Goal: Task Accomplishment & Management: Use online tool/utility

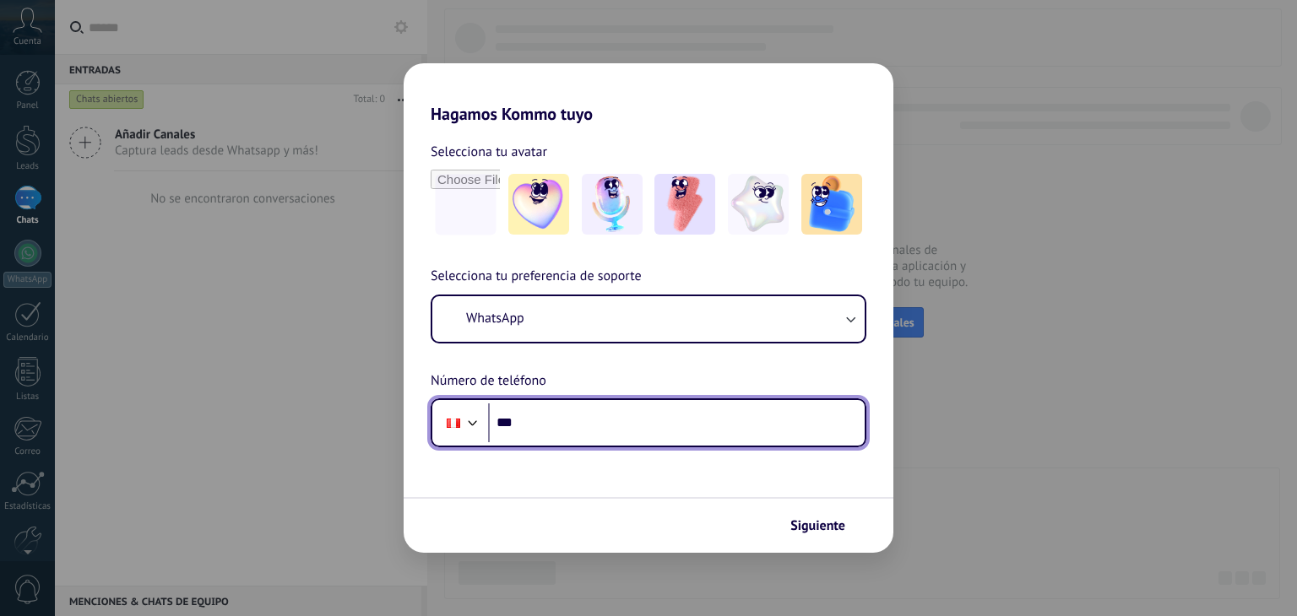
click at [605, 419] on input "***" at bounding box center [676, 423] width 377 height 39
click at [649, 430] on input "***" at bounding box center [676, 423] width 377 height 39
type input "**********"
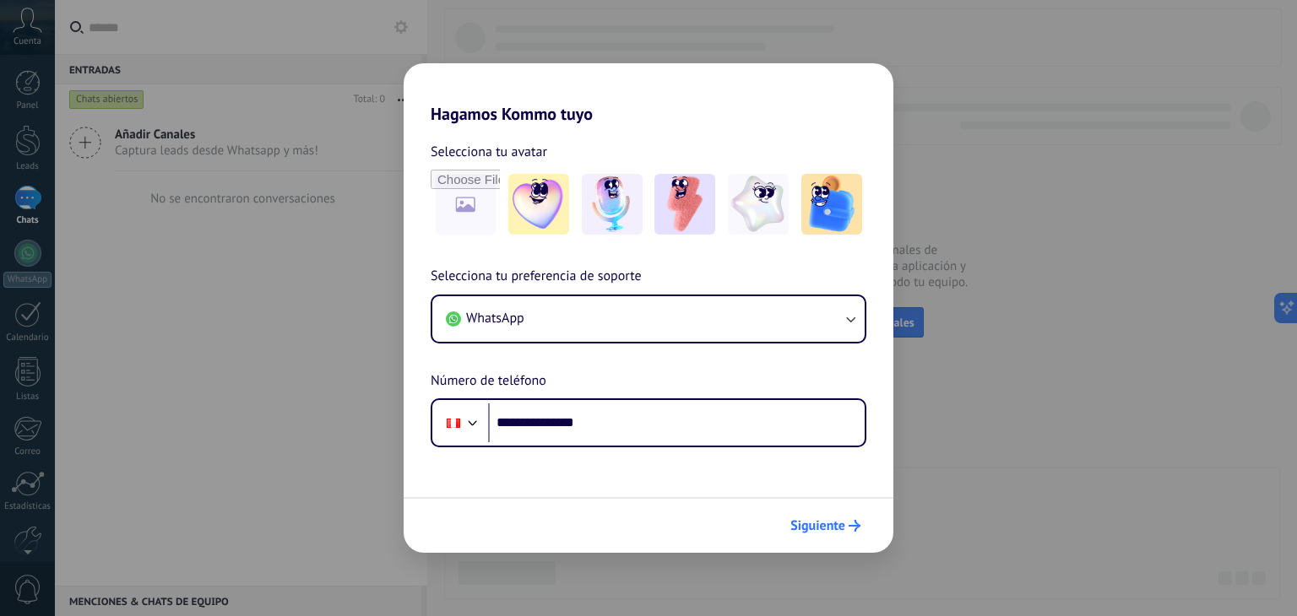
click at [840, 532] on span "Siguiente" at bounding box center [817, 526] width 55 height 12
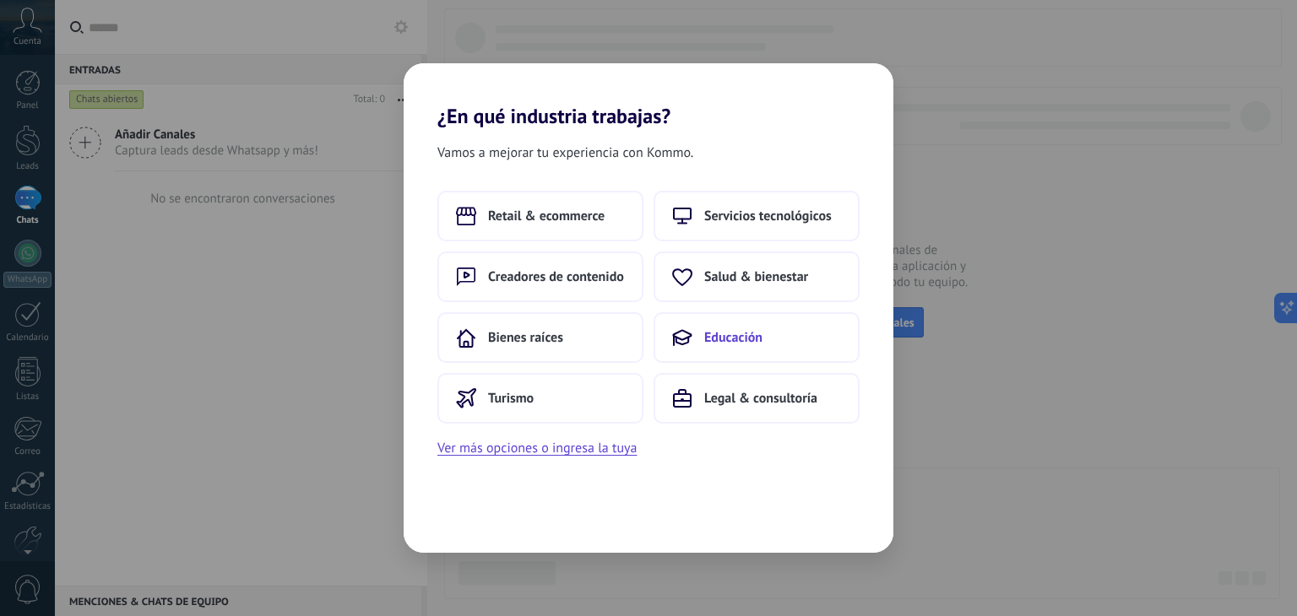
click at [707, 342] on span "Educación" at bounding box center [733, 337] width 58 height 17
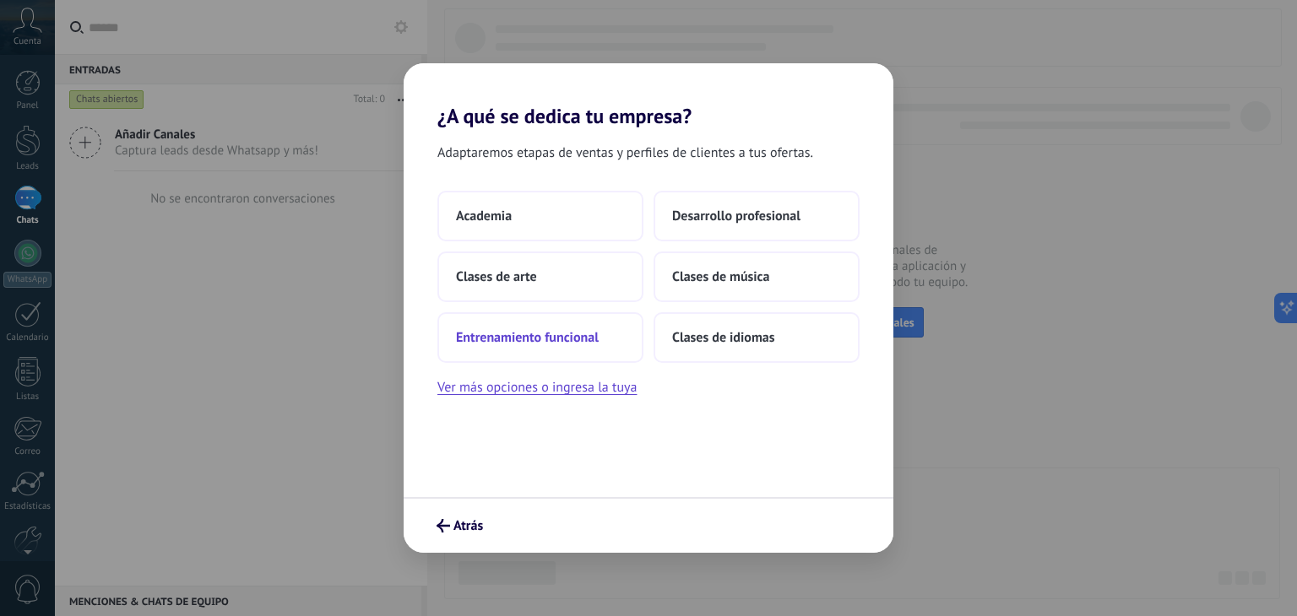
click at [612, 339] on button "Entrenamiento funcional" at bounding box center [540, 337] width 206 height 51
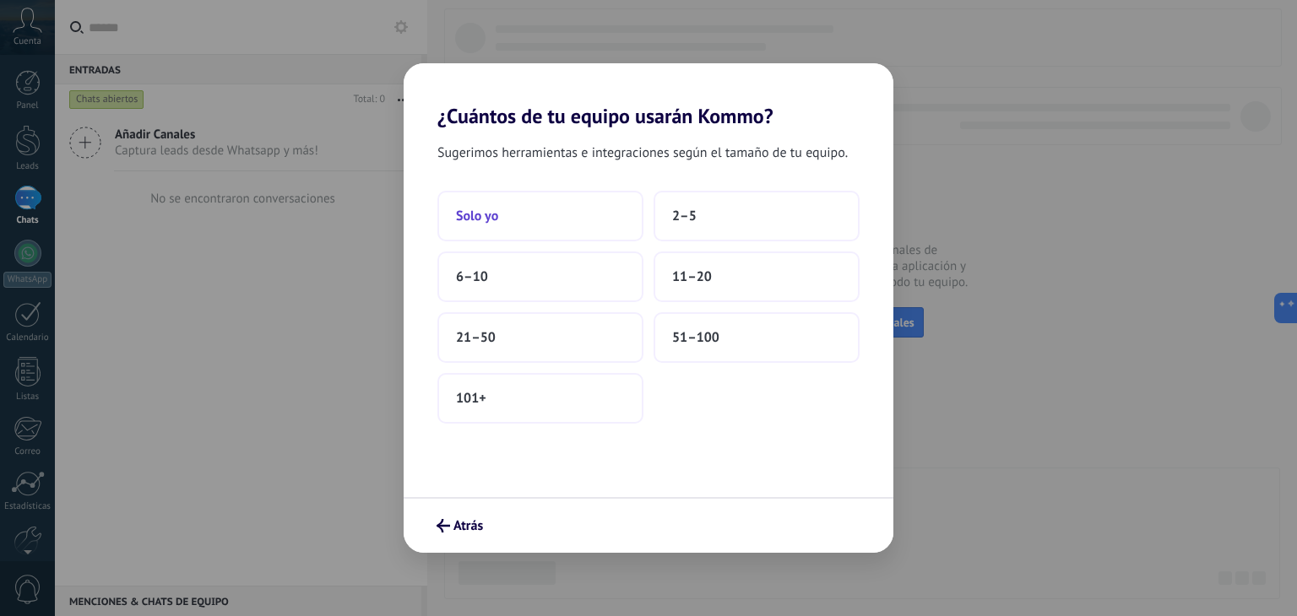
click at [509, 210] on button "Solo yo" at bounding box center [540, 216] width 206 height 51
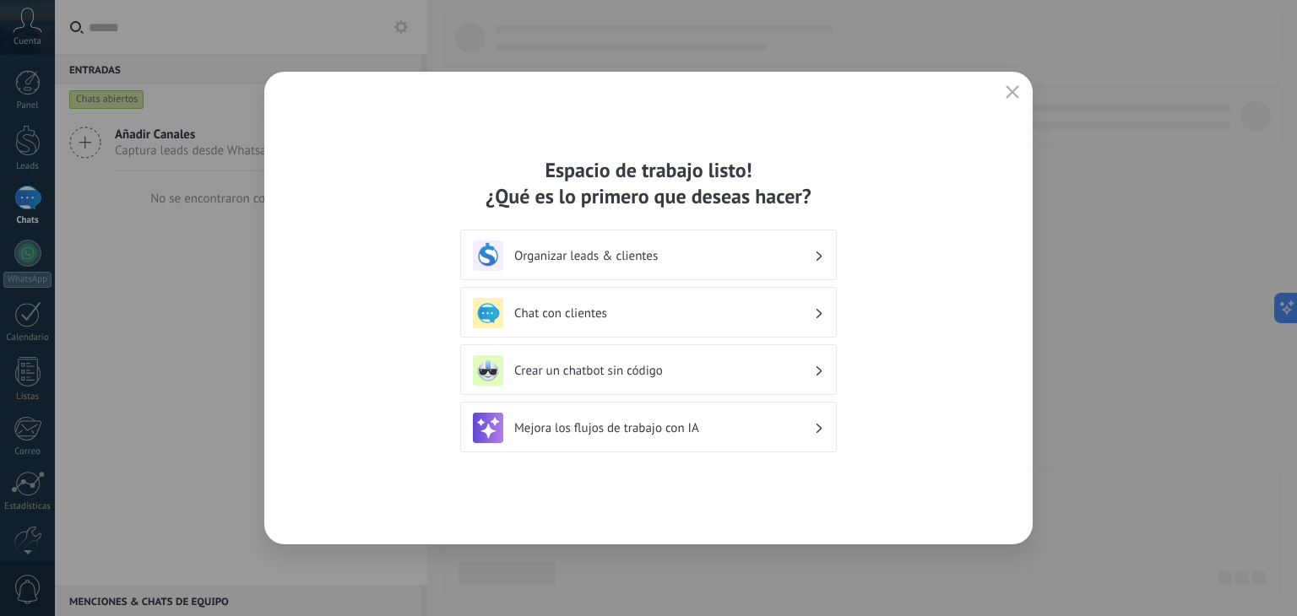
click at [703, 372] on h3 "Crear un chatbot sin código" at bounding box center [664, 371] width 300 height 16
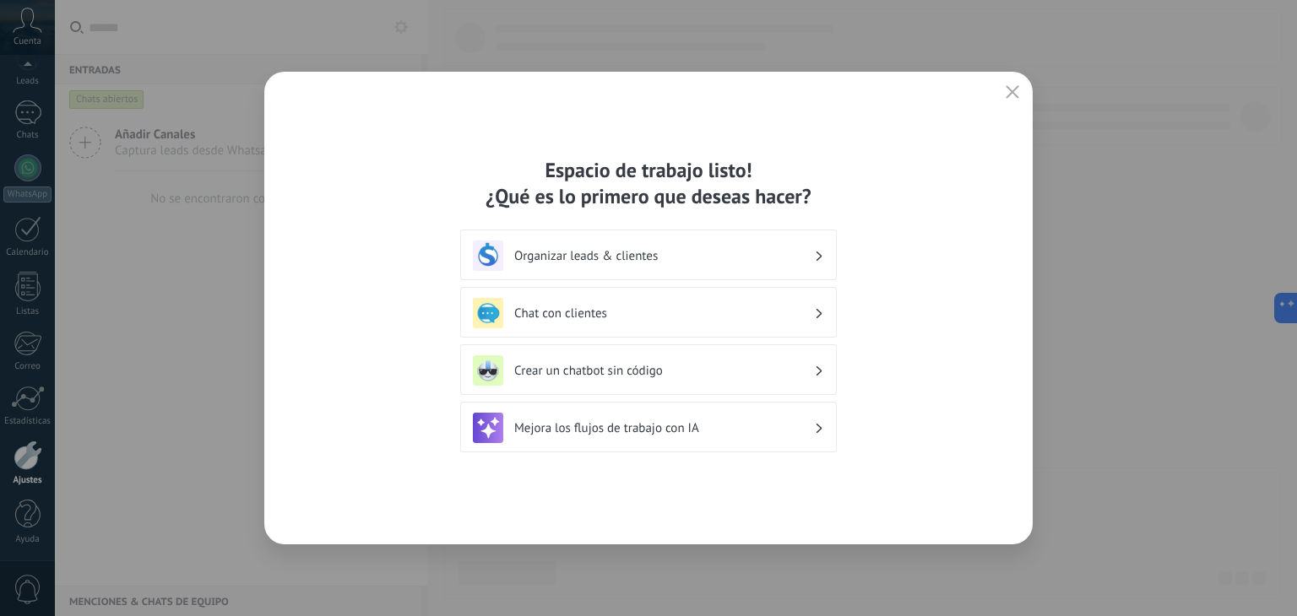
click at [753, 357] on div "Crear un chatbot sin código" at bounding box center [648, 370] width 351 height 30
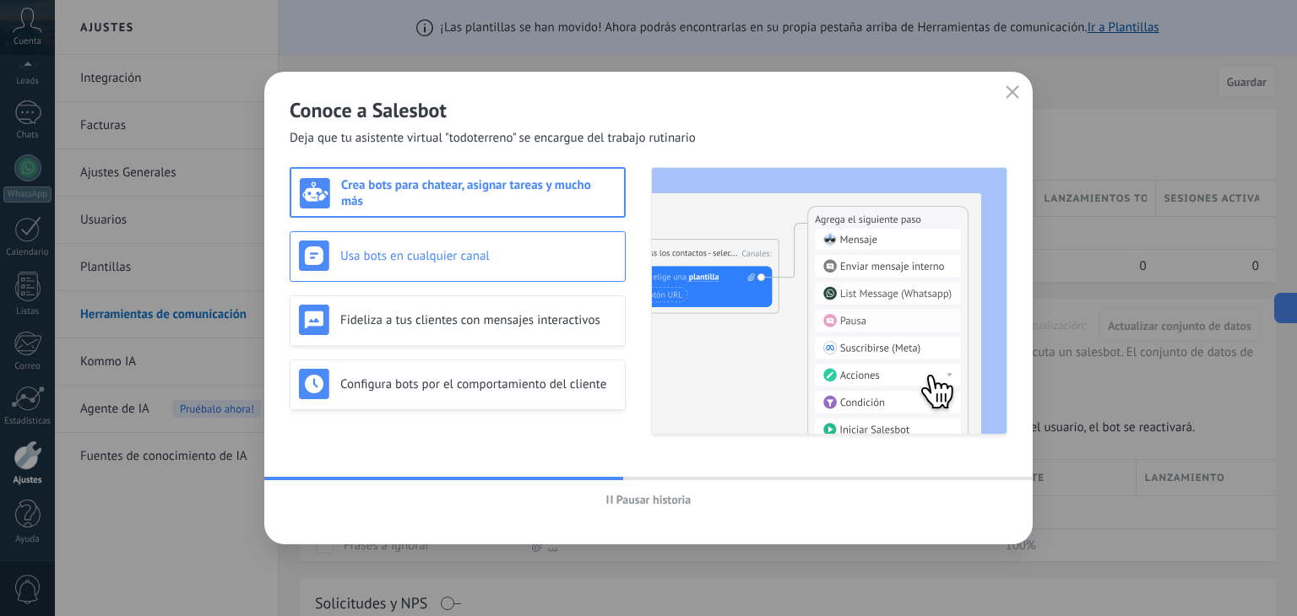
click at [478, 271] on div "Usa bots en cualquier canal" at bounding box center [458, 256] width 336 height 51
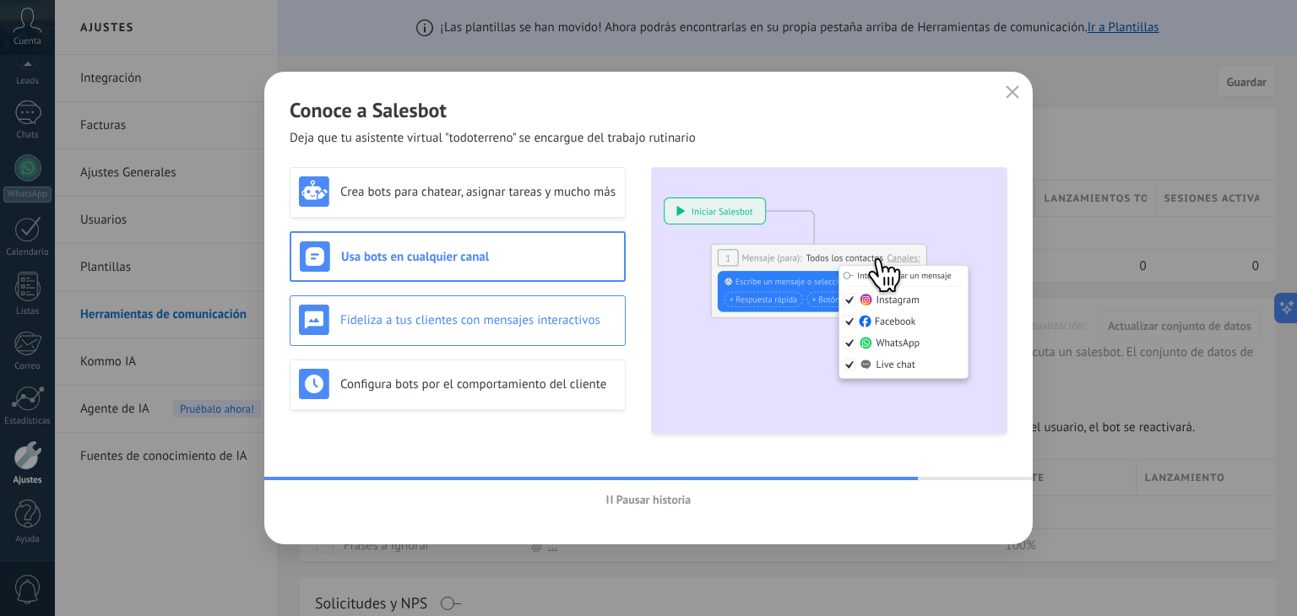
click at [460, 339] on div "Fideliza a tus clientes con mensajes interactivos" at bounding box center [458, 321] width 336 height 51
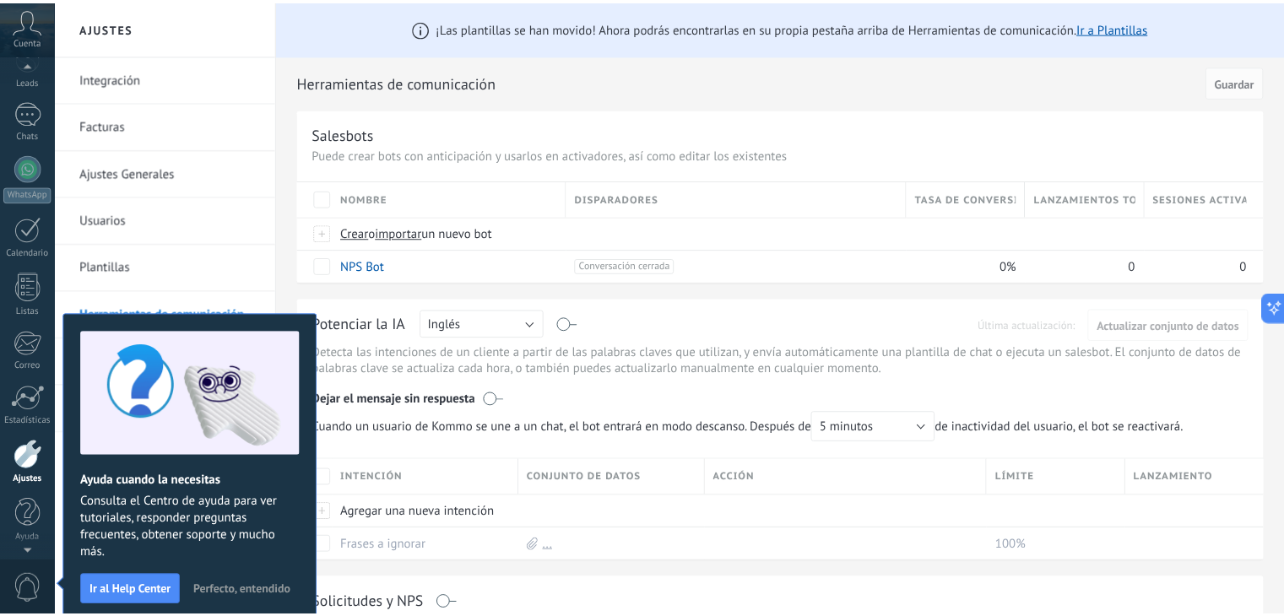
scroll to position [8, 0]
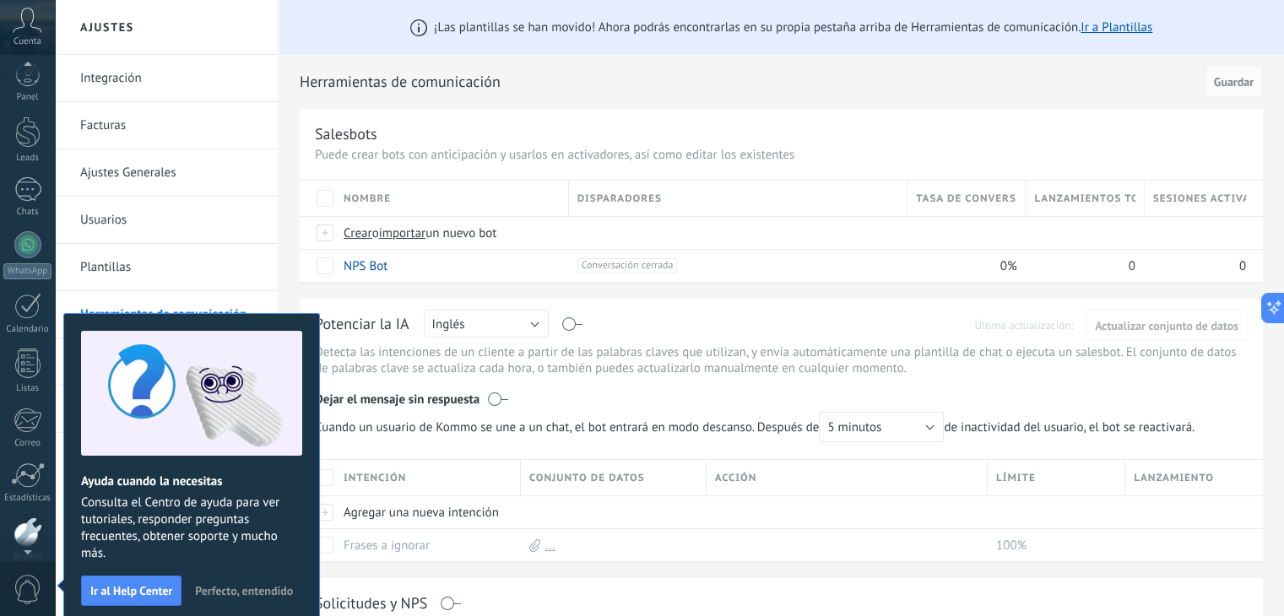
click at [350, 458] on div "Potenciar la IA Rusa Inglés Español Portugués Indonesio Turco Inglés Última act…" at bounding box center [781, 430] width 963 height 263
click at [252, 589] on span "Perfecto, entendido" at bounding box center [244, 591] width 98 height 12
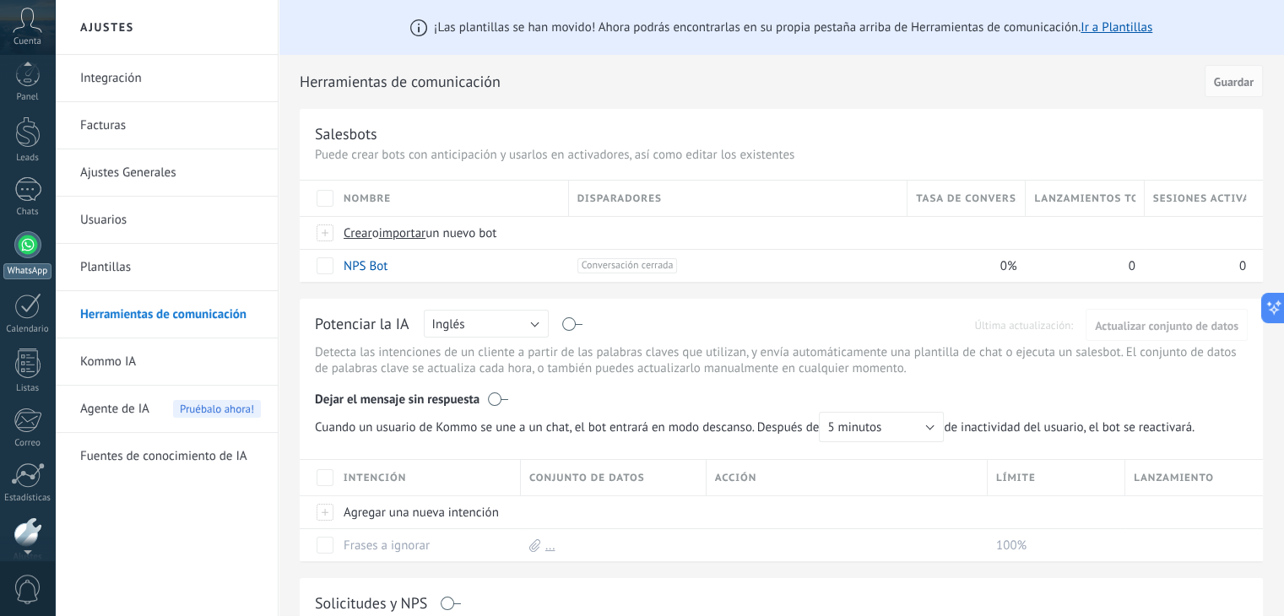
click at [24, 241] on div at bounding box center [27, 244] width 27 height 27
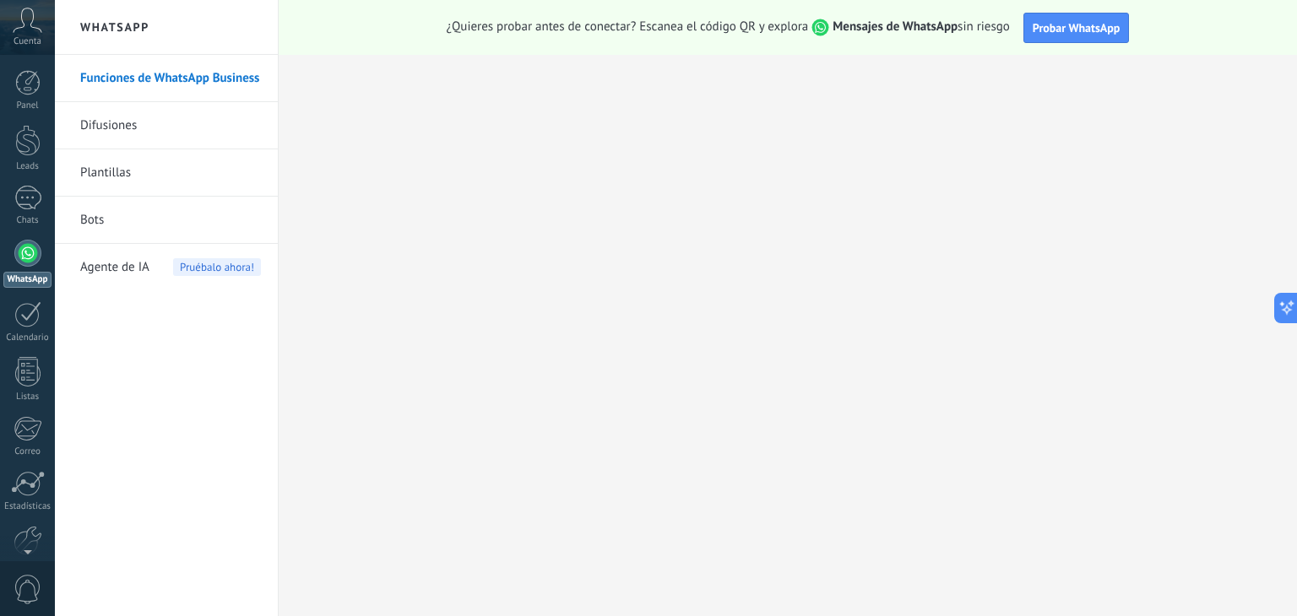
click at [99, 221] on link "Bots" at bounding box center [170, 220] width 181 height 47
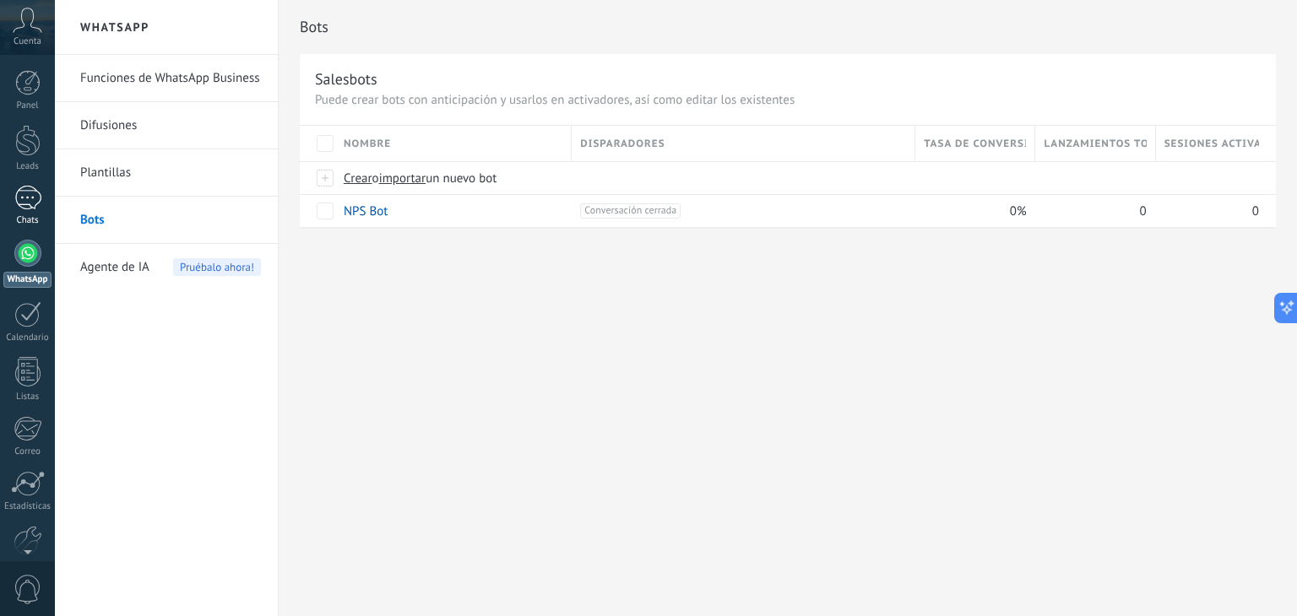
click at [27, 187] on div at bounding box center [27, 198] width 27 height 24
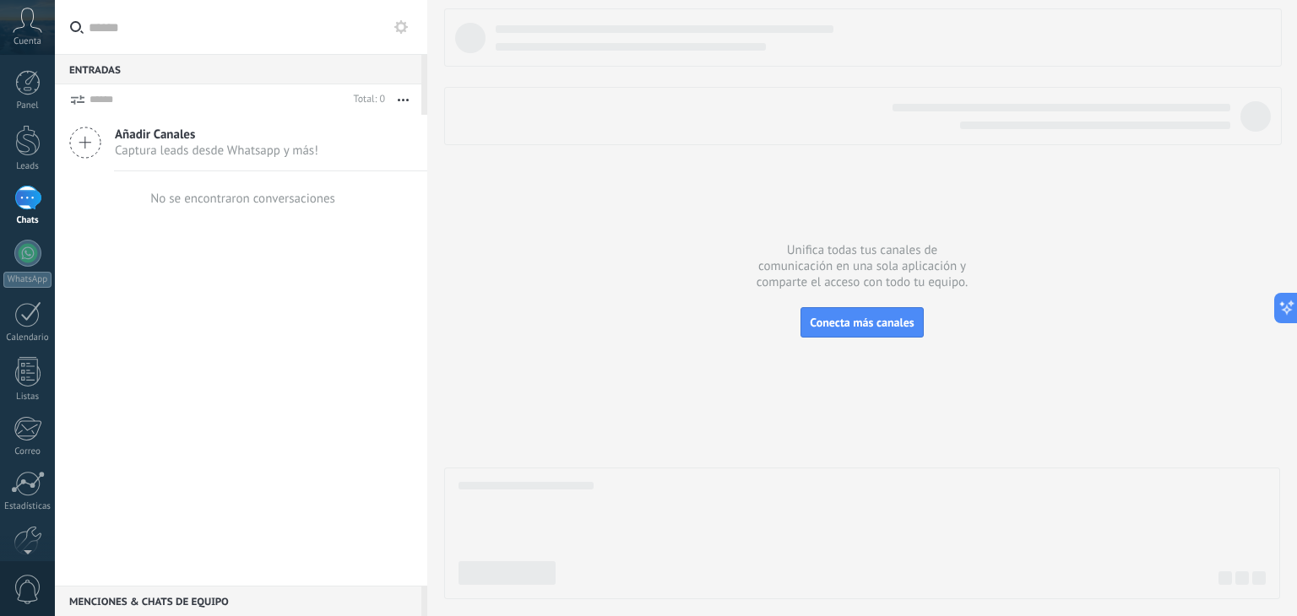
click at [136, 140] on span "Añadir Canales" at bounding box center [217, 135] width 204 height 16
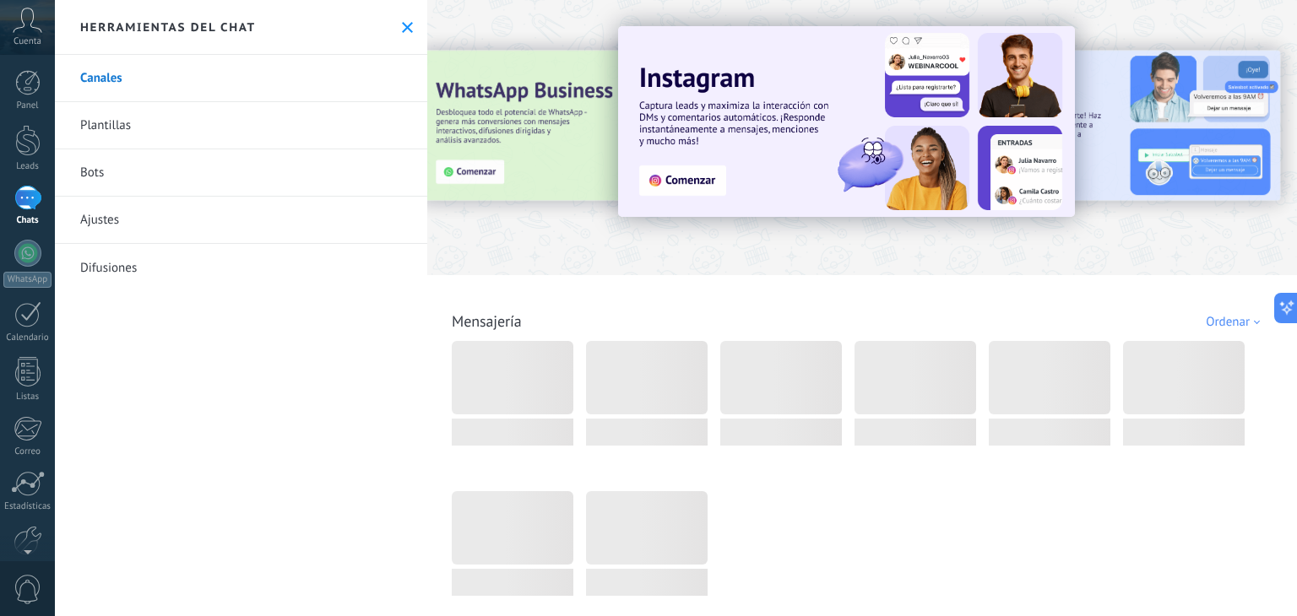
click at [625, 229] on div at bounding box center [862, 133] width 870 height 242
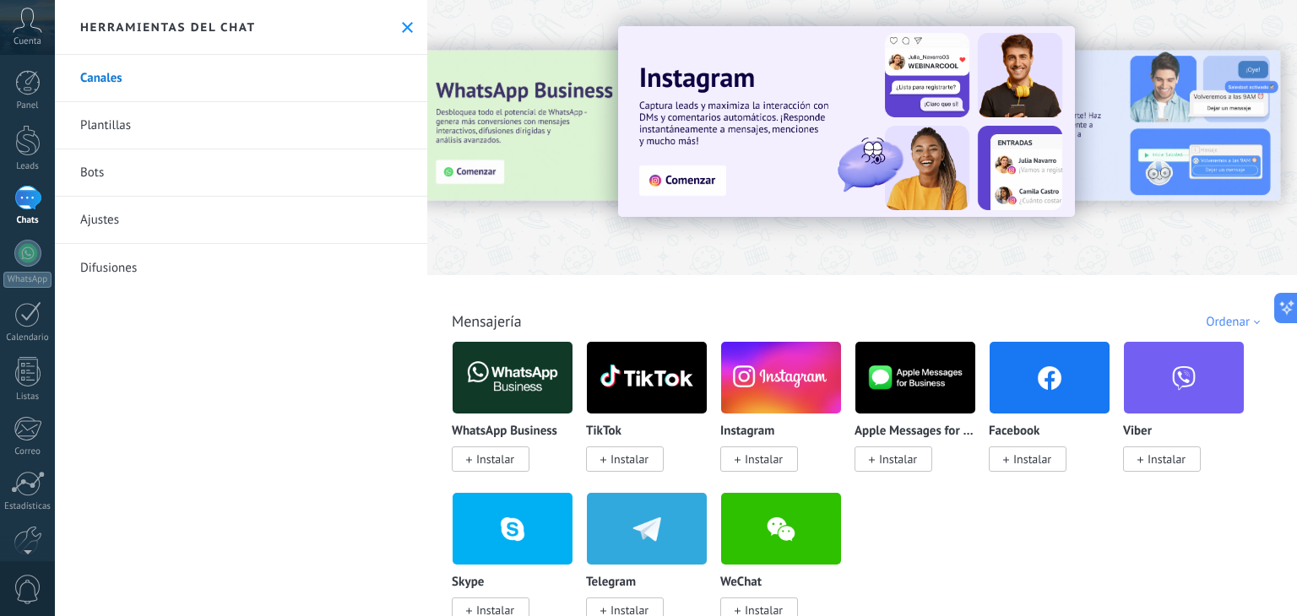
click at [1296, 106] on div "Todo Bandeja de entrada Automatizaciones [PERSON_NAME] de leads Soluciones de I…" at bounding box center [862, 308] width 870 height 616
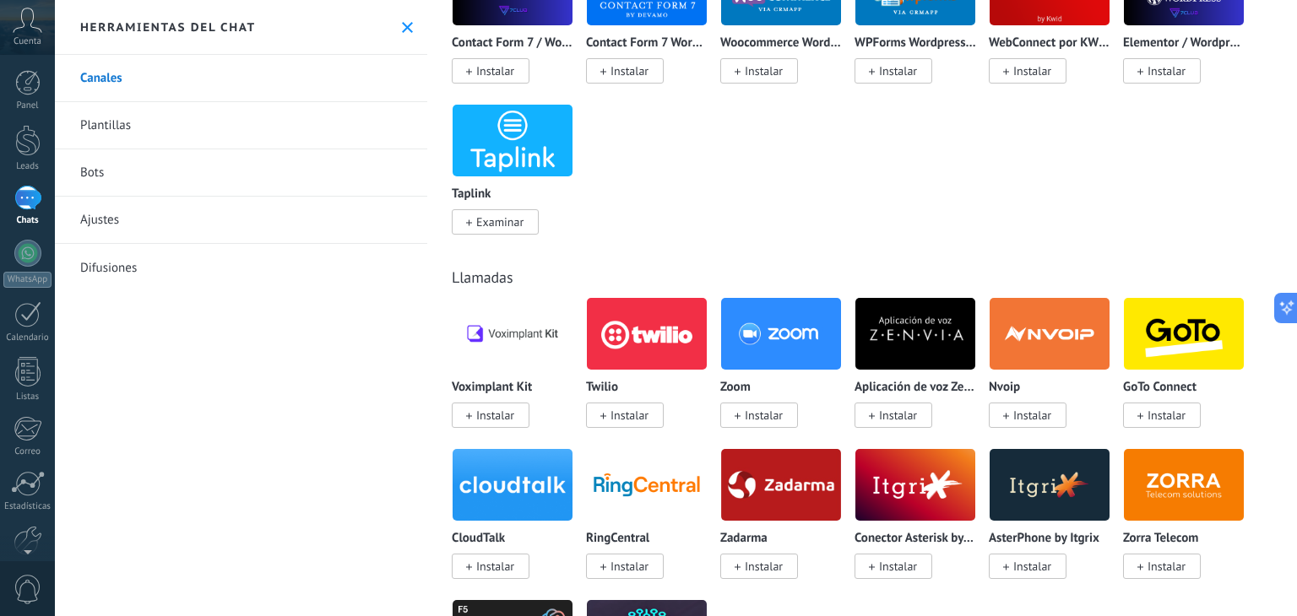
scroll to position [2047, 0]
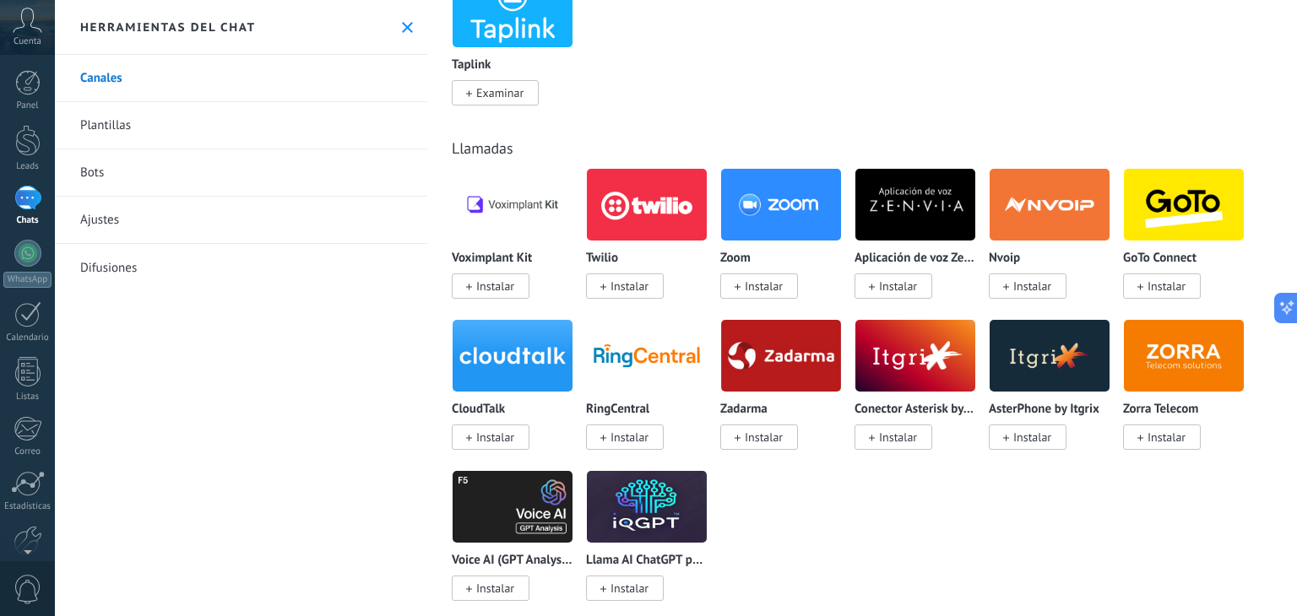
click at [618, 263] on div "Twilio" at bounding box center [647, 259] width 122 height 14
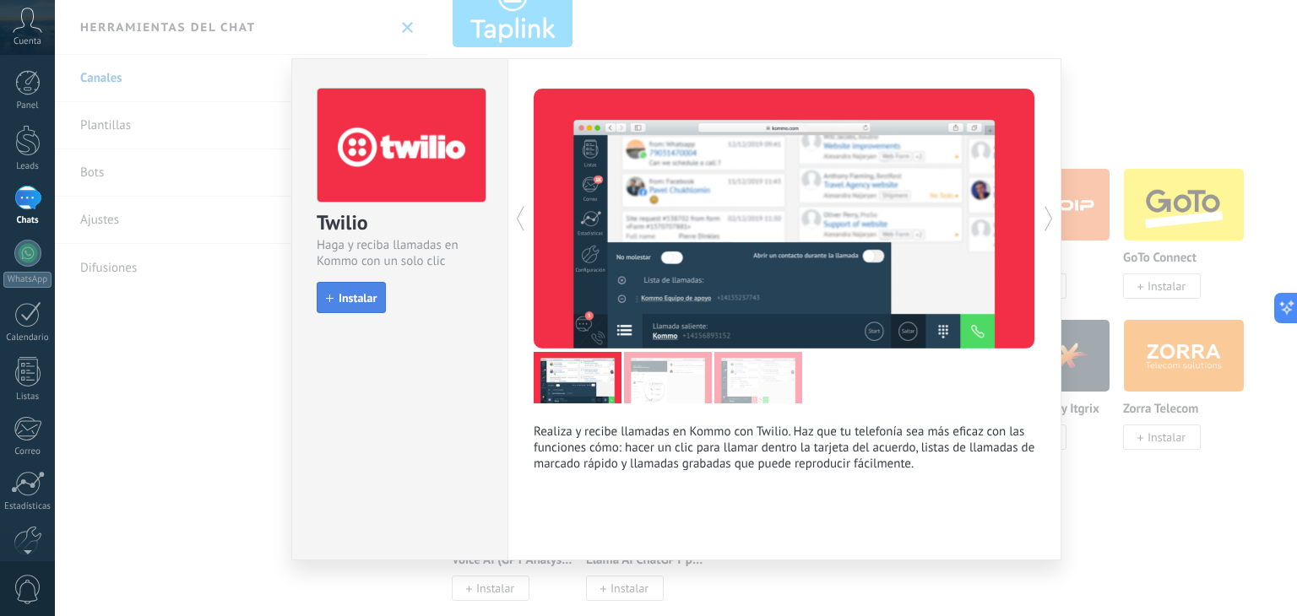
click at [363, 307] on button "Instalar" at bounding box center [351, 298] width 69 height 32
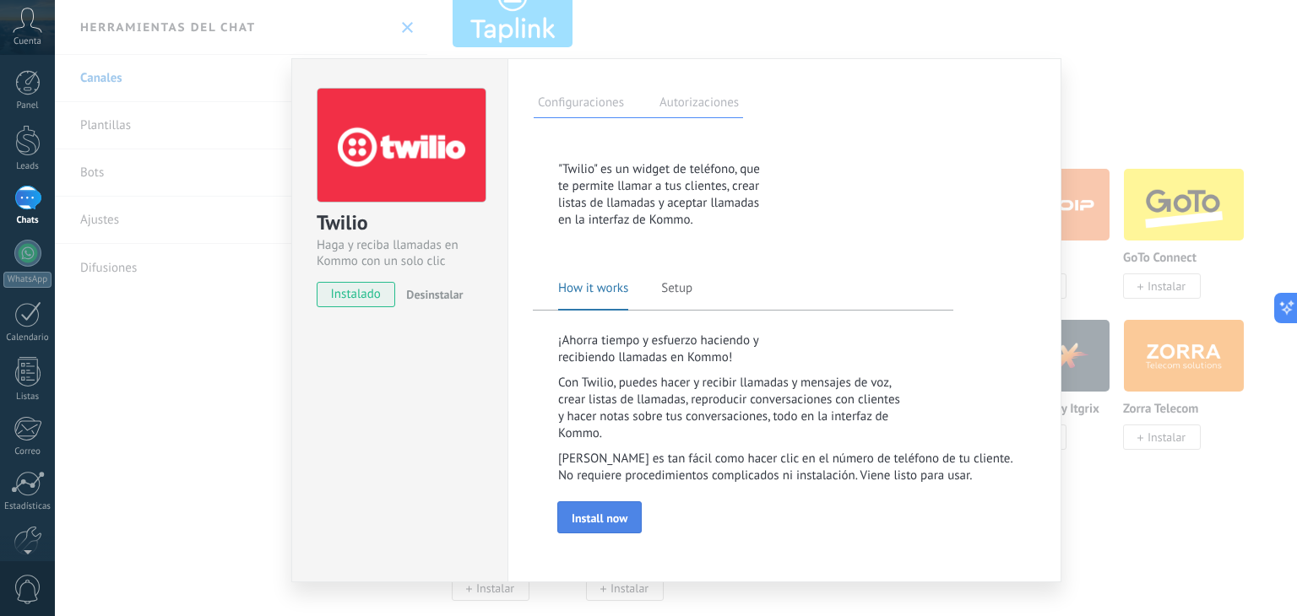
click at [607, 521] on button "Install now" at bounding box center [599, 518] width 84 height 32
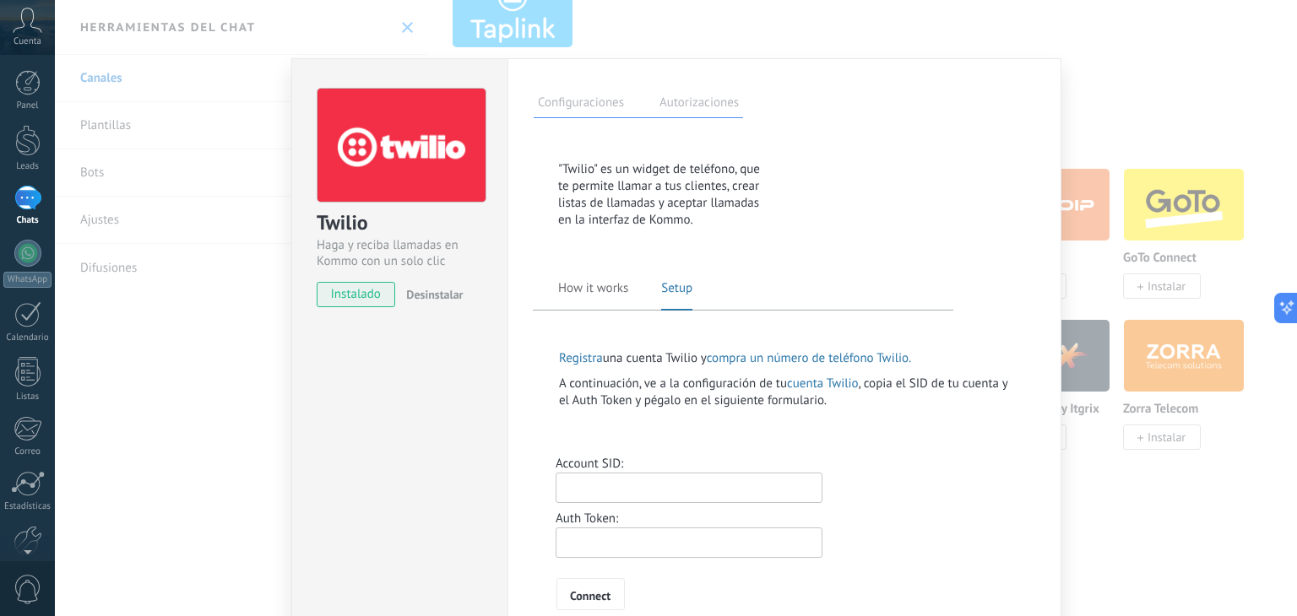
click at [1205, 138] on div "Twilio [PERSON_NAME] y reciba llamadas en Kommo con un solo clic instalado Desi…" at bounding box center [676, 308] width 1242 height 616
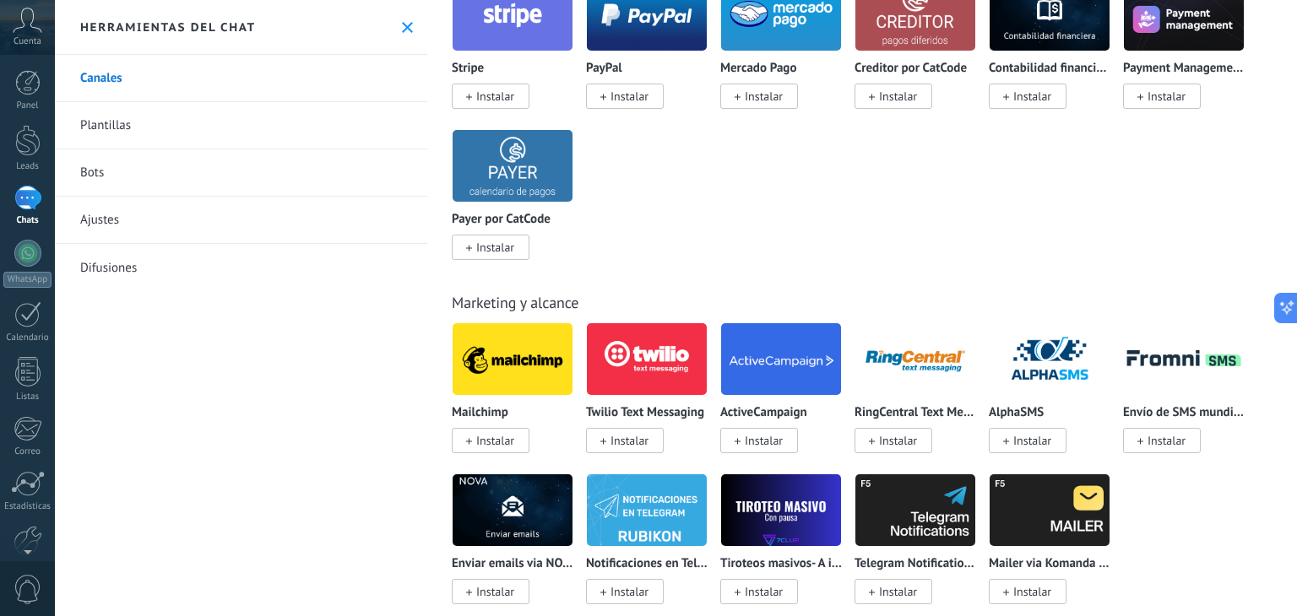
scroll to position [3118, 0]
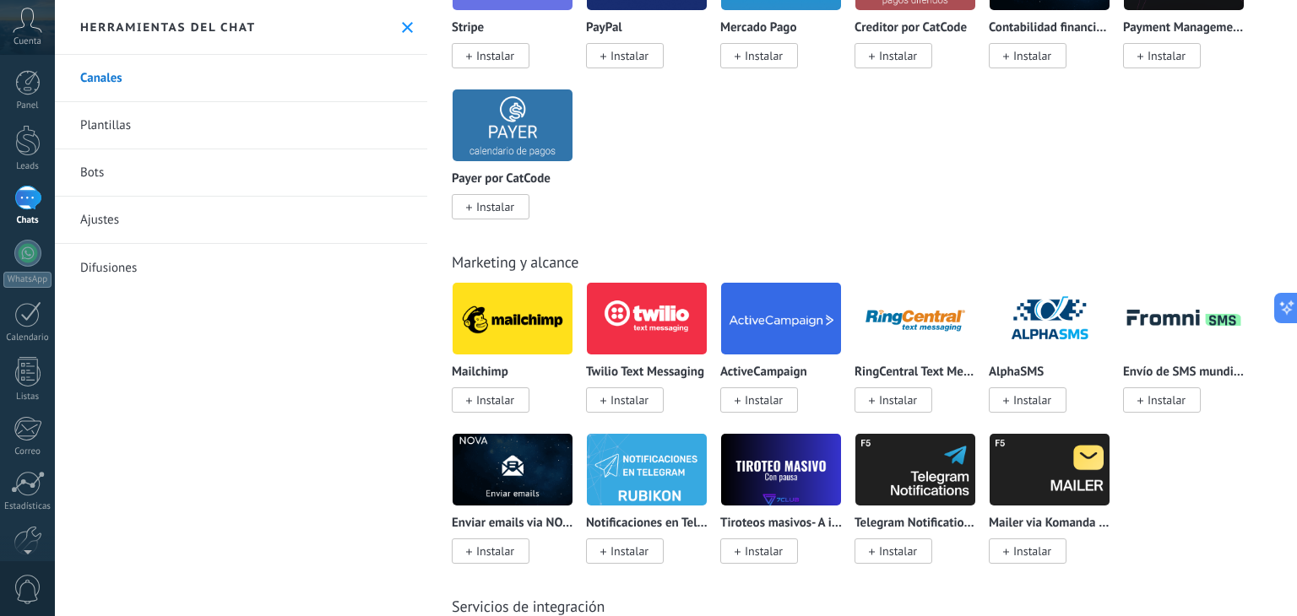
click at [665, 355] on img at bounding box center [647, 319] width 120 height 82
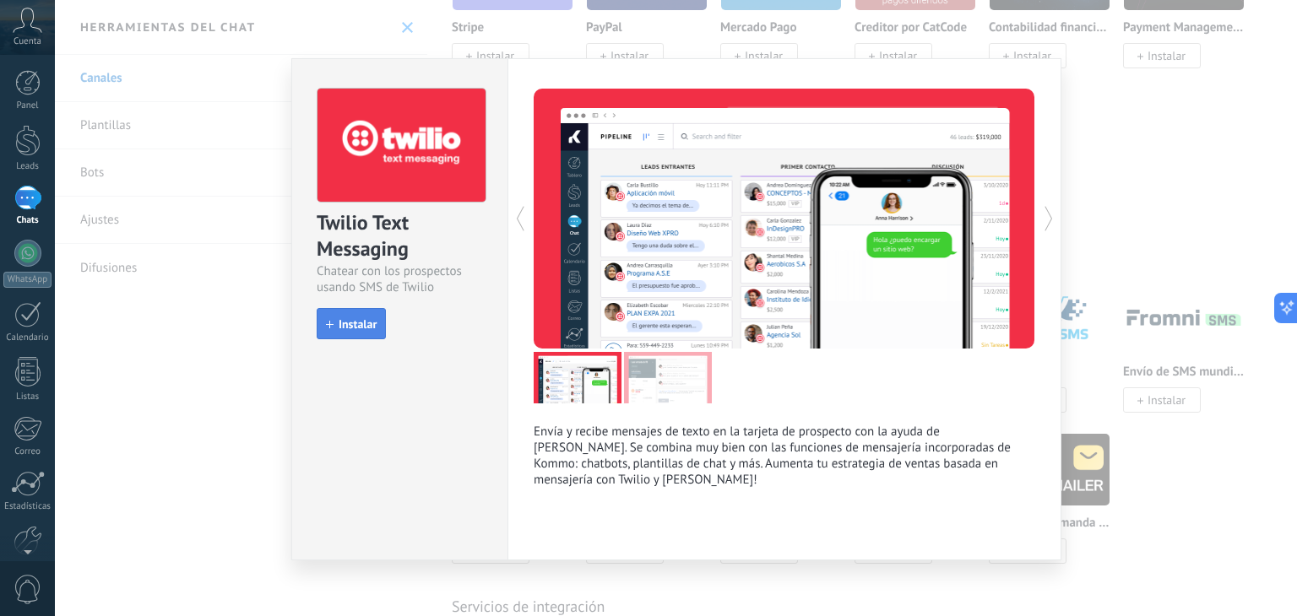
click at [345, 329] on span "Instalar" at bounding box center [358, 324] width 38 height 12
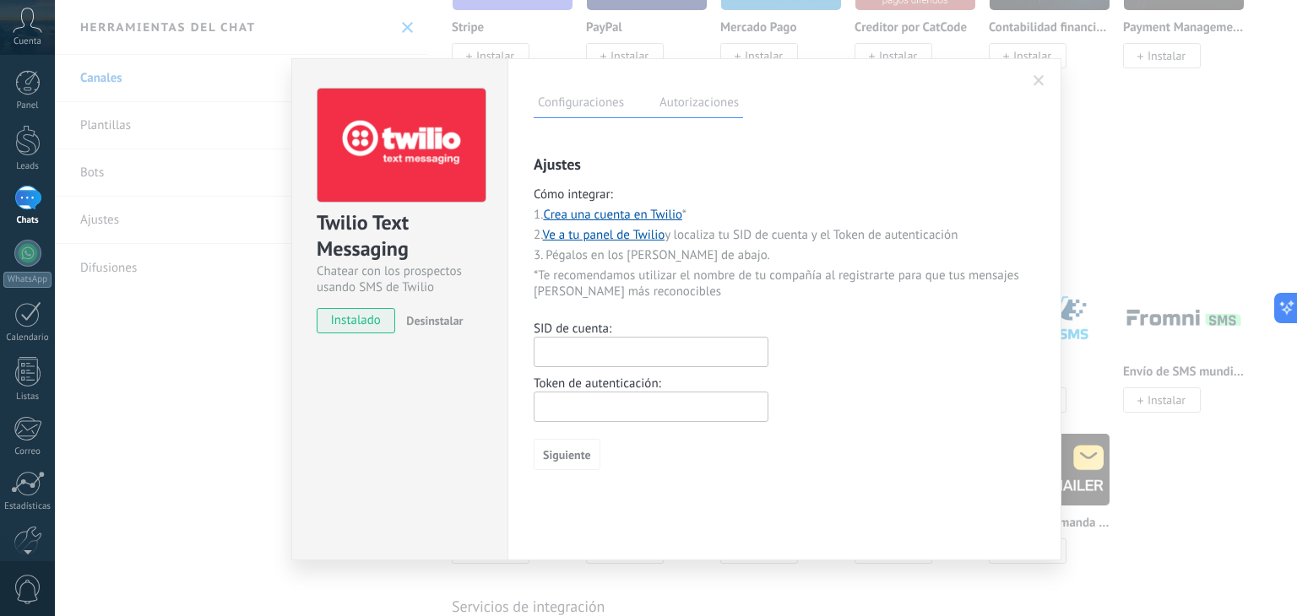
click at [549, 229] on link "Ve a tu panel de Twilio" at bounding box center [604, 235] width 122 height 16
click at [694, 344] on input "text" at bounding box center [651, 352] width 235 height 30
paste input "**********"
type input "**********"
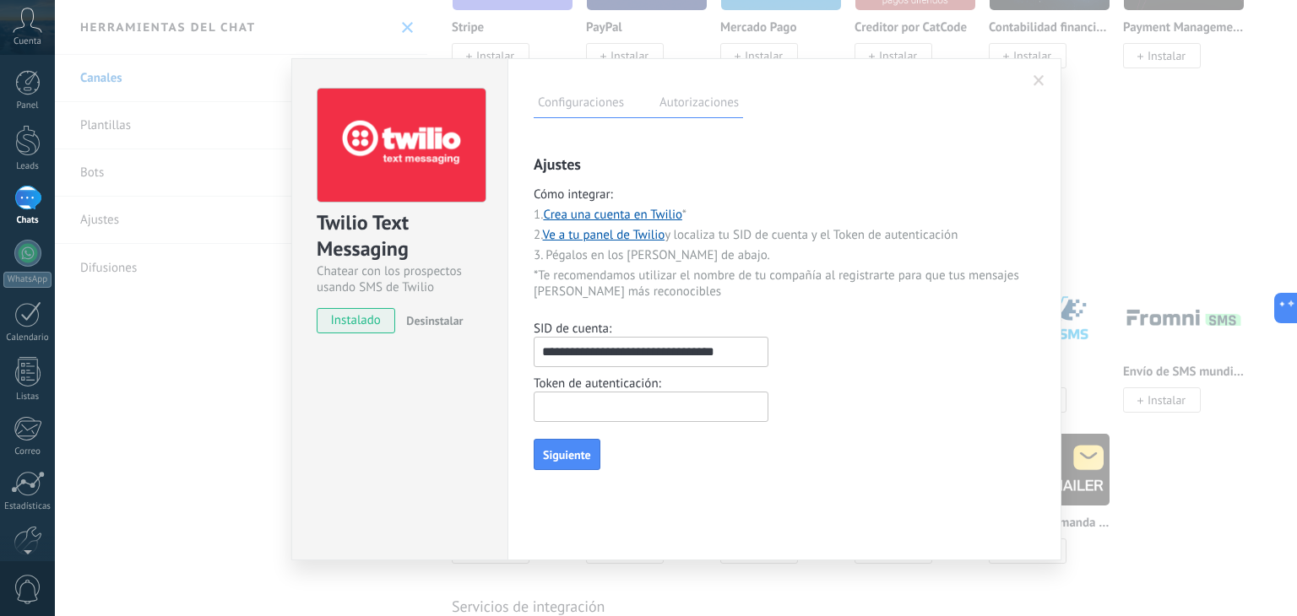
click at [599, 398] on input "text" at bounding box center [651, 407] width 235 height 30
paste input "**********"
type input "**********"
click at [560, 450] on span "Siguiente" at bounding box center [567, 455] width 48 height 12
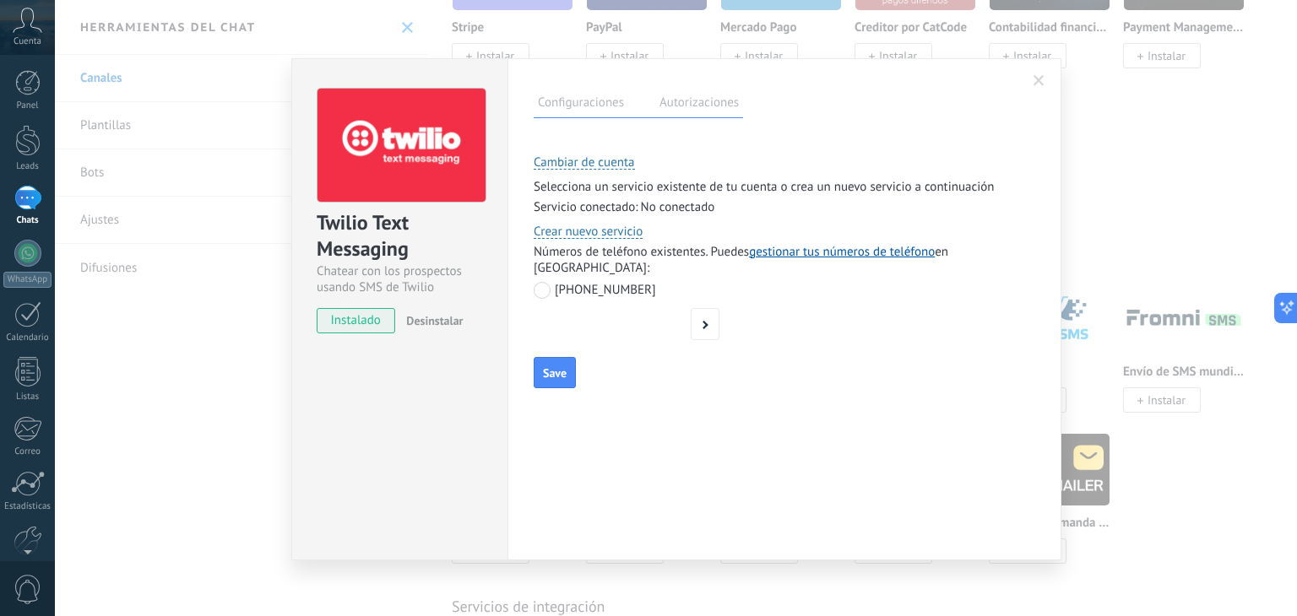
click at [543, 282] on label "[PHONE_NUMBER]" at bounding box center [595, 290] width 122 height 16
click at [572, 372] on button "Save" at bounding box center [555, 373] width 42 height 32
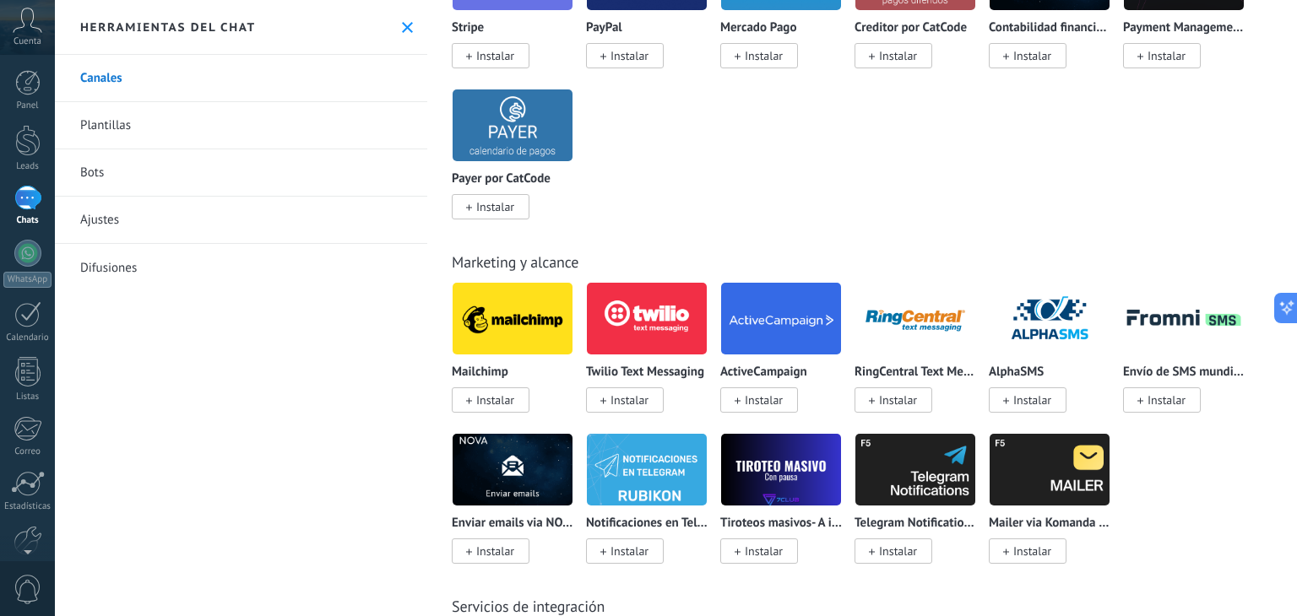
click at [1296, 198] on div "Todo Bandeja de entrada Automatizaciones [PERSON_NAME] de leads Soluciones de I…" at bounding box center [862, 308] width 870 height 616
click at [1285, 203] on div "Pagos y facturación Stripe Instalar PayPal Instalar [PERSON_NAME] Pago Instalar…" at bounding box center [862, 46] width 860 height 345
click at [639, 340] on img at bounding box center [647, 319] width 120 height 82
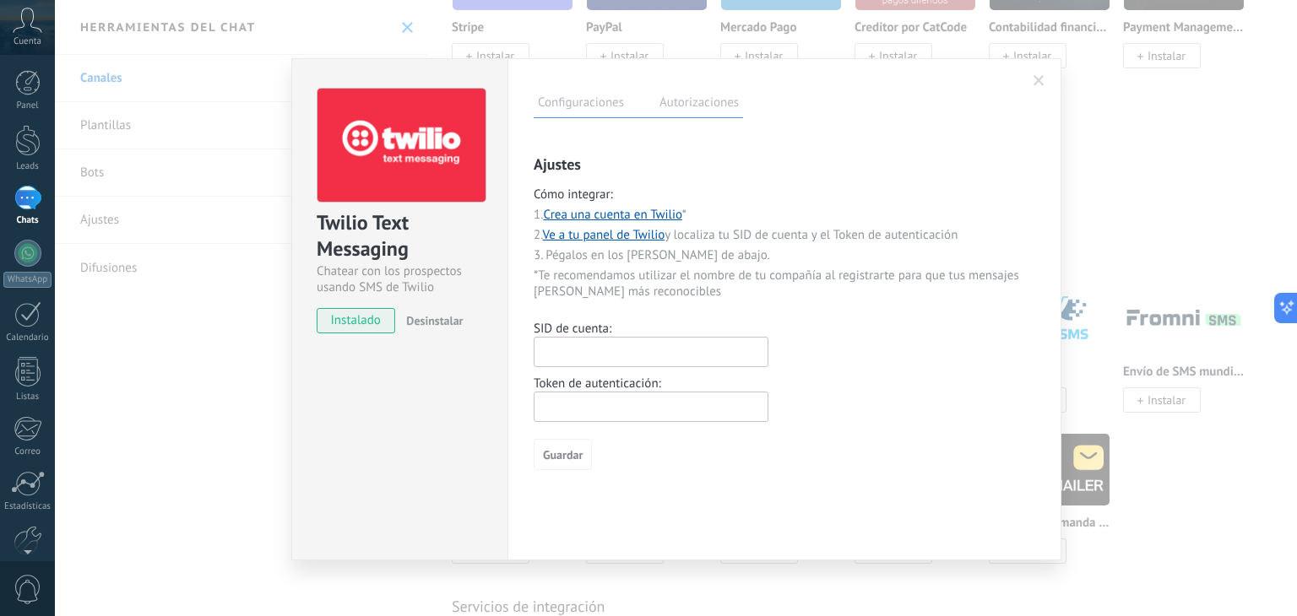
click at [653, 285] on p "* Te recomendamos utilizar el nombre de tu compañía al registrarte para que tus…" at bounding box center [785, 284] width 502 height 32
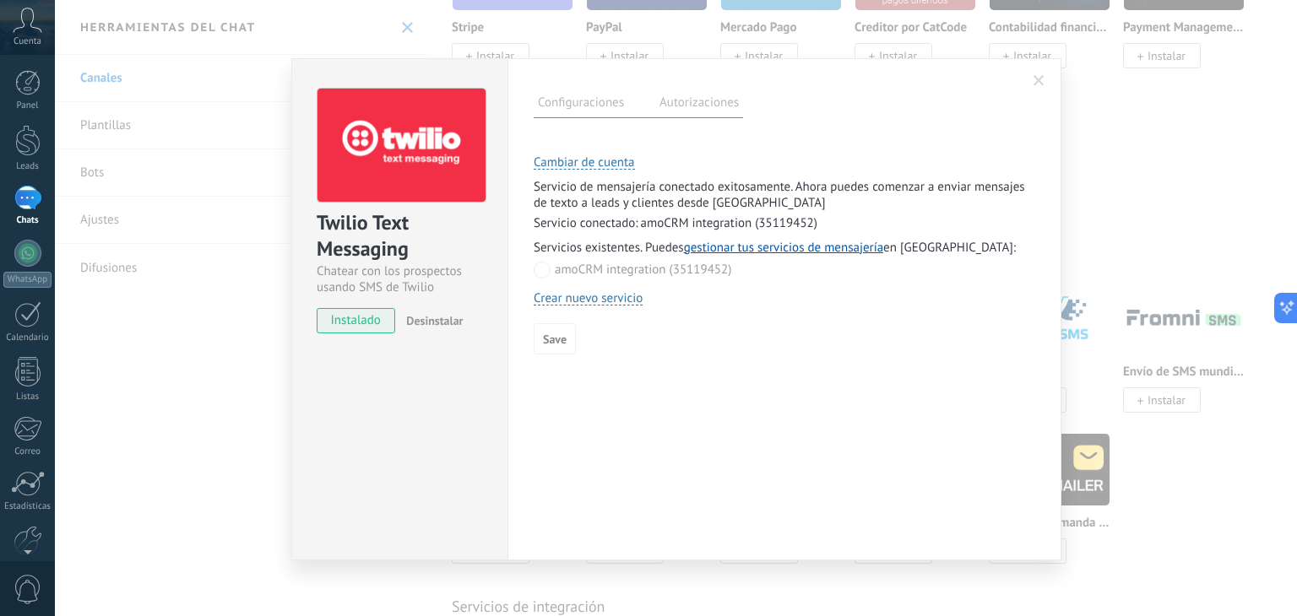
click at [800, 244] on link "gestionar tus servicios de mensajería" at bounding box center [783, 248] width 199 height 16
click at [708, 95] on label "Autorizaciones" at bounding box center [699, 105] width 88 height 24
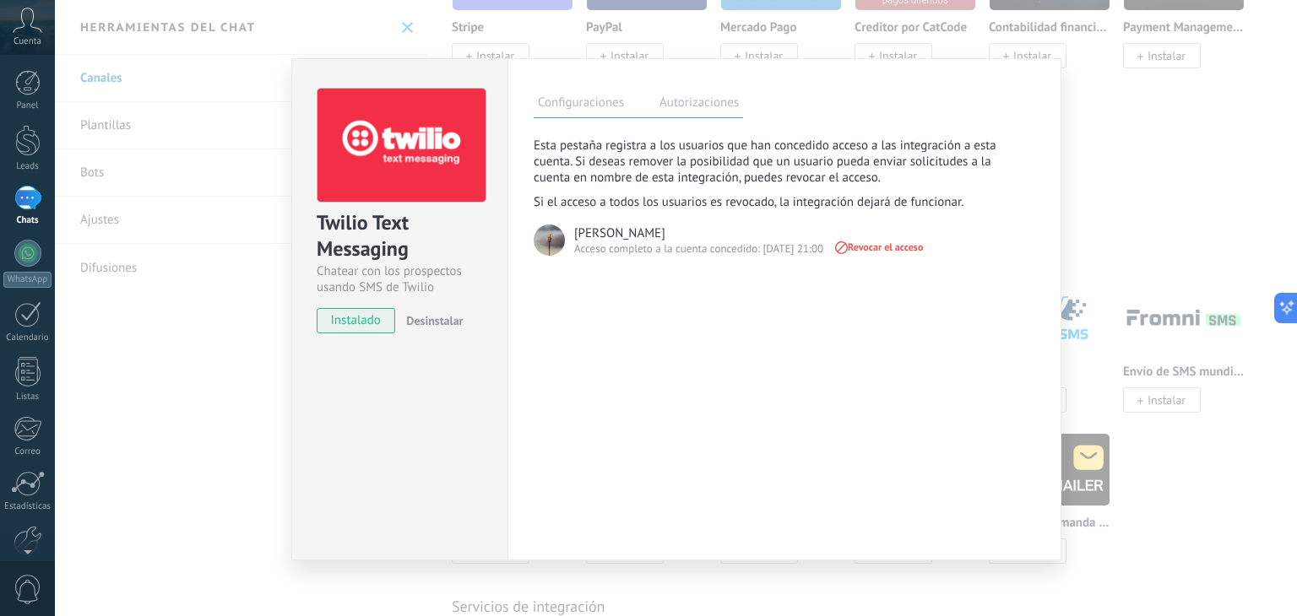
click at [600, 106] on label "Configuraciones" at bounding box center [581, 105] width 95 height 24
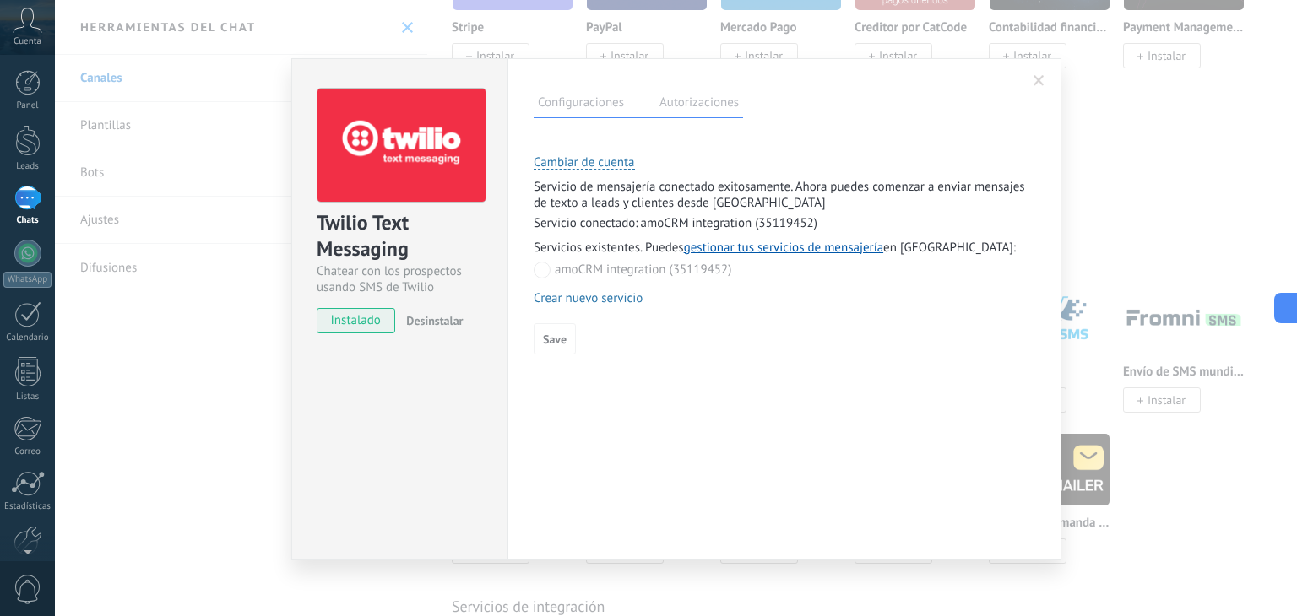
click at [1050, 85] on span at bounding box center [1039, 81] width 28 height 29
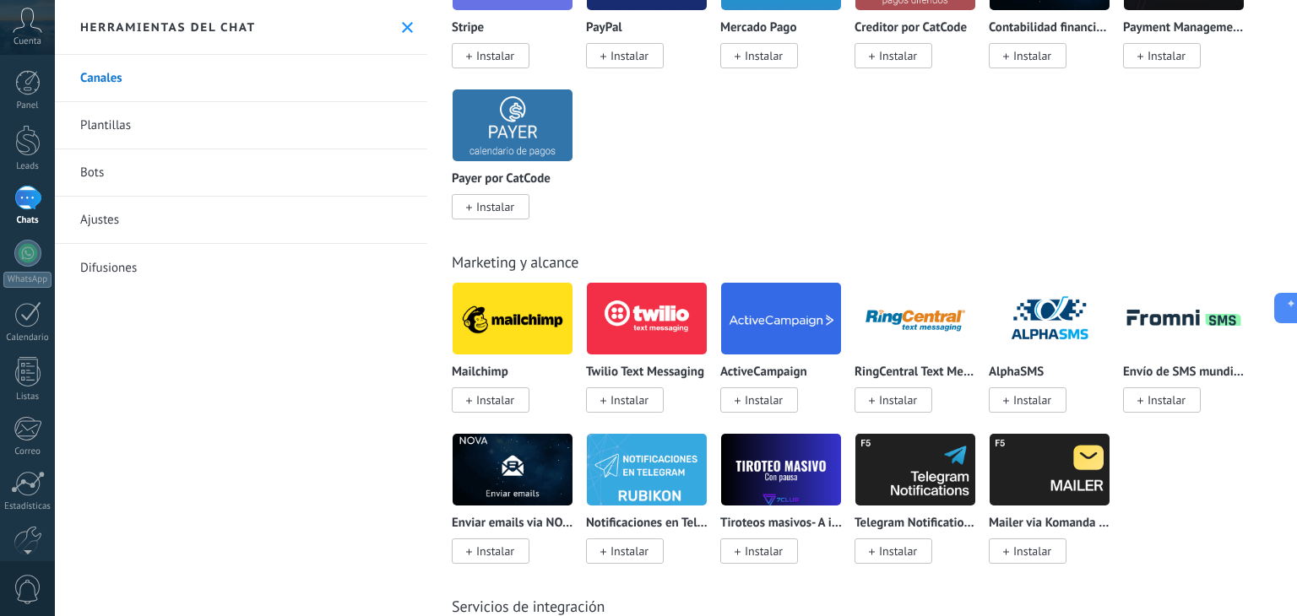
click at [613, 312] on img at bounding box center [647, 319] width 120 height 82
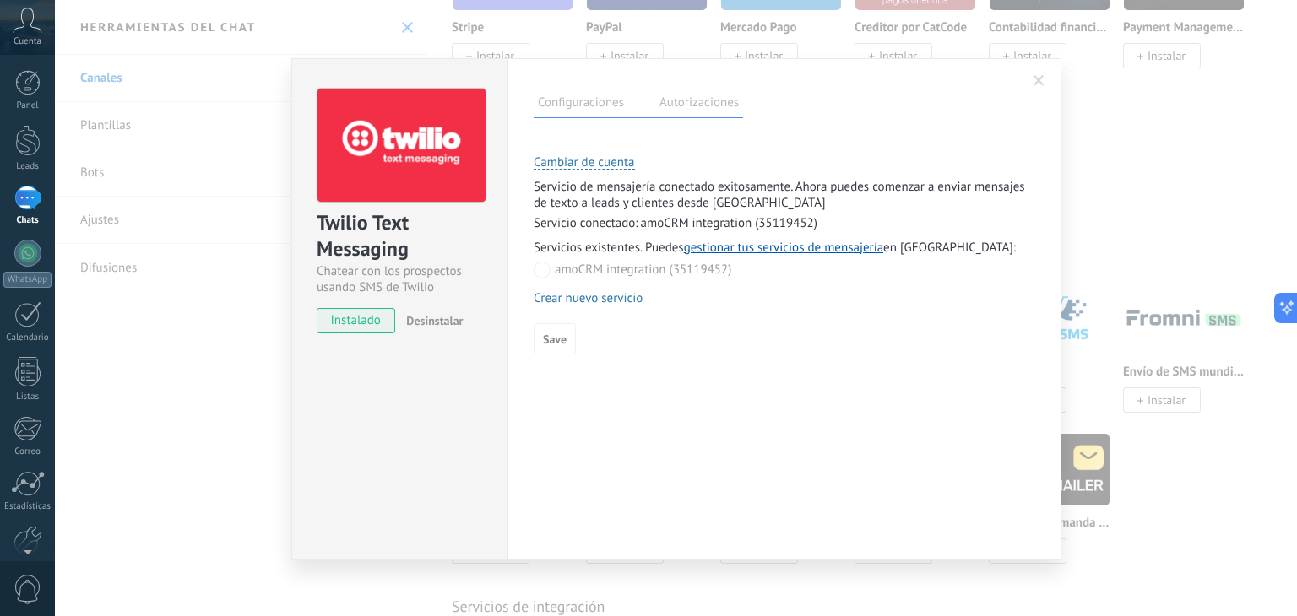
click at [625, 300] on button "Crear nuevo servicio" at bounding box center [588, 298] width 109 height 16
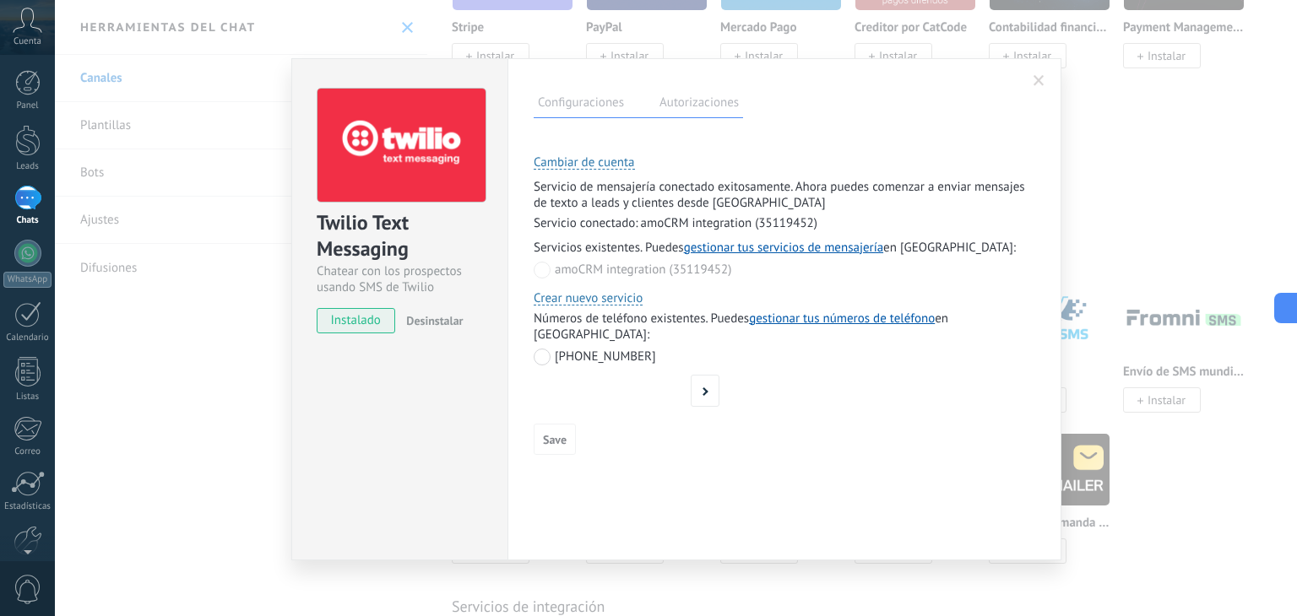
click at [621, 300] on button "Crear nuevo servicio" at bounding box center [588, 298] width 109 height 16
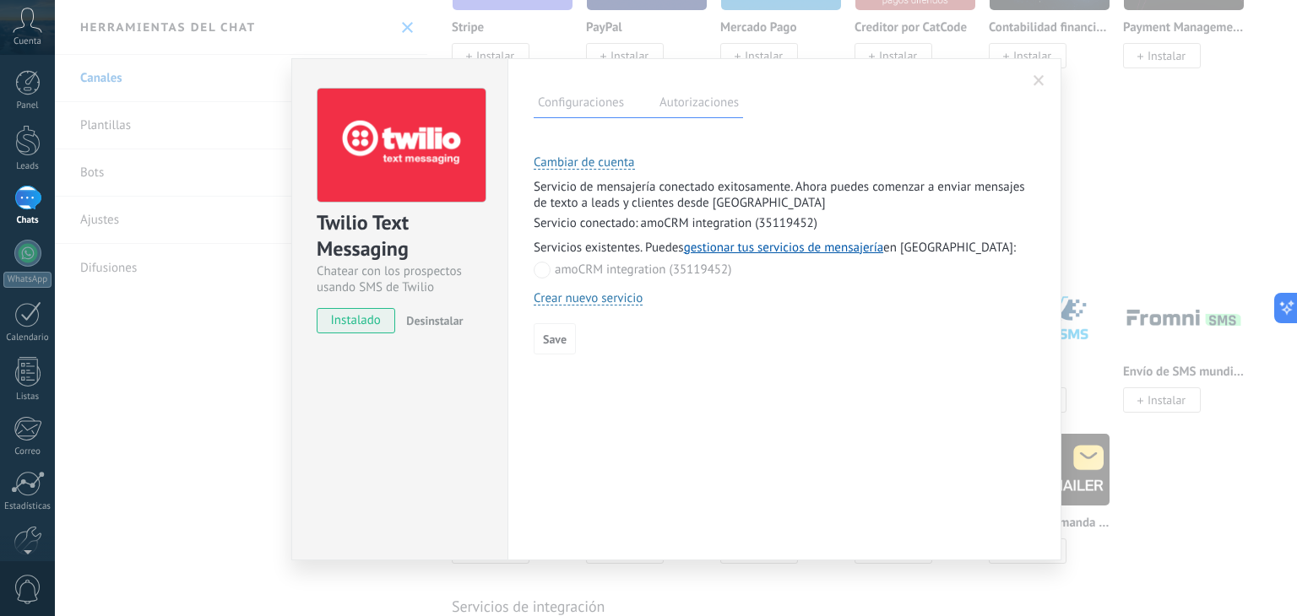
click at [621, 300] on button "Crear nuevo servicio" at bounding box center [588, 298] width 109 height 16
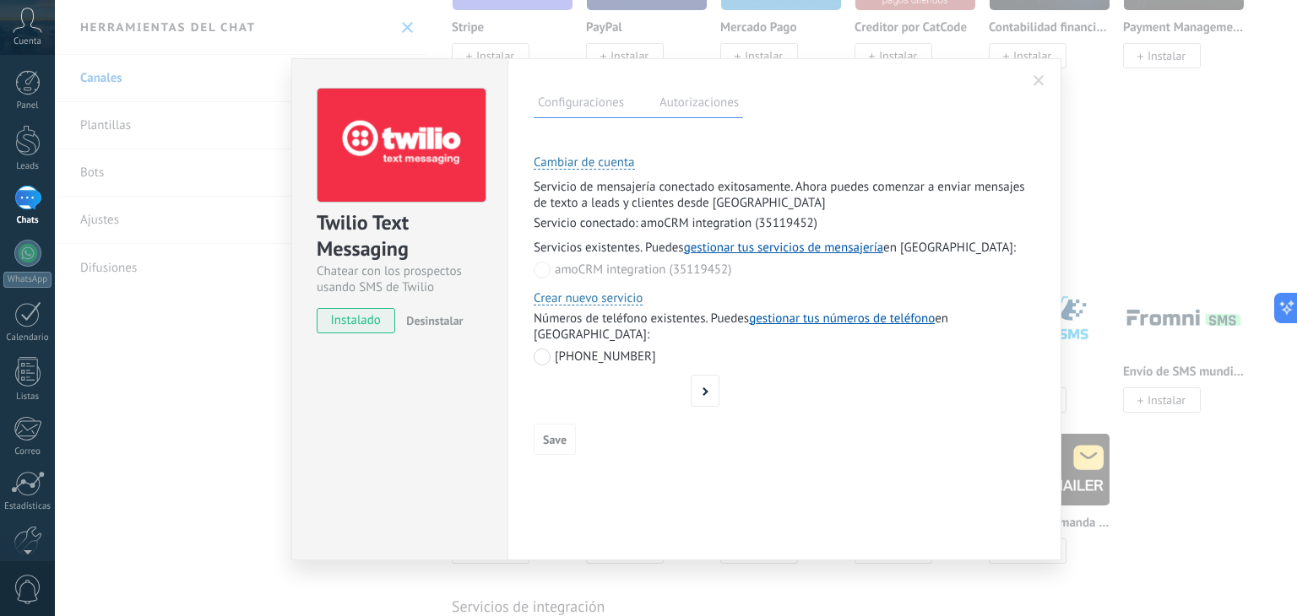
click at [621, 300] on button "Crear nuevo servicio" at bounding box center [588, 298] width 109 height 16
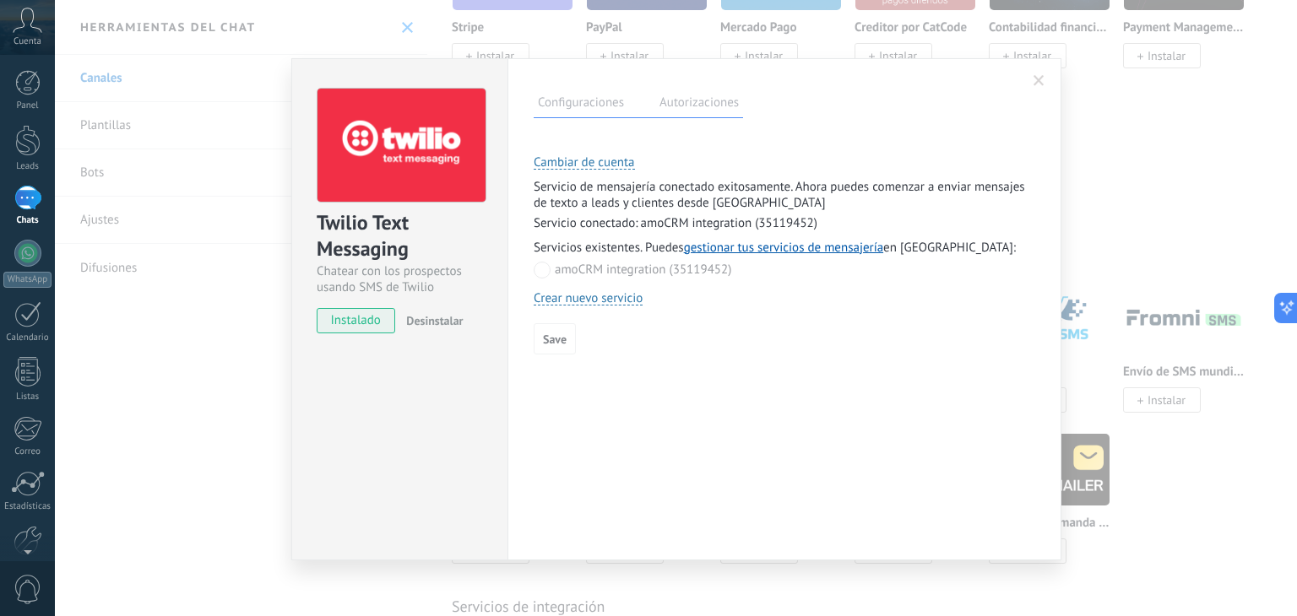
click at [1041, 84] on span at bounding box center [1039, 81] width 11 height 12
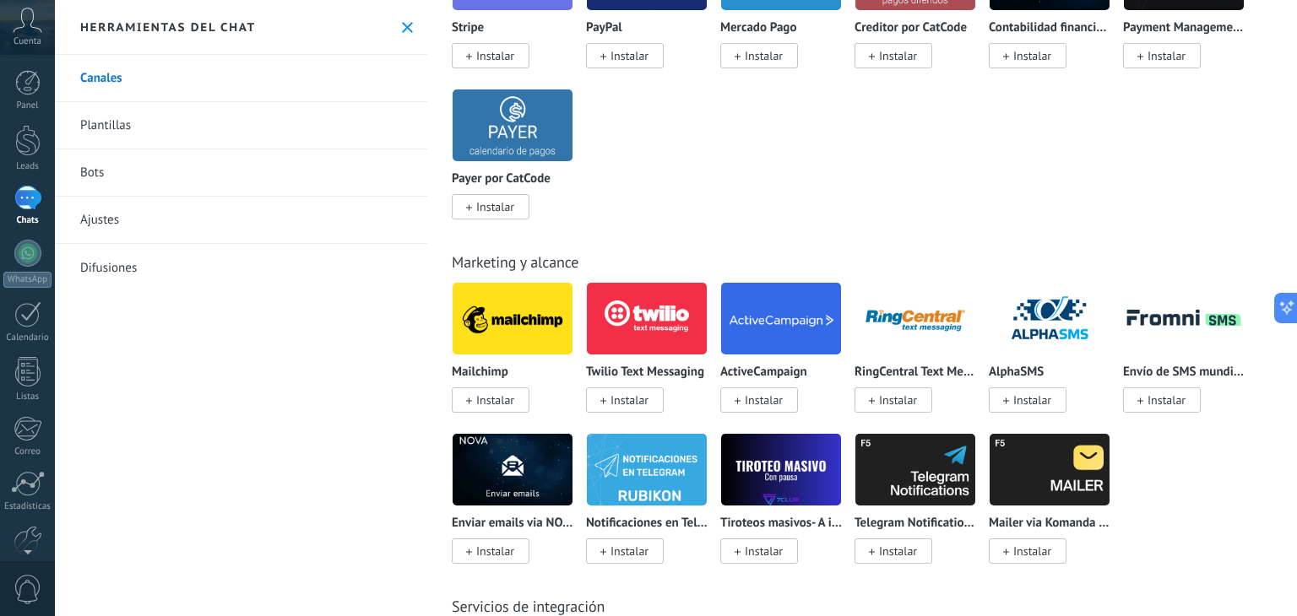
click at [37, 207] on div at bounding box center [27, 198] width 27 height 24
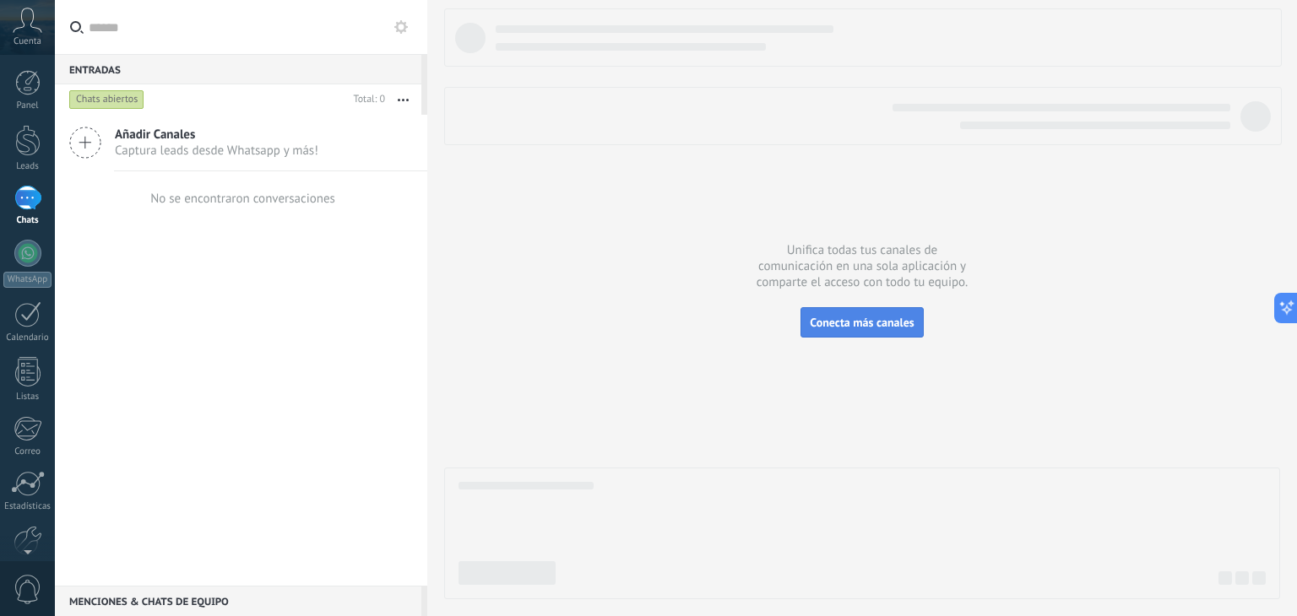
click at [836, 318] on span "Conecta más canales" at bounding box center [862, 322] width 104 height 15
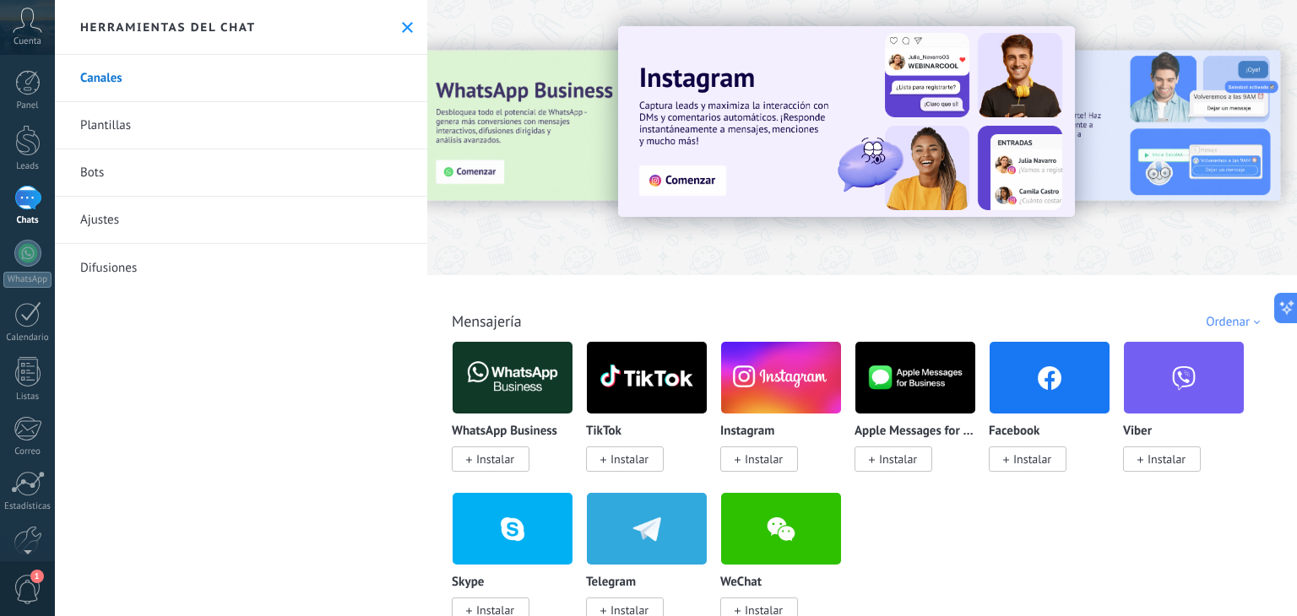
click at [24, 582] on span "1" at bounding box center [28, 590] width 29 height 30
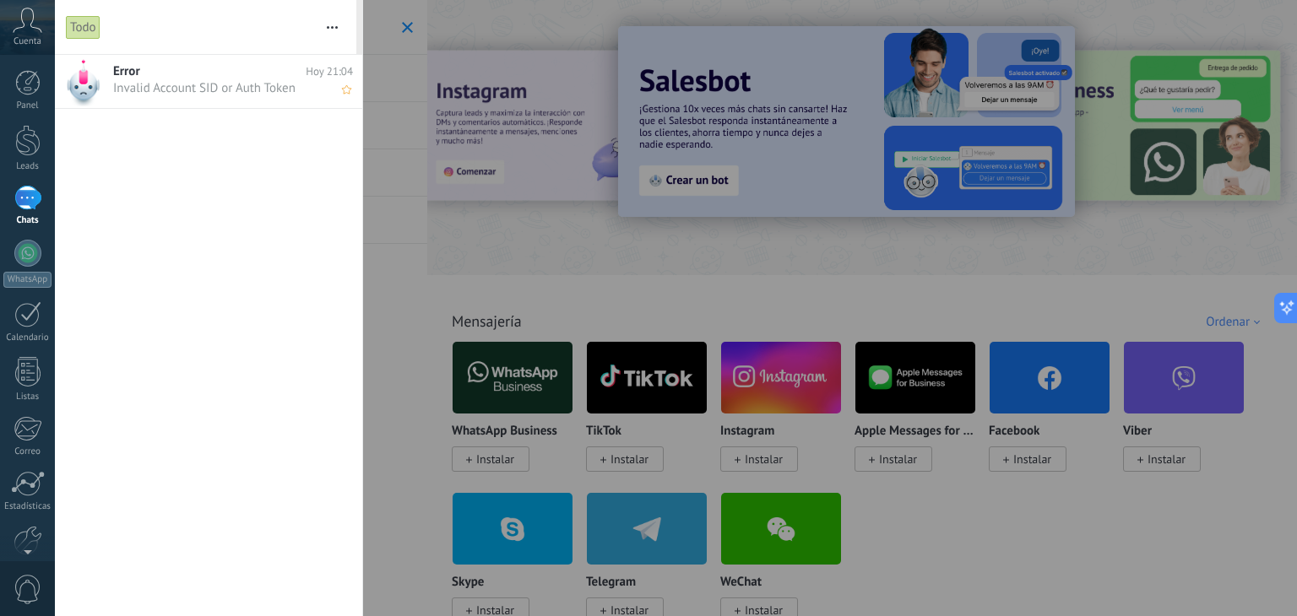
click at [156, 84] on span "Invalid Account SID or Auth Token •••" at bounding box center [217, 88] width 208 height 16
click at [142, 68] on h2 "Error" at bounding box center [209, 71] width 193 height 16
click at [224, 79] on h2 "Error" at bounding box center [209, 71] width 193 height 16
click at [220, 80] on span "Invalid Account SID or Auth Token •••" at bounding box center [217, 88] width 208 height 16
click at [39, 207] on div at bounding box center [27, 198] width 27 height 24
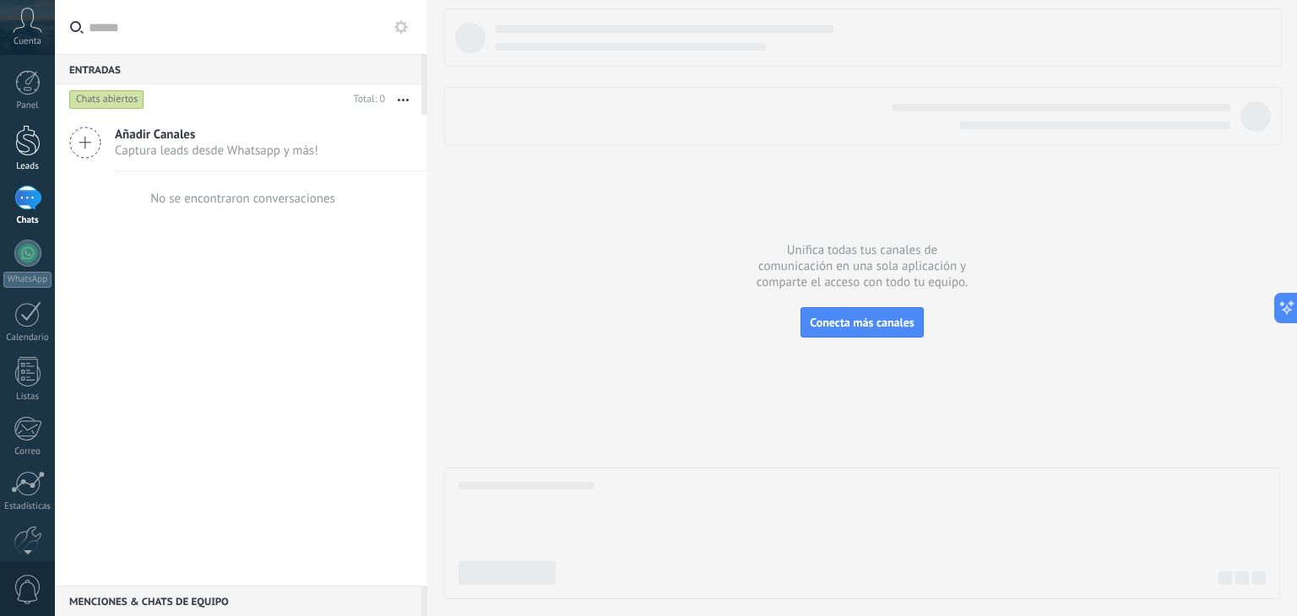
click at [17, 132] on div at bounding box center [27, 140] width 25 height 31
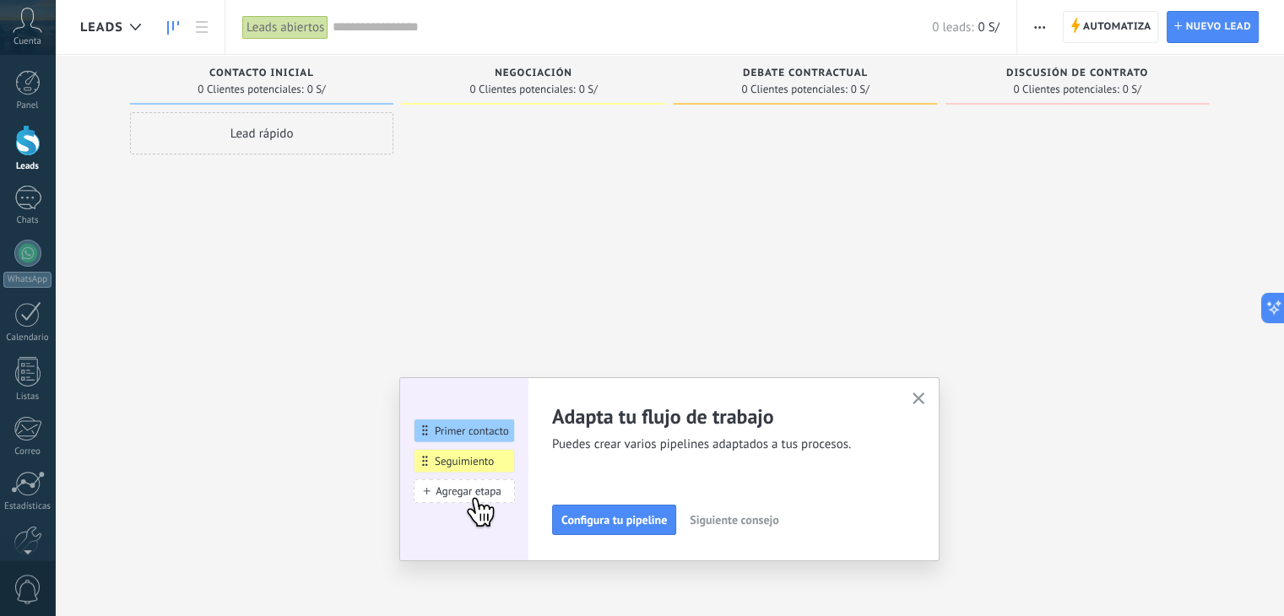
click at [930, 405] on button "button" at bounding box center [919, 399] width 21 height 23
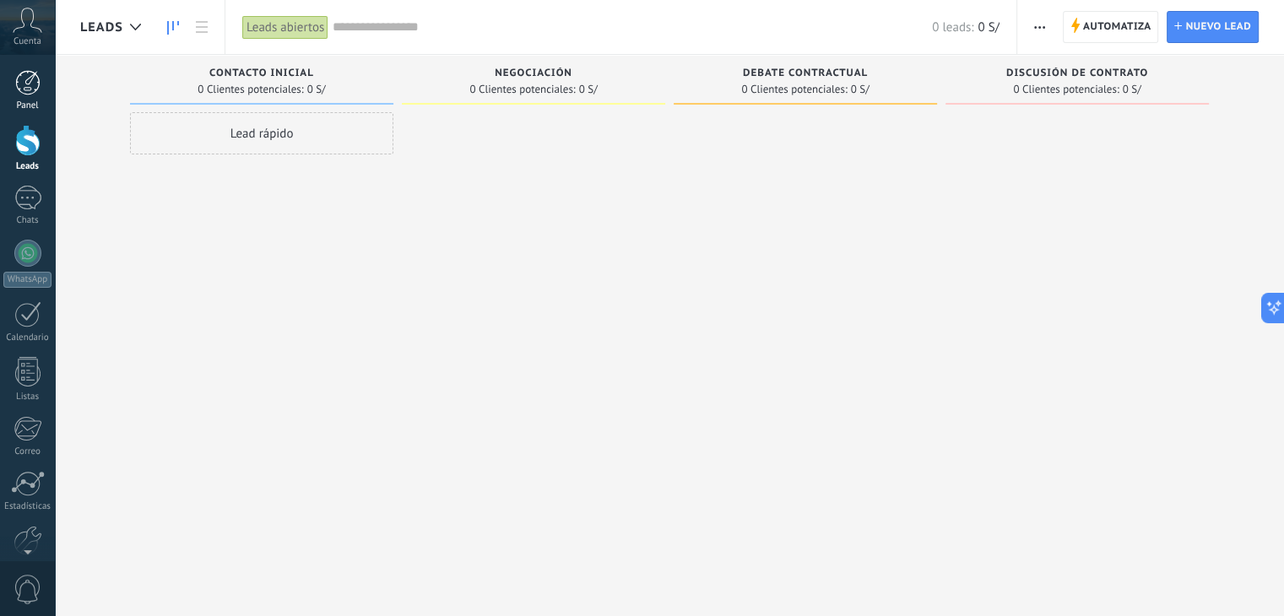
click at [30, 92] on div at bounding box center [27, 82] width 25 height 25
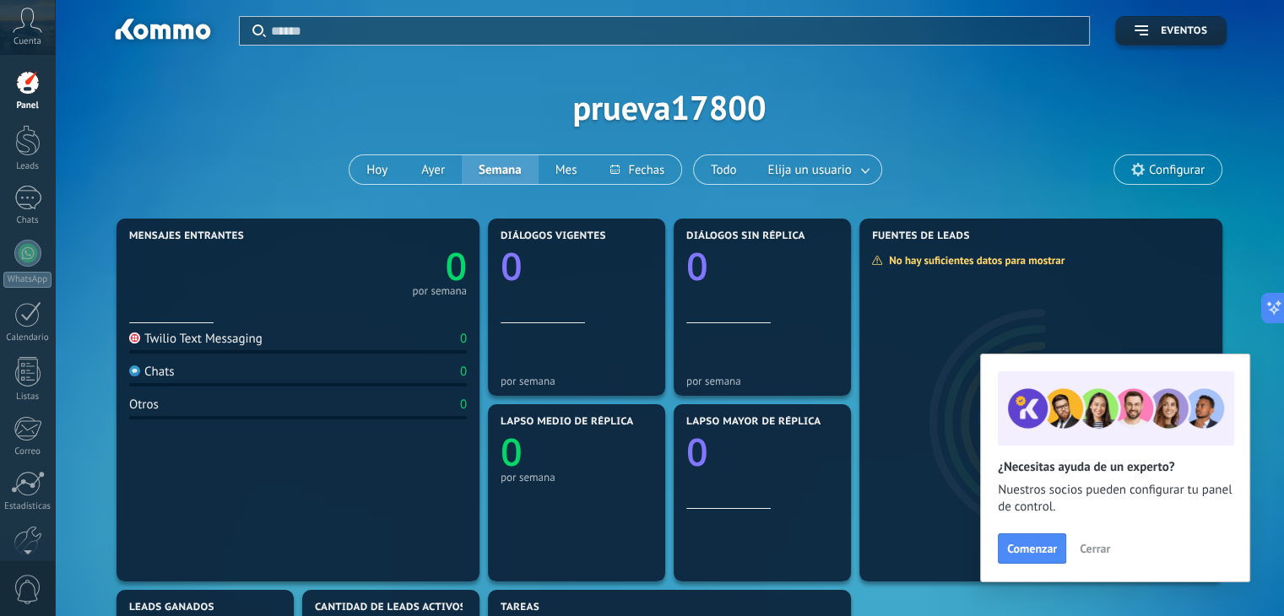
click at [25, 27] on icon at bounding box center [28, 20] width 30 height 25
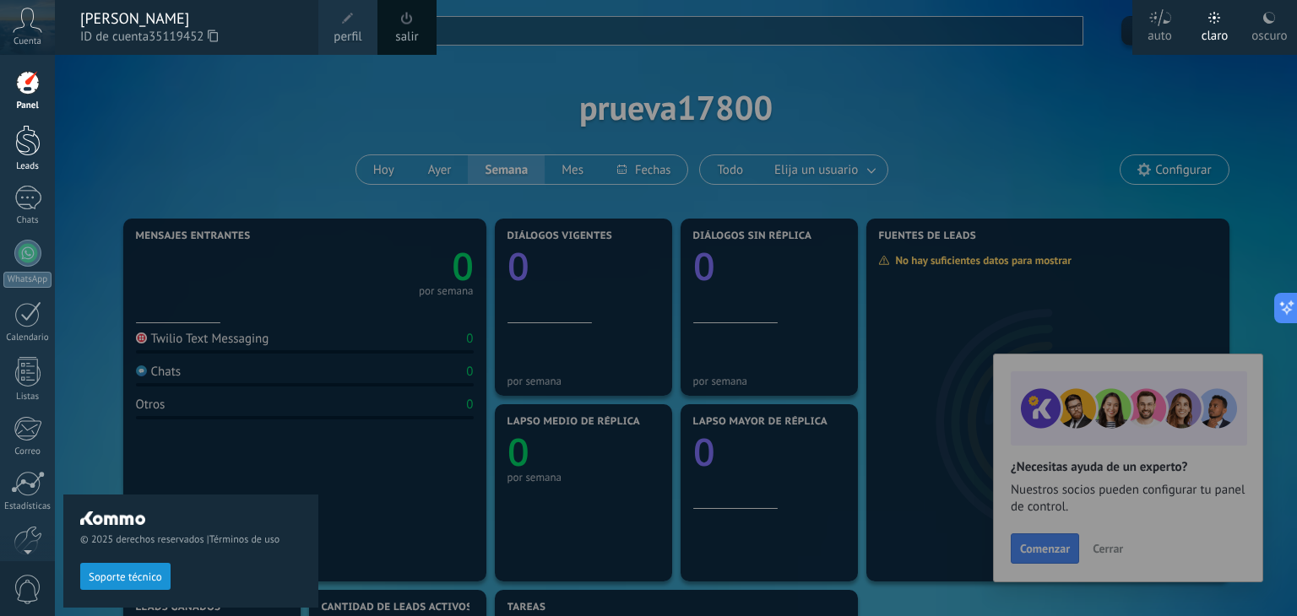
click at [15, 149] on div at bounding box center [27, 140] width 25 height 31
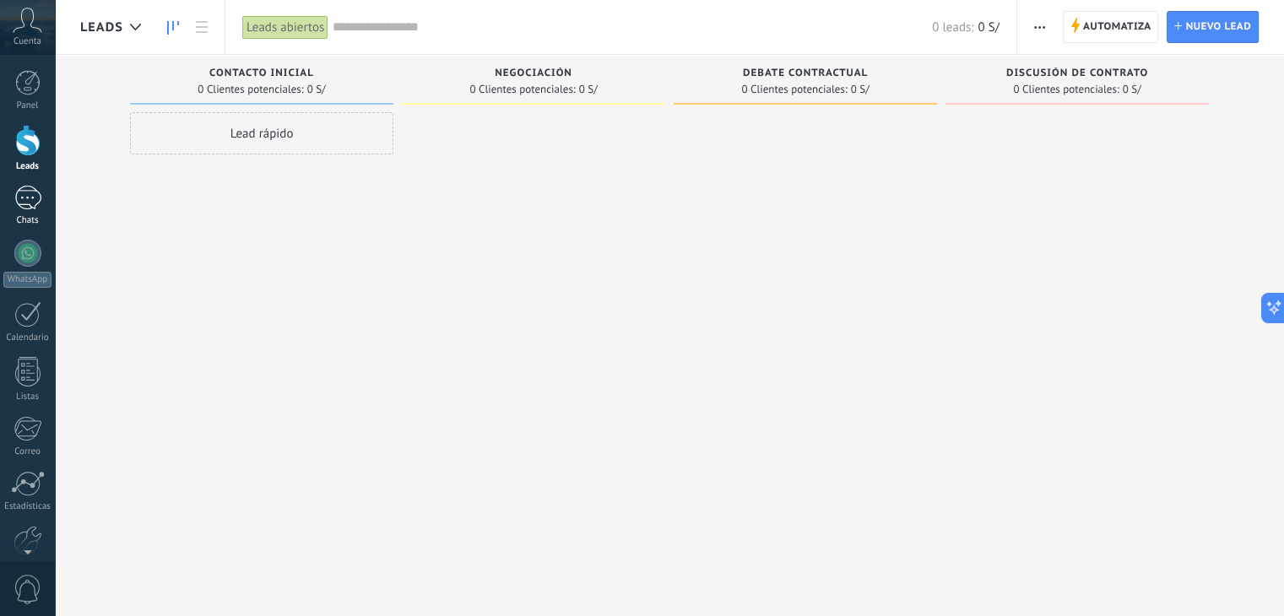
click at [25, 215] on div "Chats" at bounding box center [27, 220] width 49 height 11
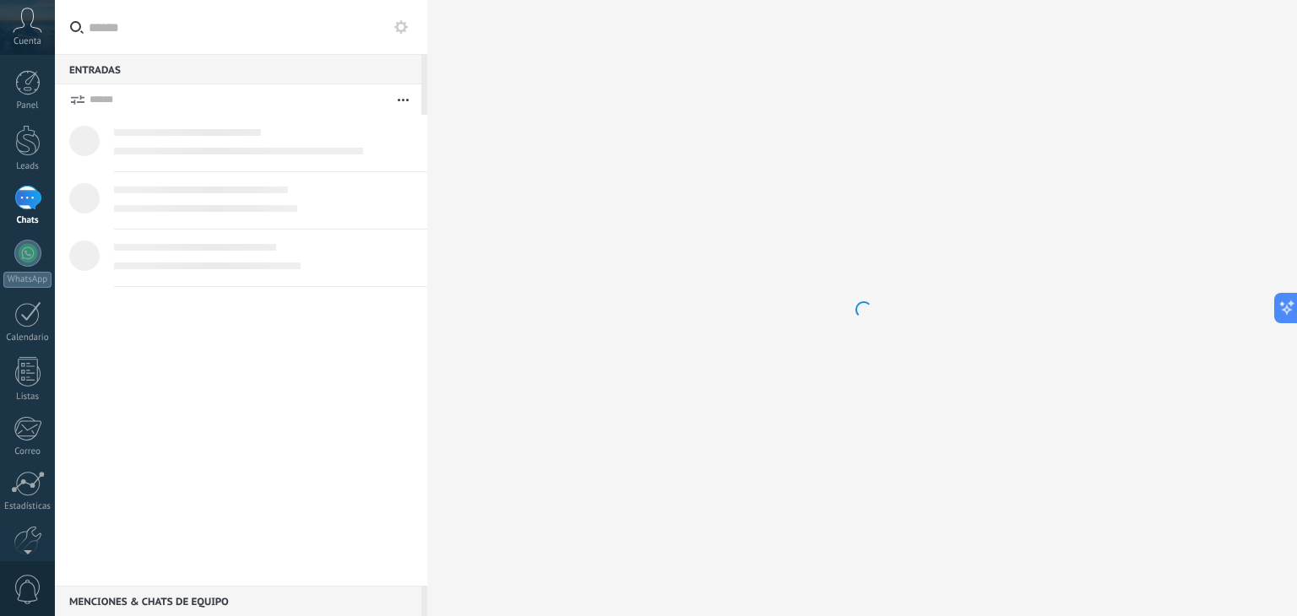
click at [25, 215] on div "Chats" at bounding box center [27, 220] width 49 height 11
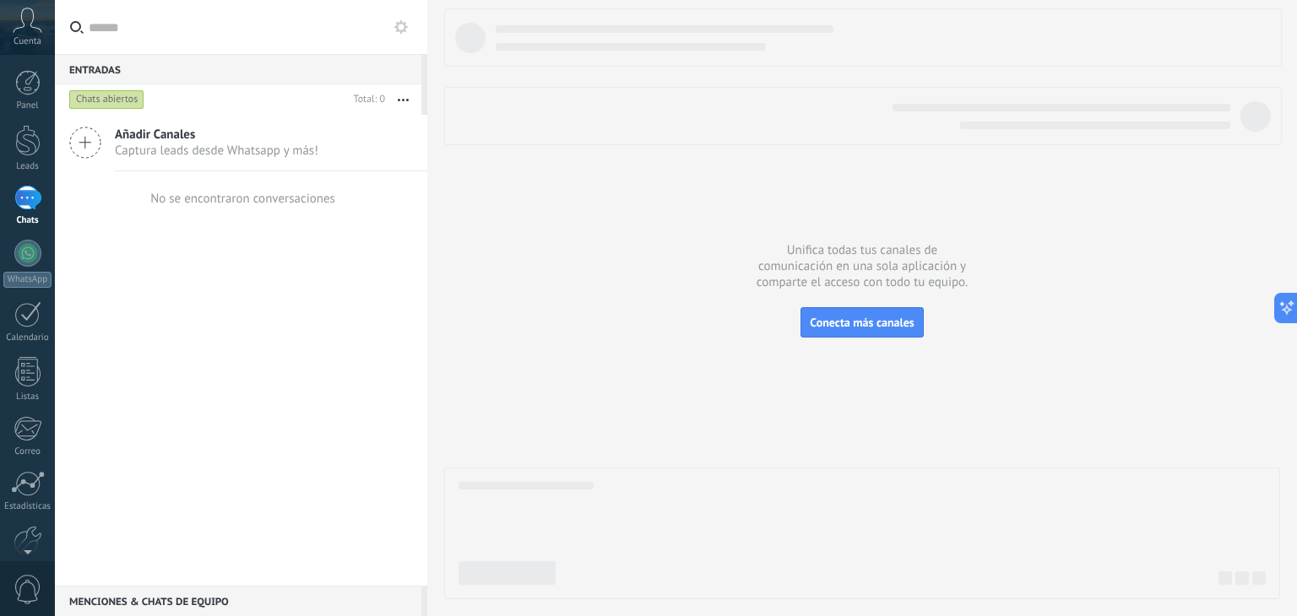
click at [87, 144] on icon at bounding box center [85, 143] width 32 height 32
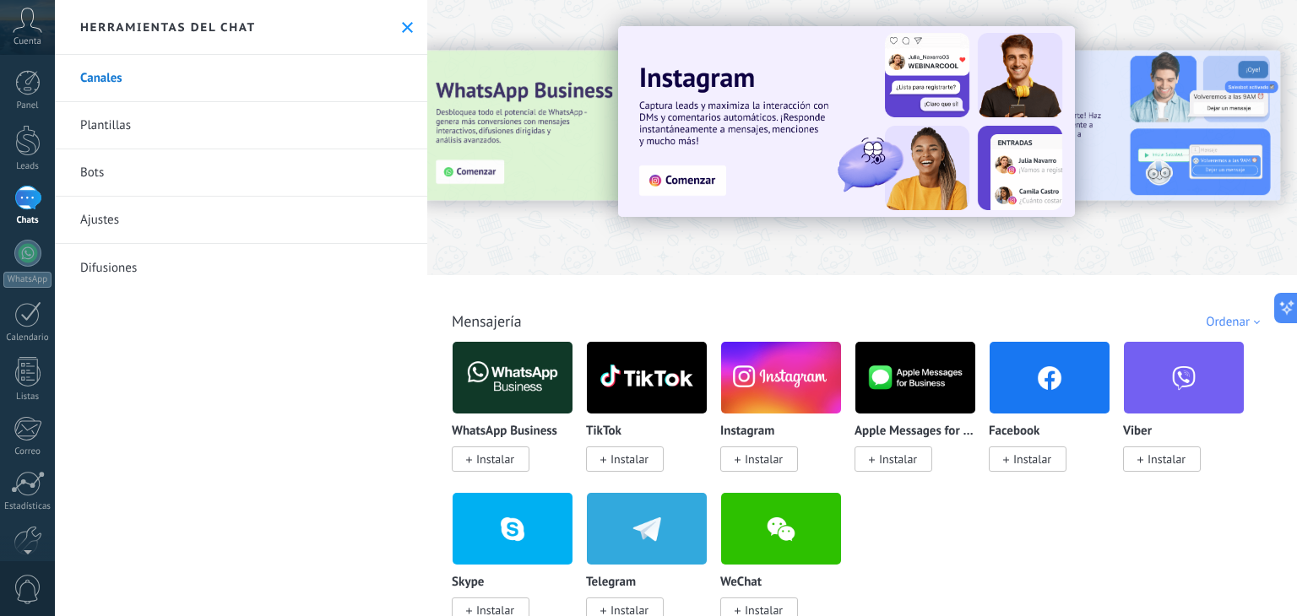
click at [1296, 269] on div "Todo Bandeja de entrada Automatizaciones [PERSON_NAME] de leads Soluciones de I…" at bounding box center [862, 308] width 870 height 616
drag, startPoint x: 1290, startPoint y: 51, endPoint x: 1293, endPoint y: 138, distance: 87.0
click at [1293, 138] on div "Todo Bandeja de entrada Automatizaciones [PERSON_NAME] de leads Soluciones de I…" at bounding box center [862, 308] width 870 height 616
click at [95, 232] on link "Ajustes" at bounding box center [241, 220] width 372 height 47
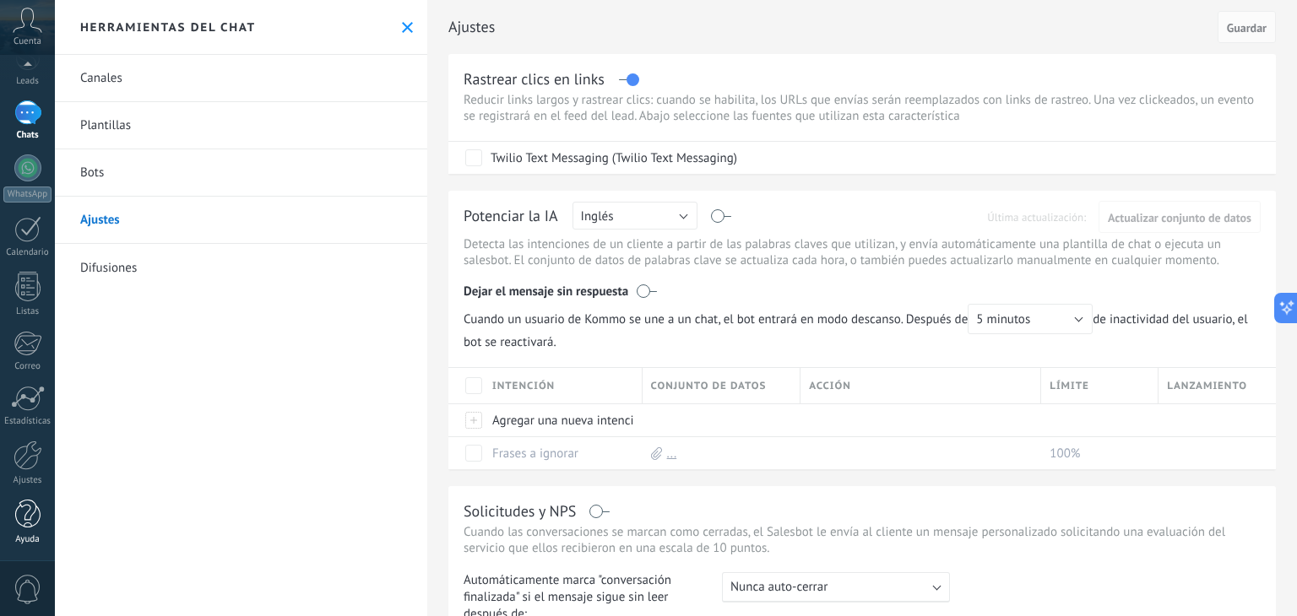
scroll to position [84, 0]
click at [30, 467] on div at bounding box center [28, 457] width 29 height 30
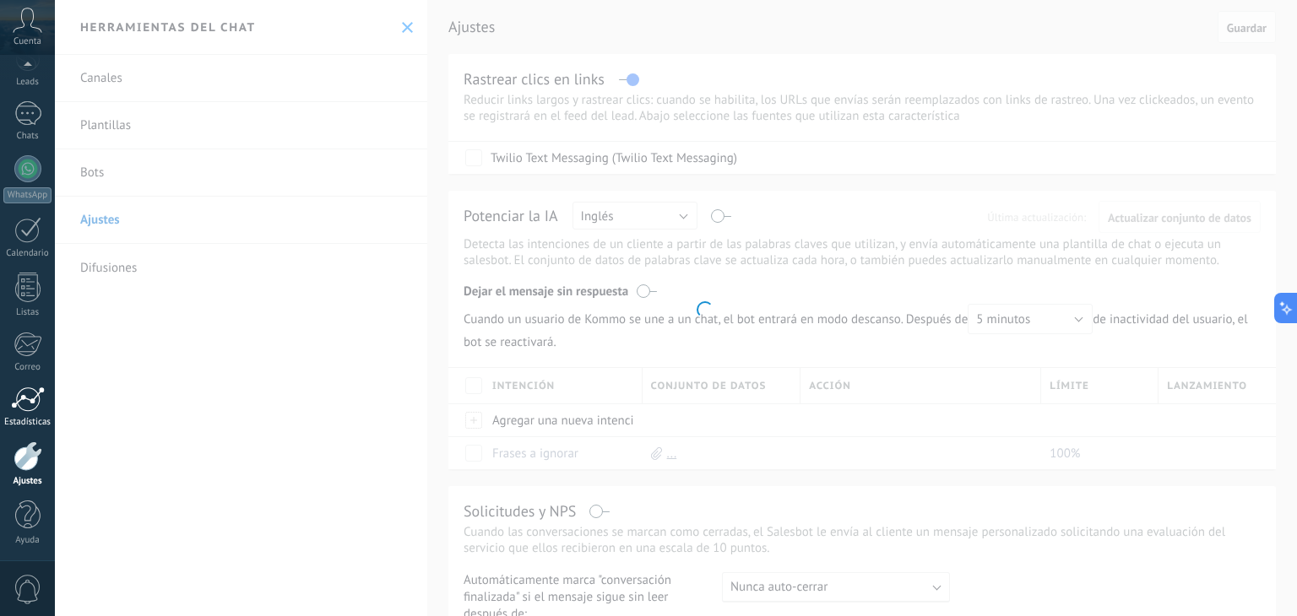
scroll to position [85, 0]
click at [24, 399] on div at bounding box center [28, 398] width 34 height 25
click at [24, 453] on div at bounding box center [28, 456] width 29 height 30
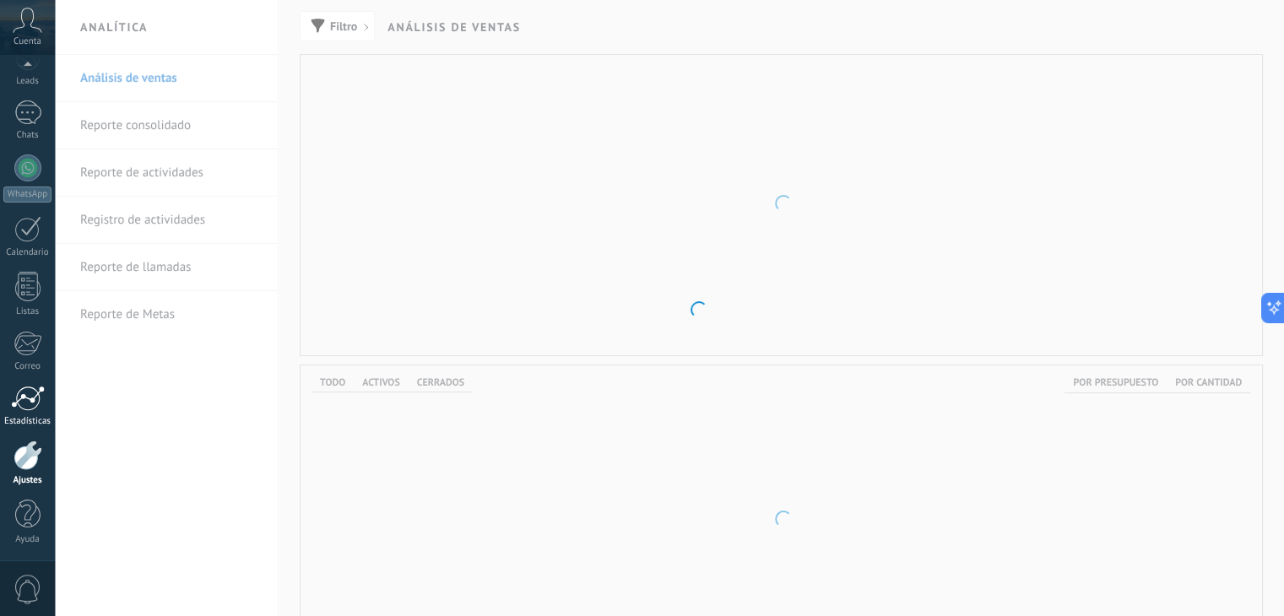
click at [28, 398] on div at bounding box center [28, 398] width 34 height 25
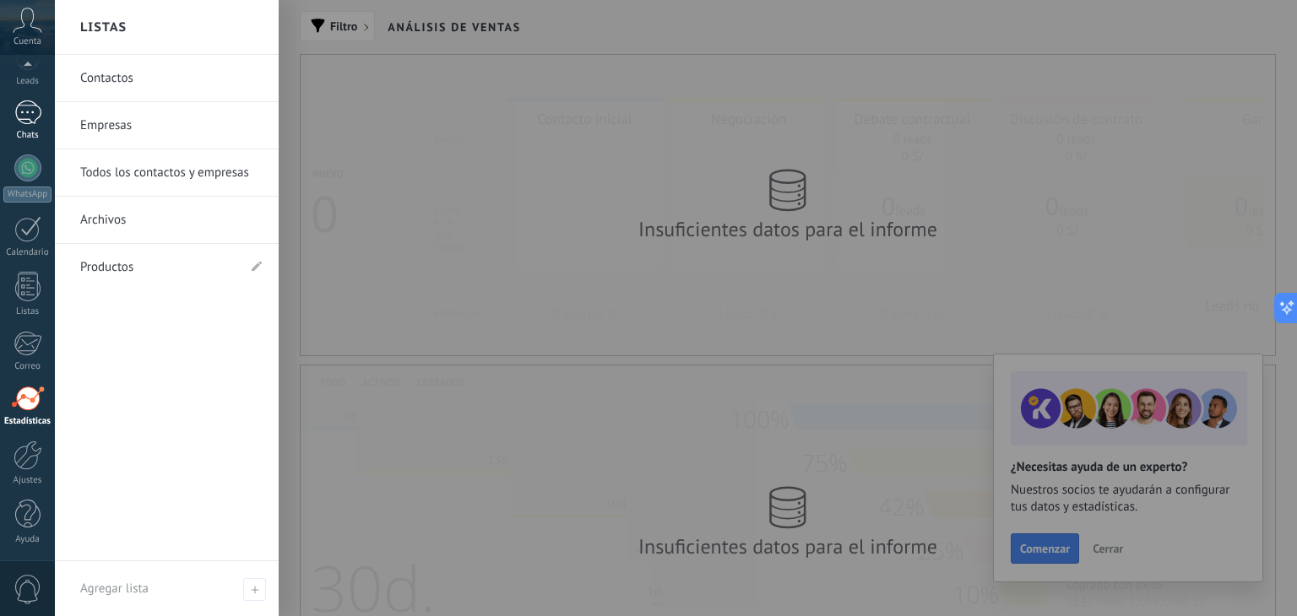
click at [23, 122] on div at bounding box center [27, 112] width 27 height 24
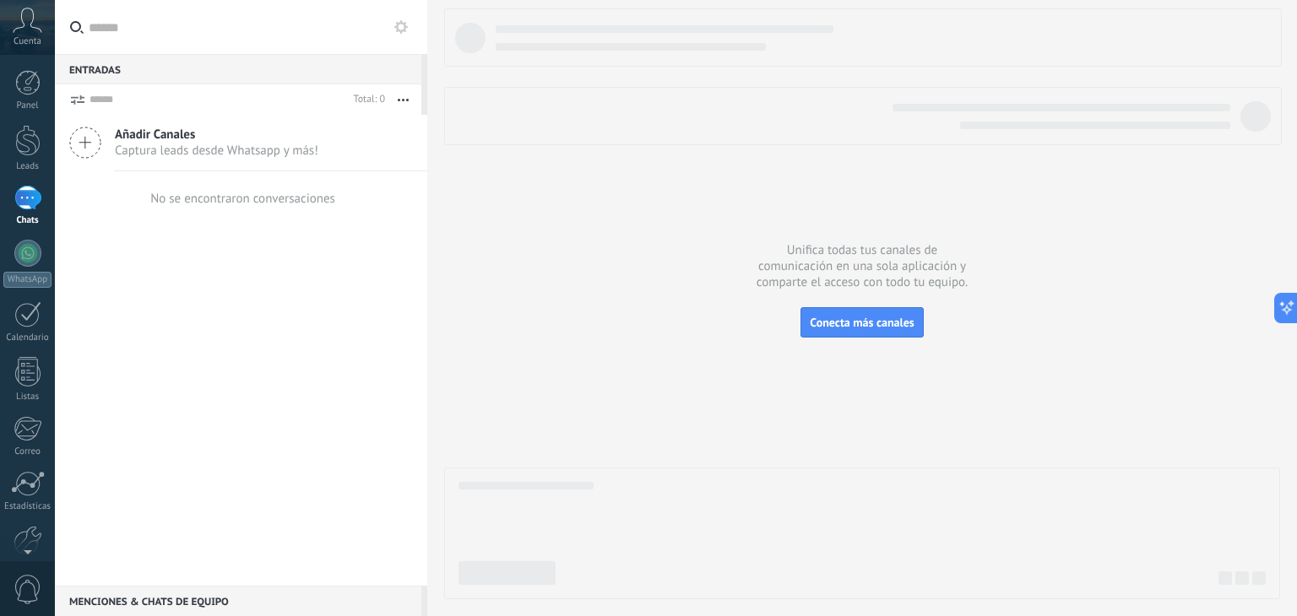
click at [113, 136] on div "Añadir Canales Captura leads desde Whatsapp y más!" at bounding box center [241, 143] width 372 height 57
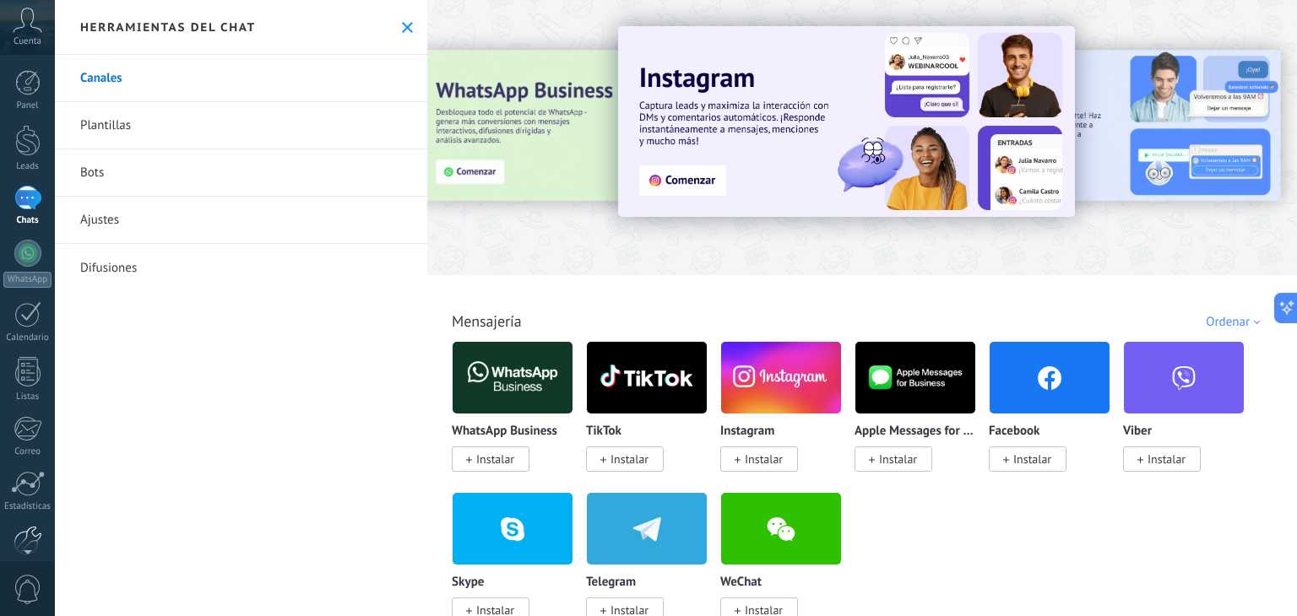
click at [32, 528] on div at bounding box center [28, 541] width 29 height 30
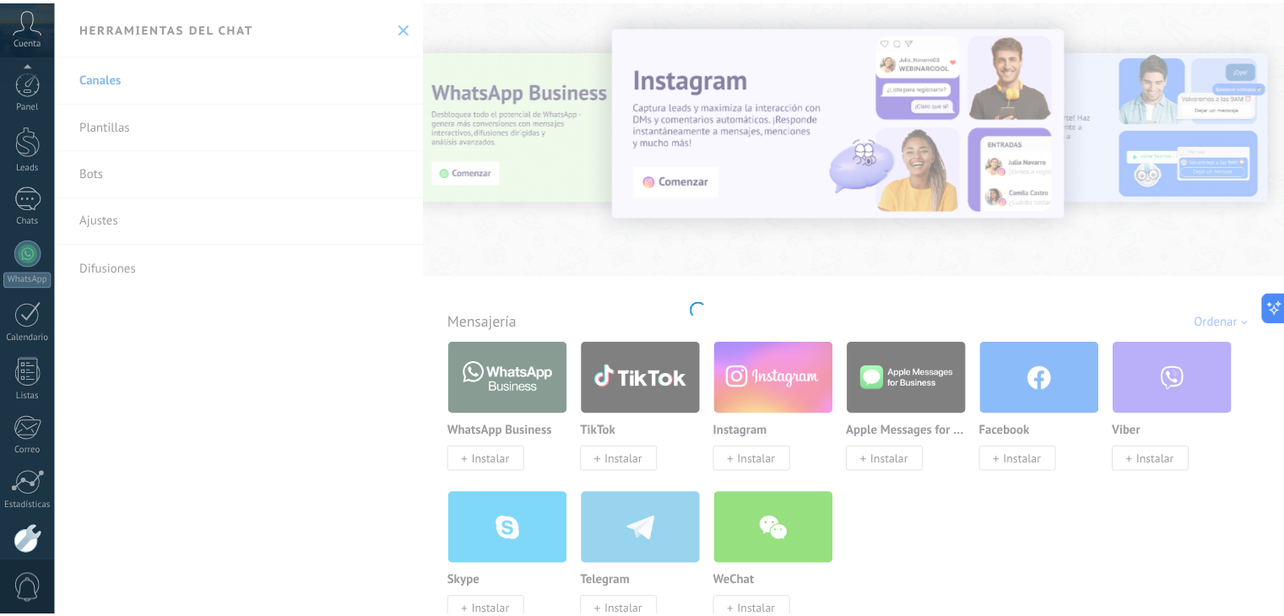
scroll to position [85, 0]
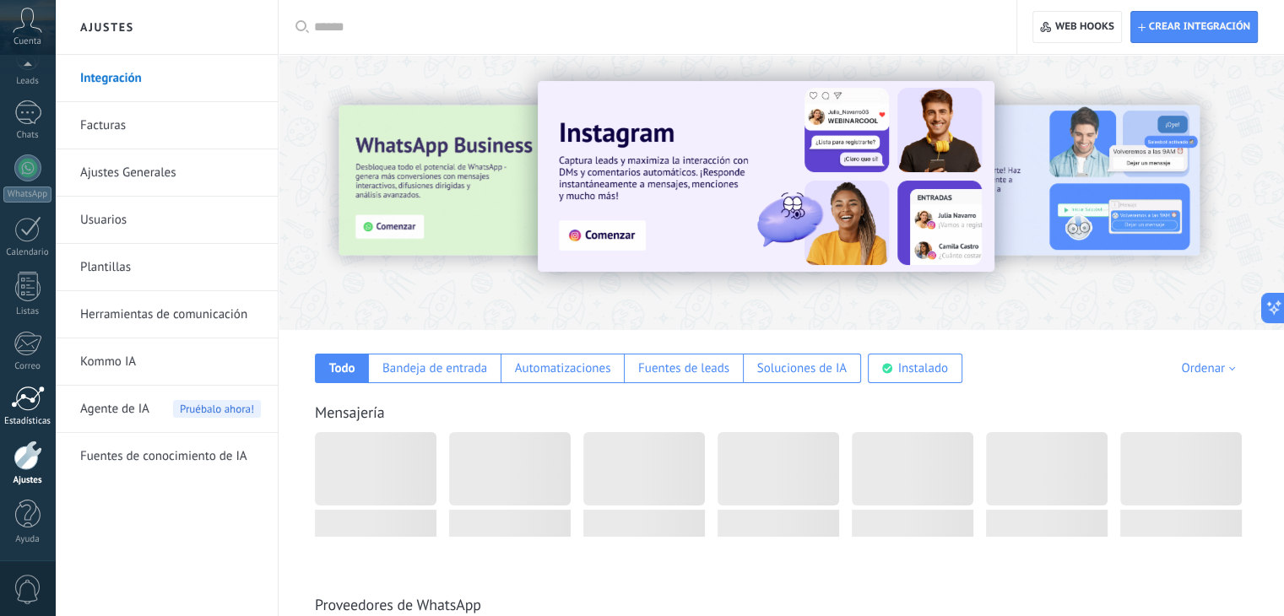
click at [27, 394] on div at bounding box center [28, 398] width 34 height 25
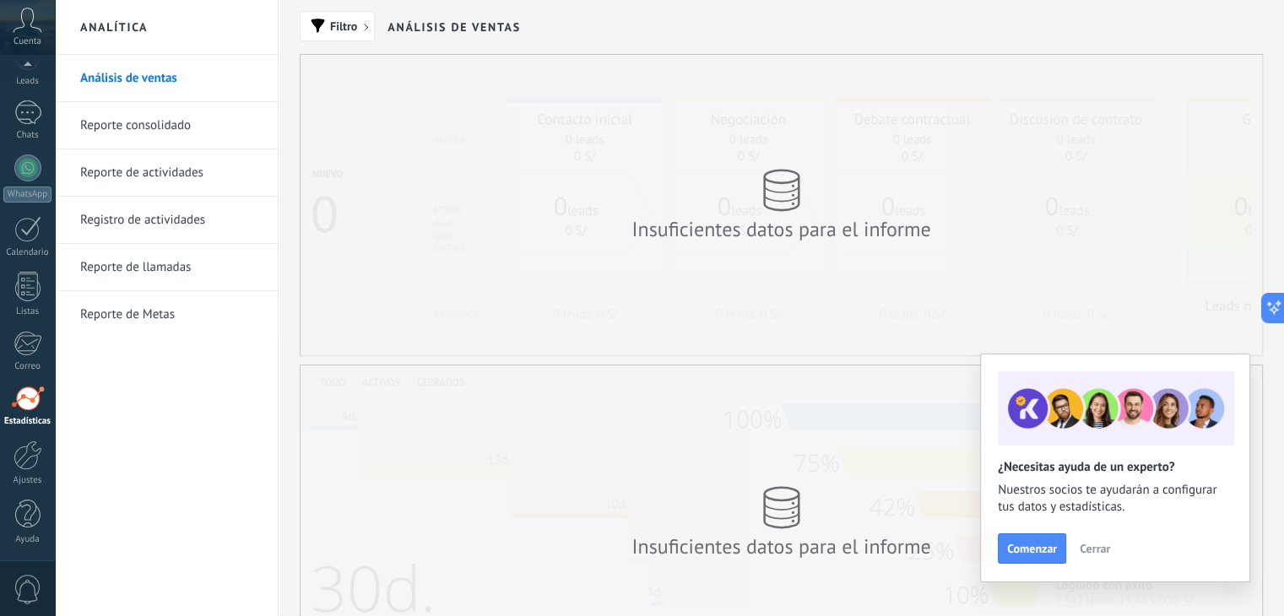
click at [1098, 545] on span "Cerrar" at bounding box center [1095, 549] width 30 height 12
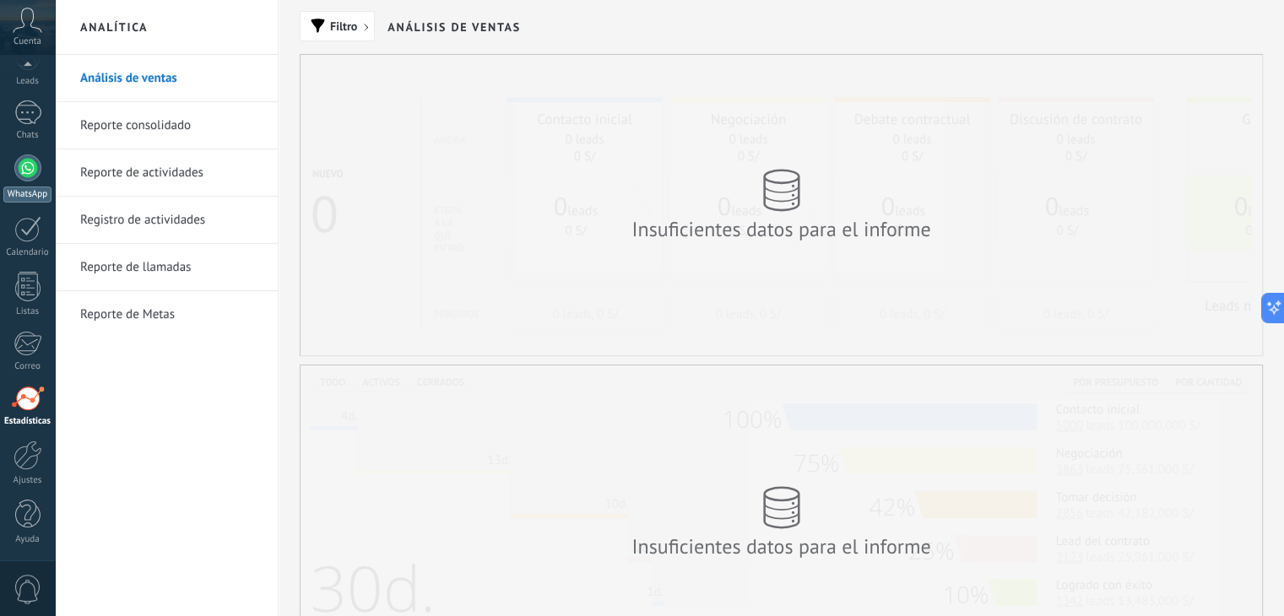
click at [14, 167] on div at bounding box center [27, 168] width 27 height 27
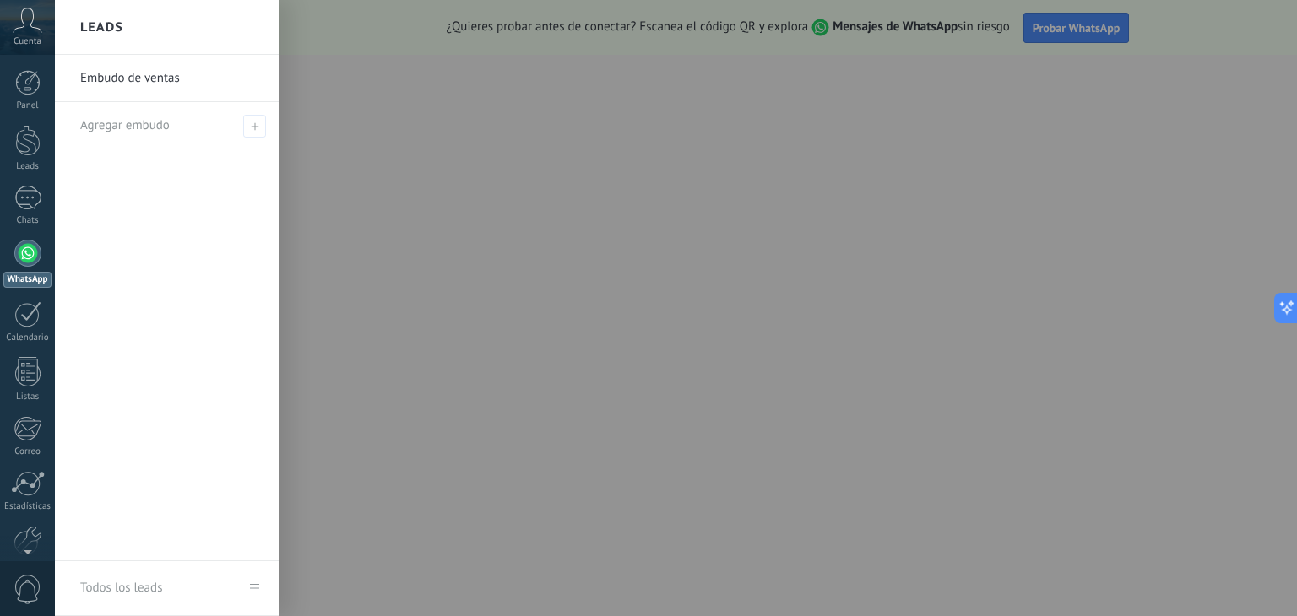
click at [128, 82] on link "Embudo de ventas" at bounding box center [171, 78] width 182 height 47
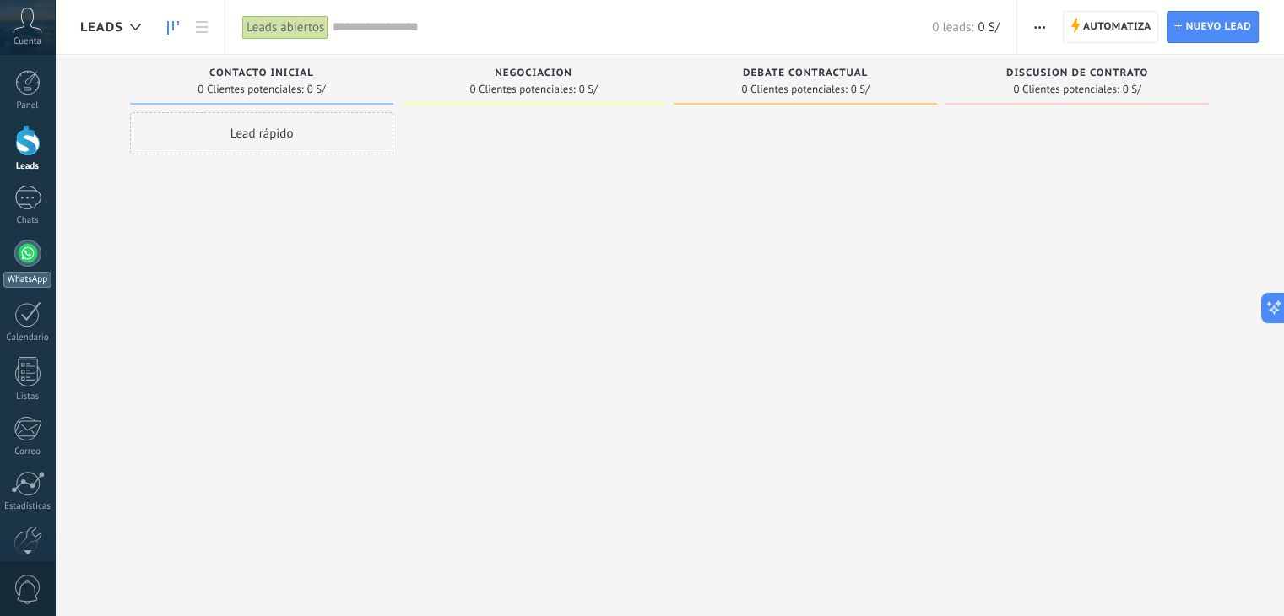
click at [33, 247] on div at bounding box center [27, 253] width 27 height 27
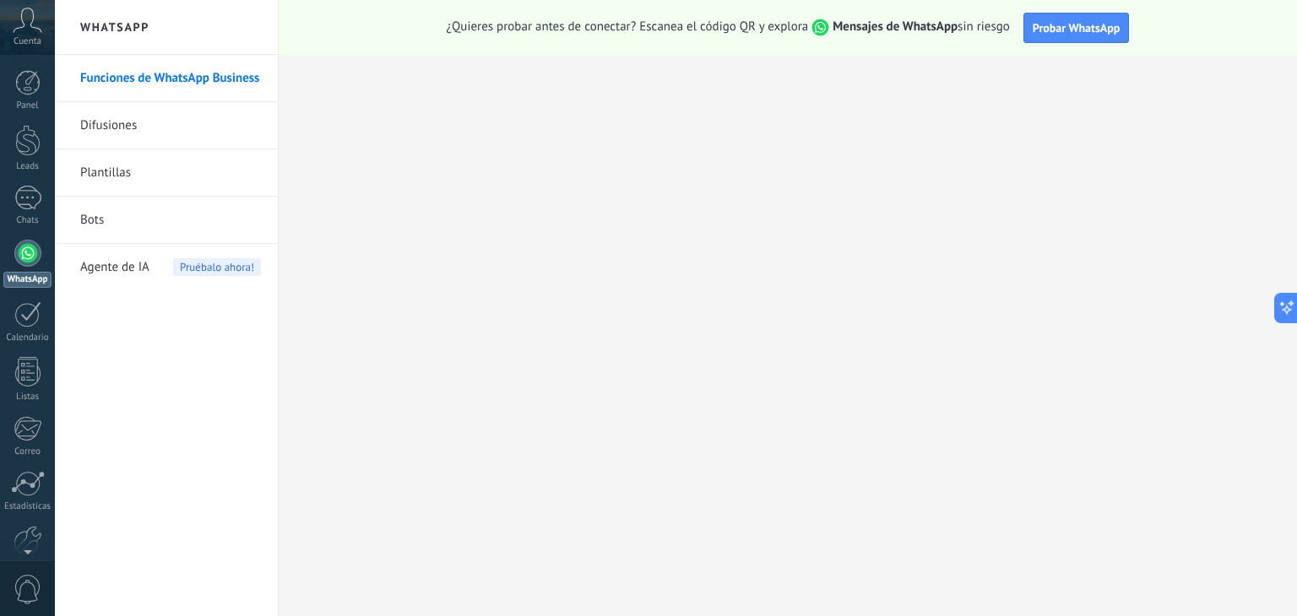
click at [99, 171] on link "Plantillas" at bounding box center [170, 172] width 181 height 47
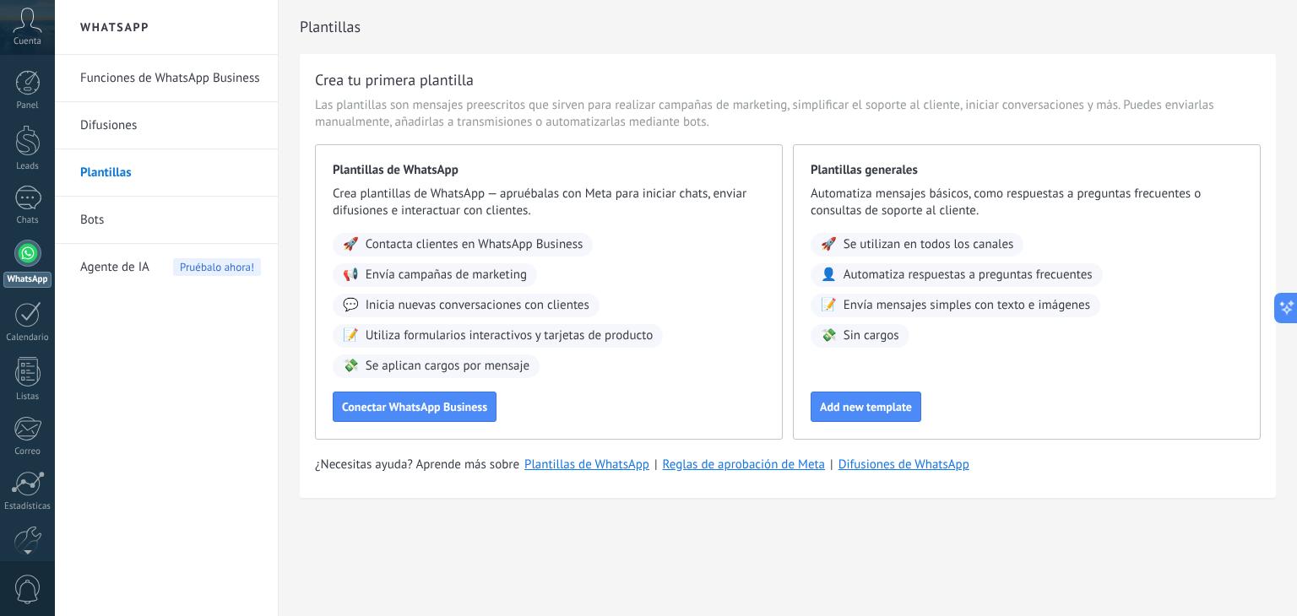
click at [14, 173] on div "Panel Leads Chats WhatsApp Clientes" at bounding box center [27, 359] width 55 height 578
click at [20, 187] on div at bounding box center [27, 198] width 27 height 24
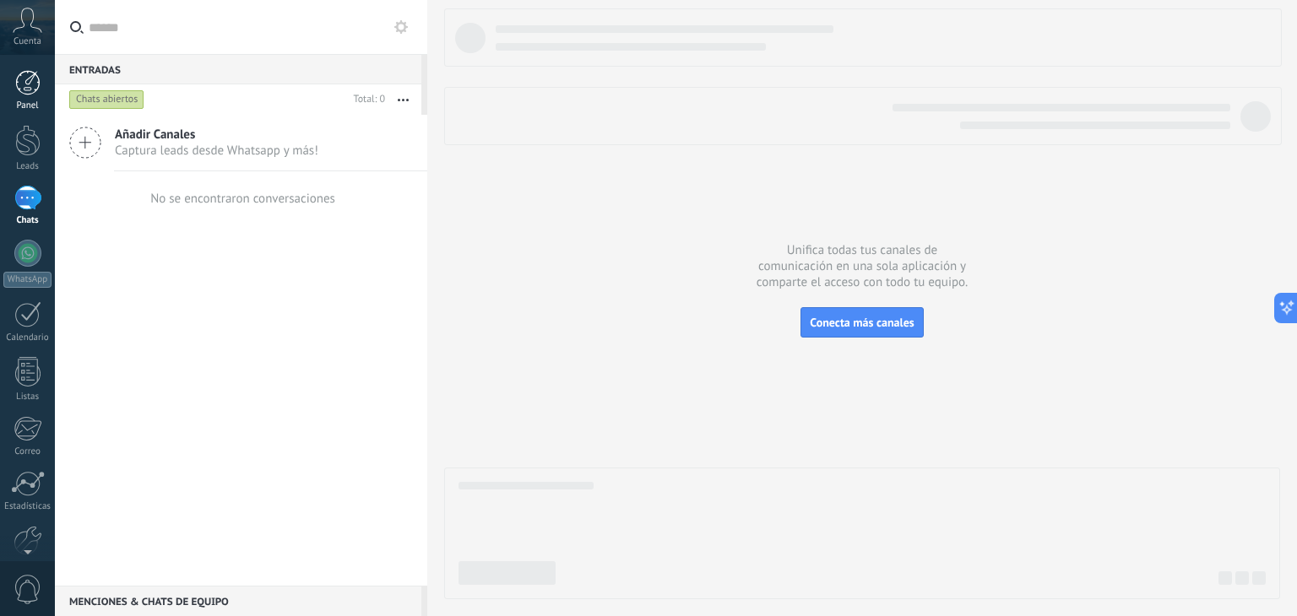
click at [29, 87] on div at bounding box center [27, 82] width 25 height 25
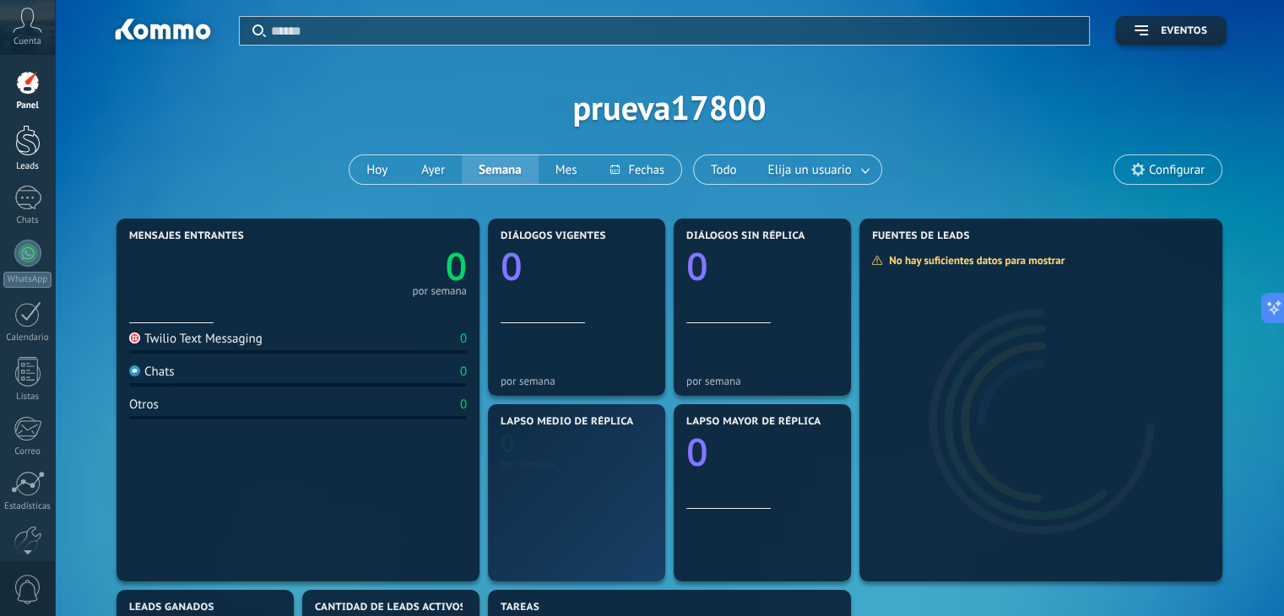
click at [26, 143] on div at bounding box center [27, 140] width 25 height 31
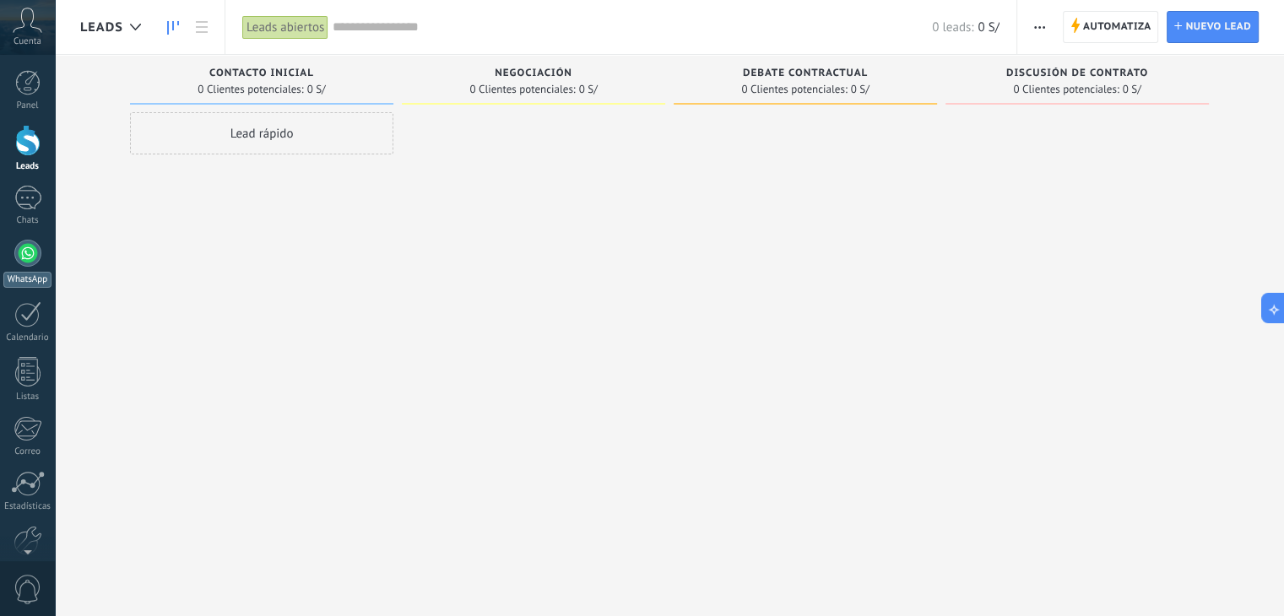
click at [24, 251] on div at bounding box center [27, 253] width 27 height 27
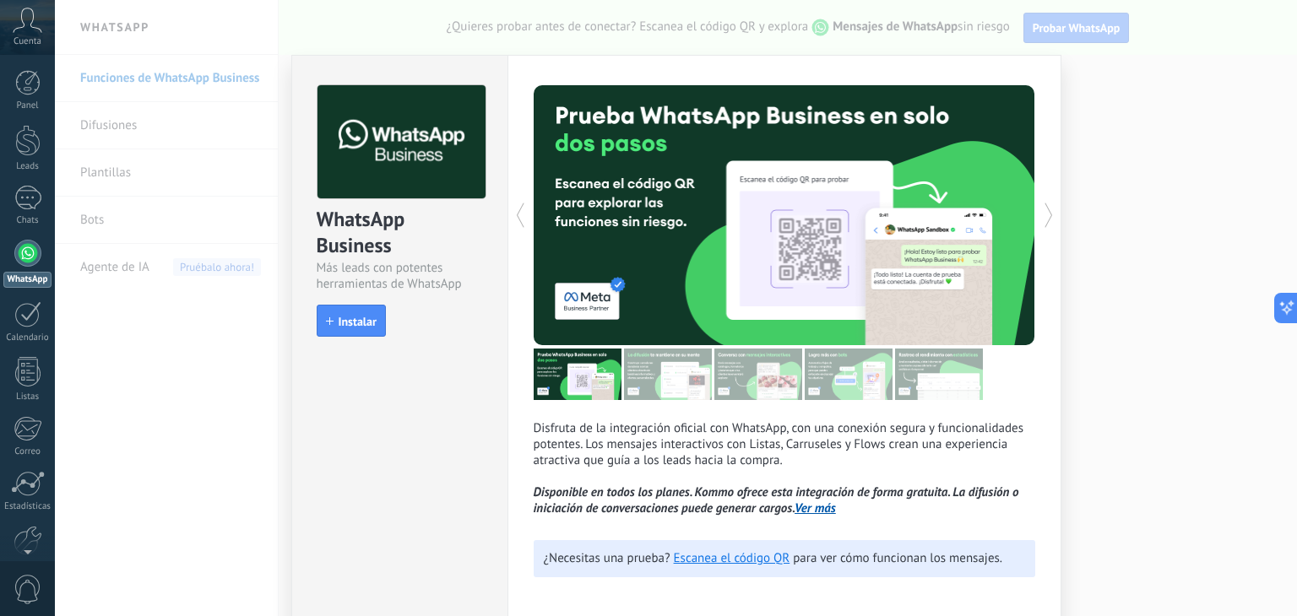
click at [1118, 132] on div "WhatsApp Business Más leads con potentes herramientas de WhatsApp install Insta…" at bounding box center [676, 308] width 1242 height 616
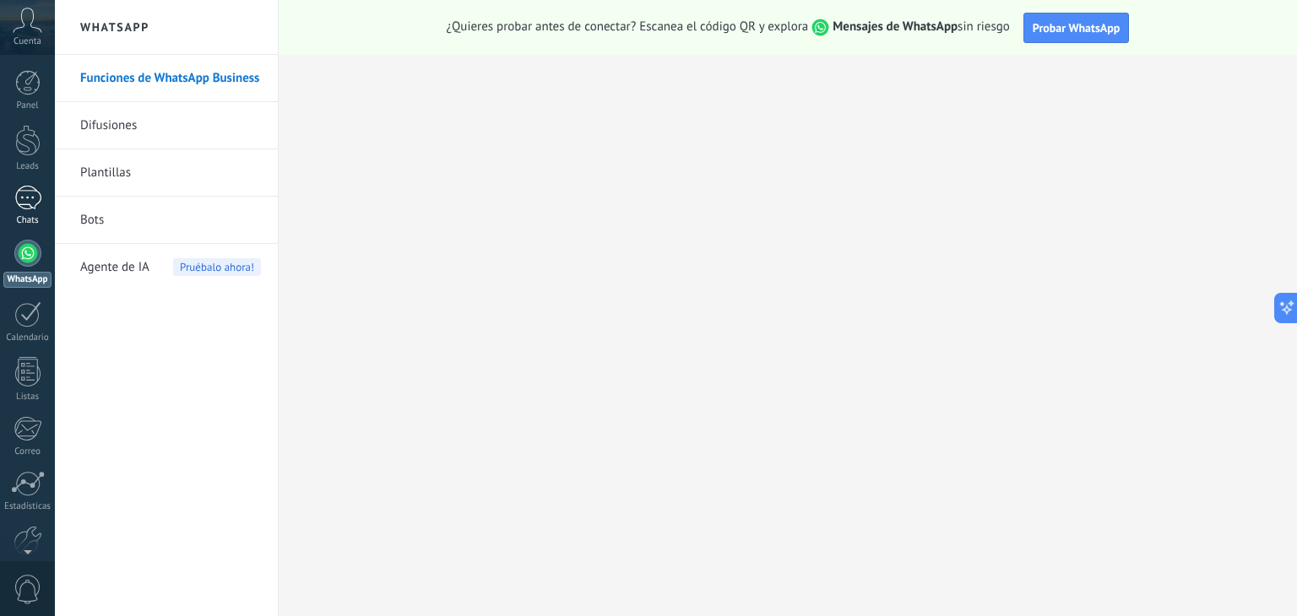
click at [28, 189] on div at bounding box center [27, 198] width 27 height 24
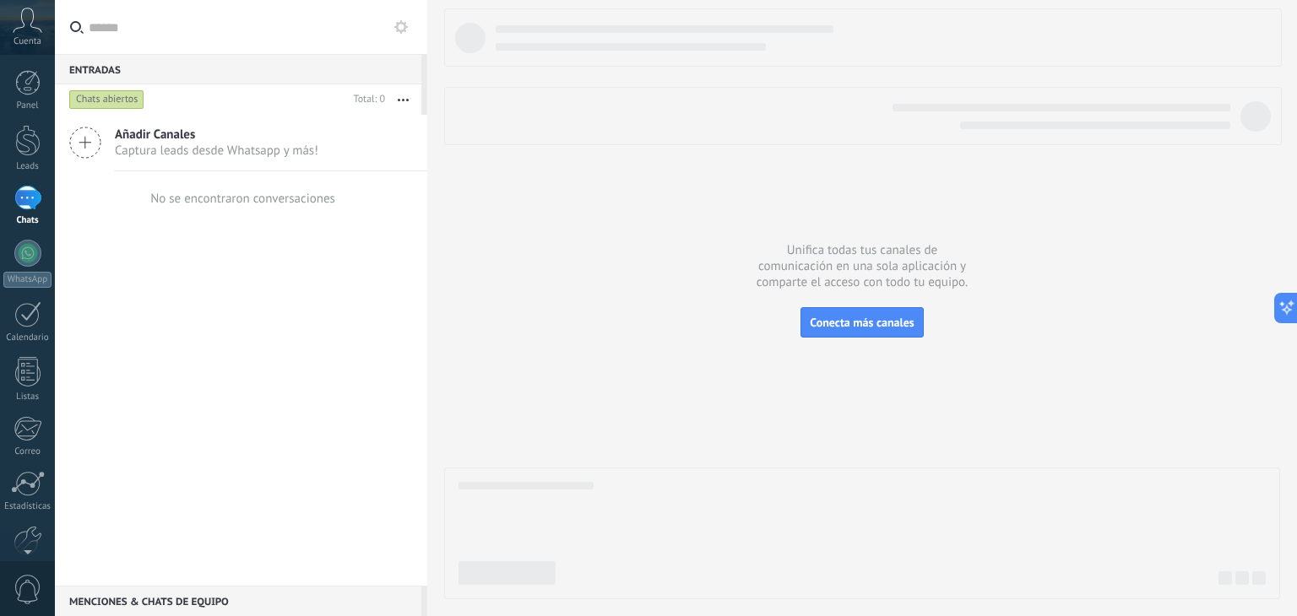
click at [152, 149] on span "Captura leads desde Whatsapp y más!" at bounding box center [217, 151] width 204 height 16
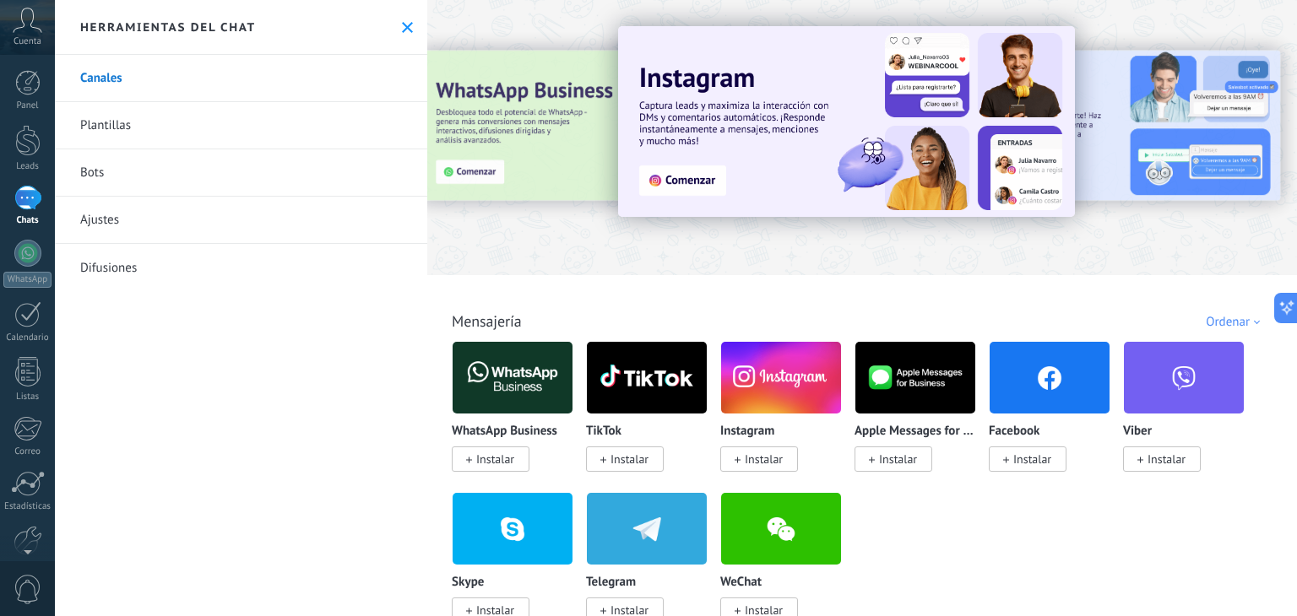
click at [1296, 188] on div "Todo Bandeja de entrada Automatizaciones [PERSON_NAME] de leads Soluciones de I…" at bounding box center [862, 308] width 870 height 616
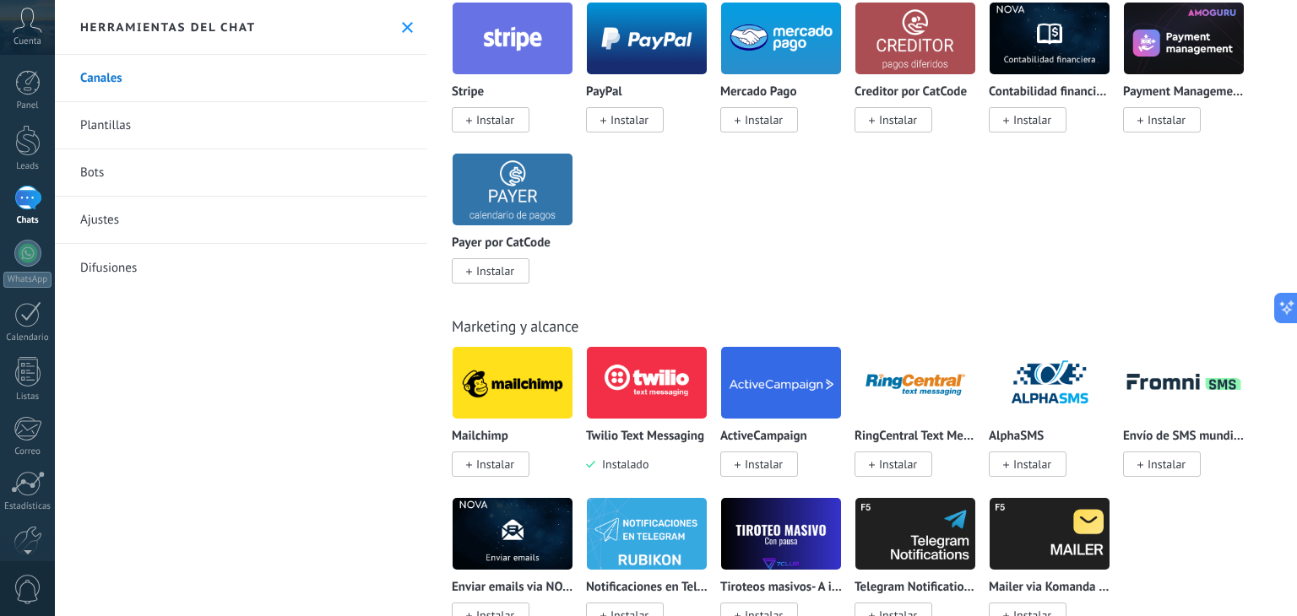
scroll to position [3069, 0]
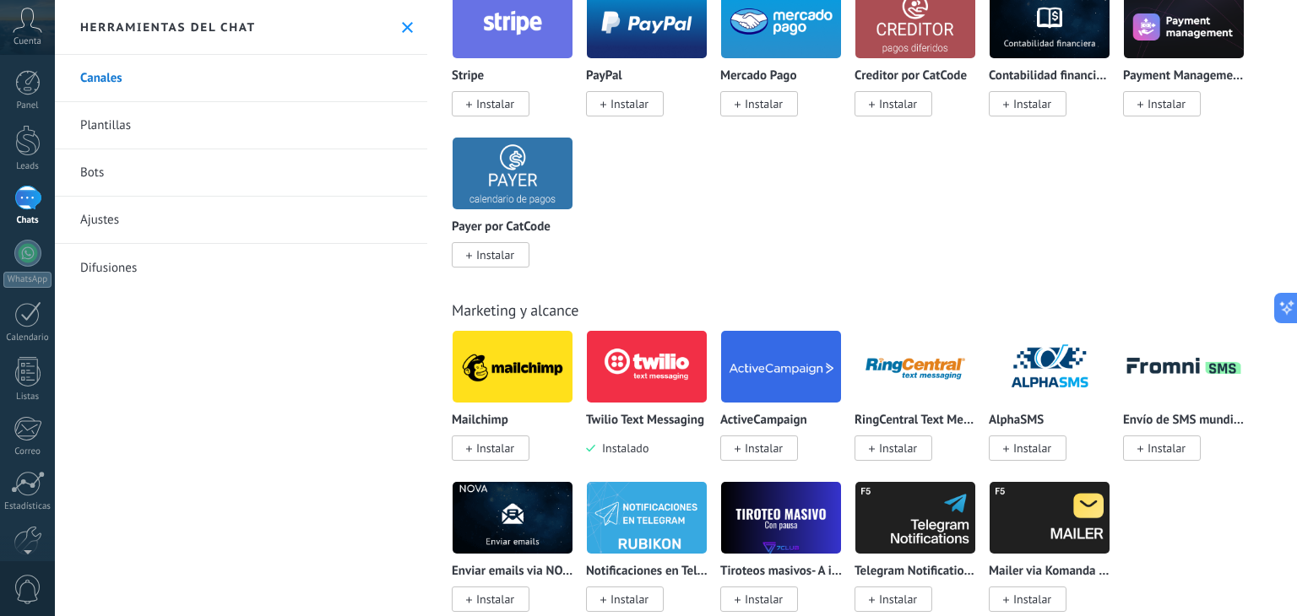
click at [648, 381] on img at bounding box center [647, 367] width 120 height 82
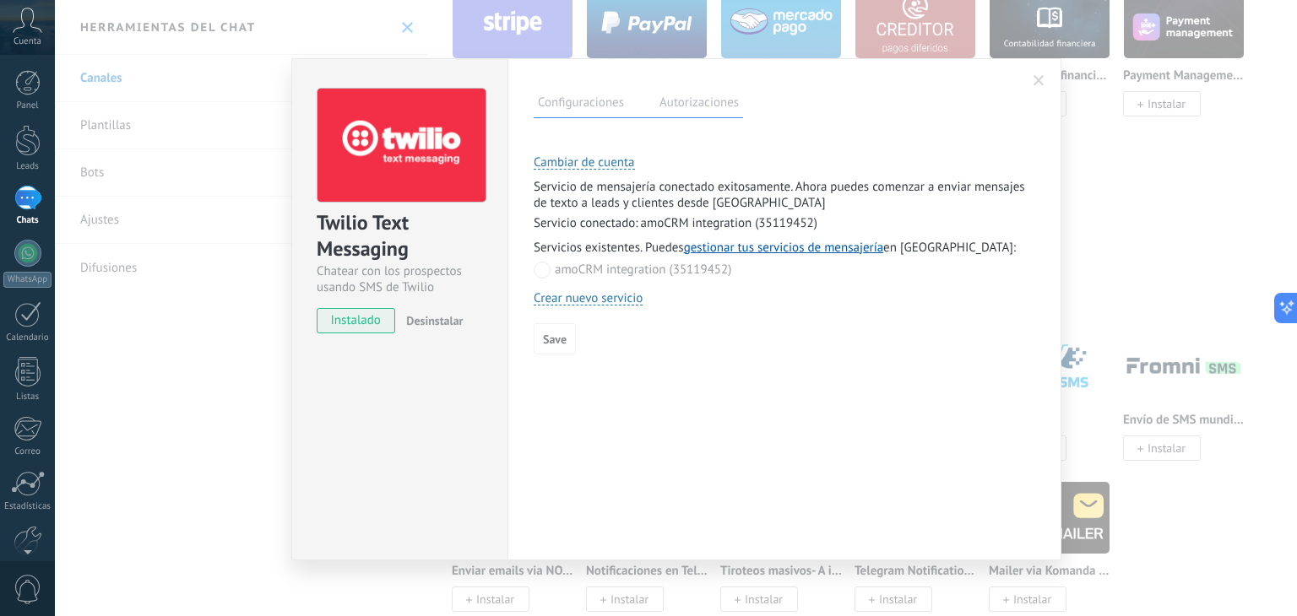
click at [628, 268] on label "amoCRM integration (35119452)" at bounding box center [633, 270] width 198 height 16
click at [637, 256] on div "Servicios existentes. Puedes gestionar tus servicios de mensajería en [GEOGRAPH…" at bounding box center [785, 261] width 502 height 42
click at [749, 247] on link "gestionar tus servicios de mensajería" at bounding box center [783, 248] width 199 height 16
click at [666, 102] on label "Autorizaciones" at bounding box center [699, 105] width 88 height 24
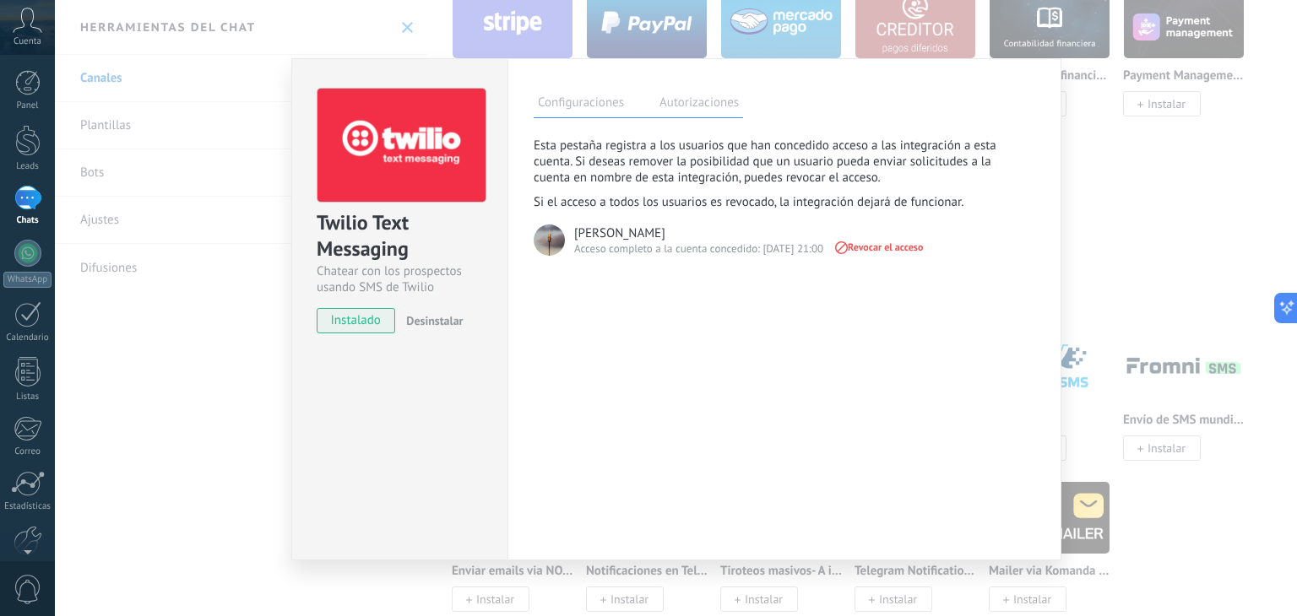
click at [589, 106] on label "Configuraciones" at bounding box center [581, 105] width 95 height 24
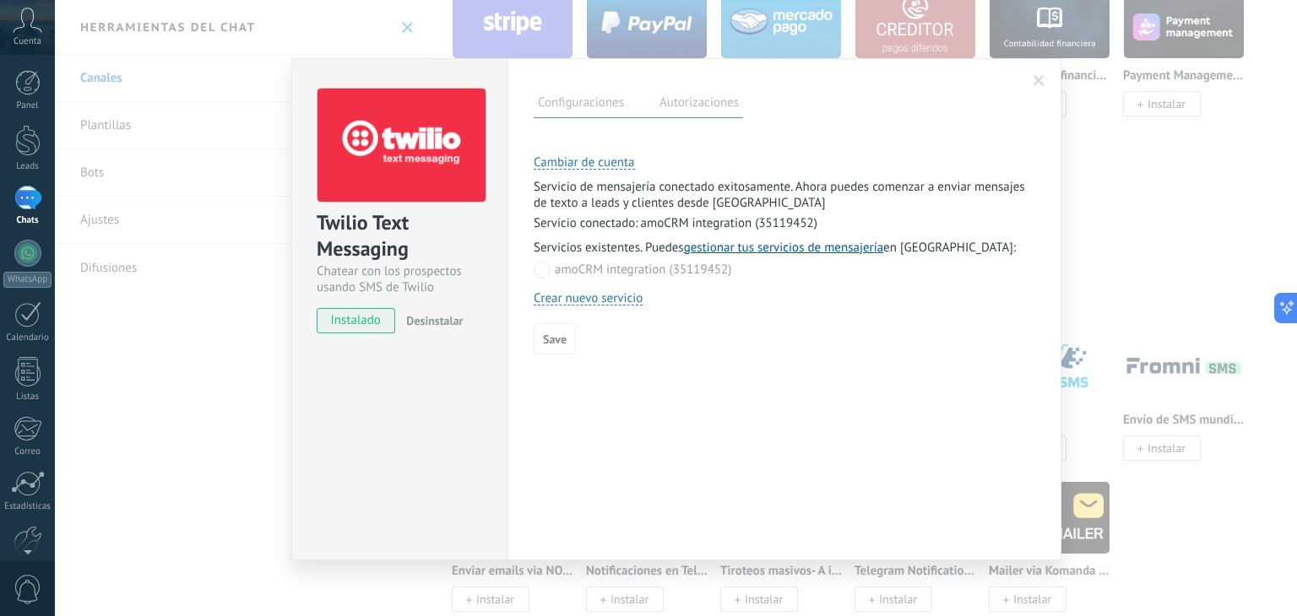
click at [665, 102] on label "Autorizaciones" at bounding box center [699, 105] width 88 height 24
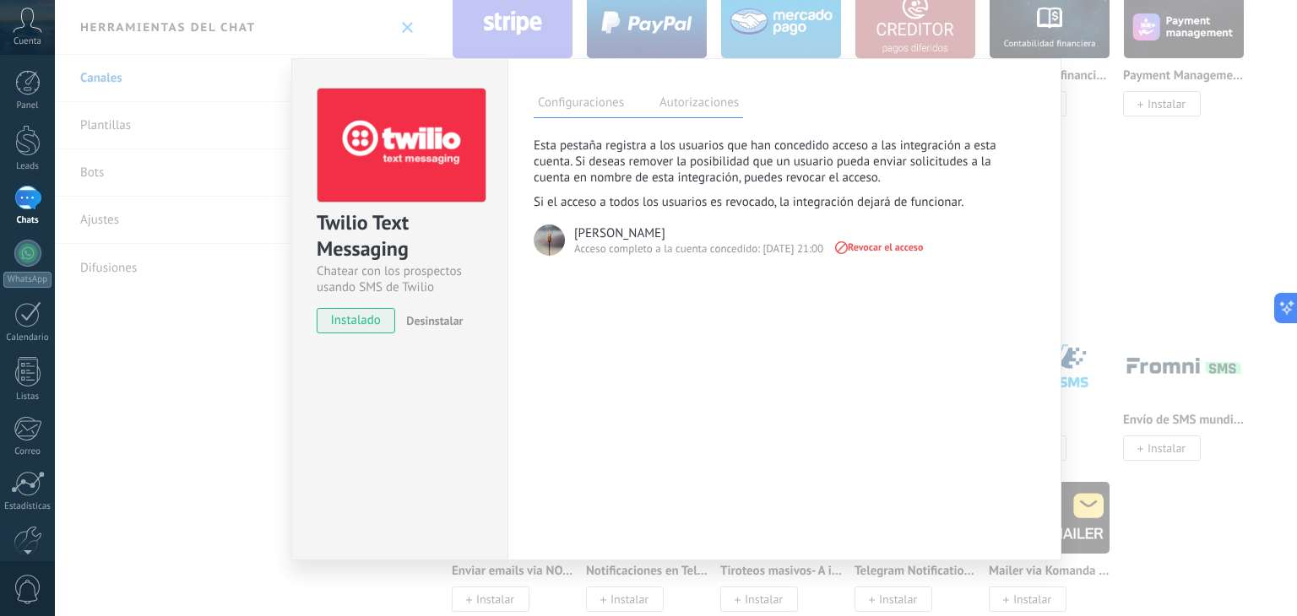
click at [861, 245] on span "Revocar el acceso" at bounding box center [878, 248] width 90 height 12
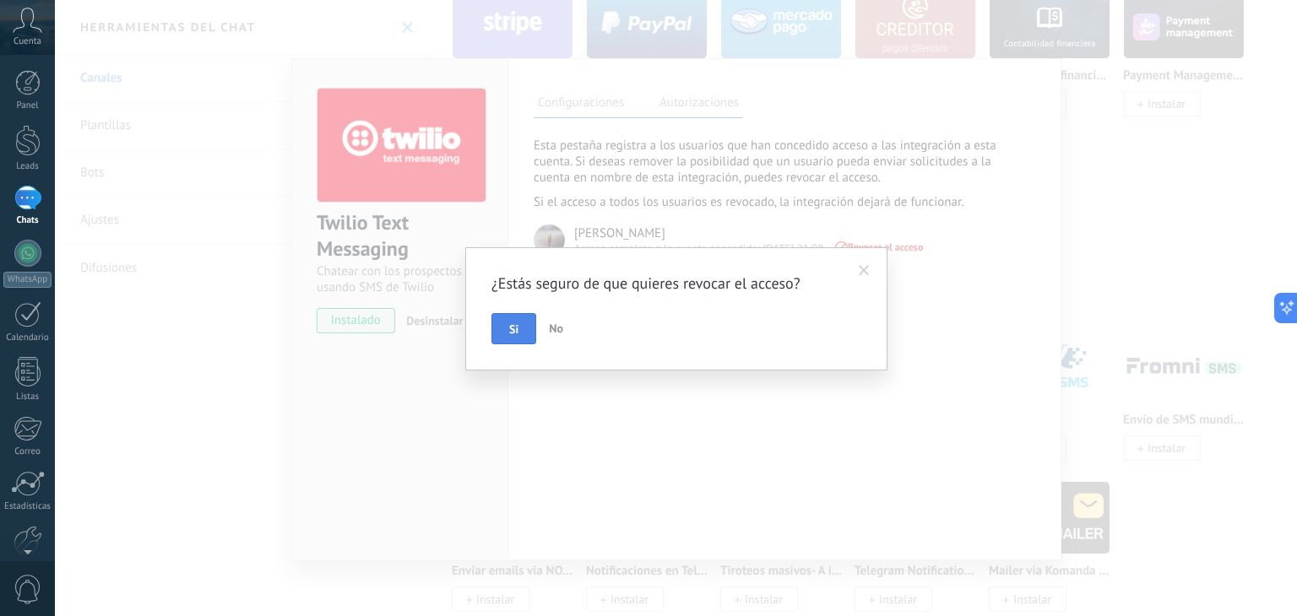
click at [524, 322] on button "Si" at bounding box center [513, 329] width 45 height 32
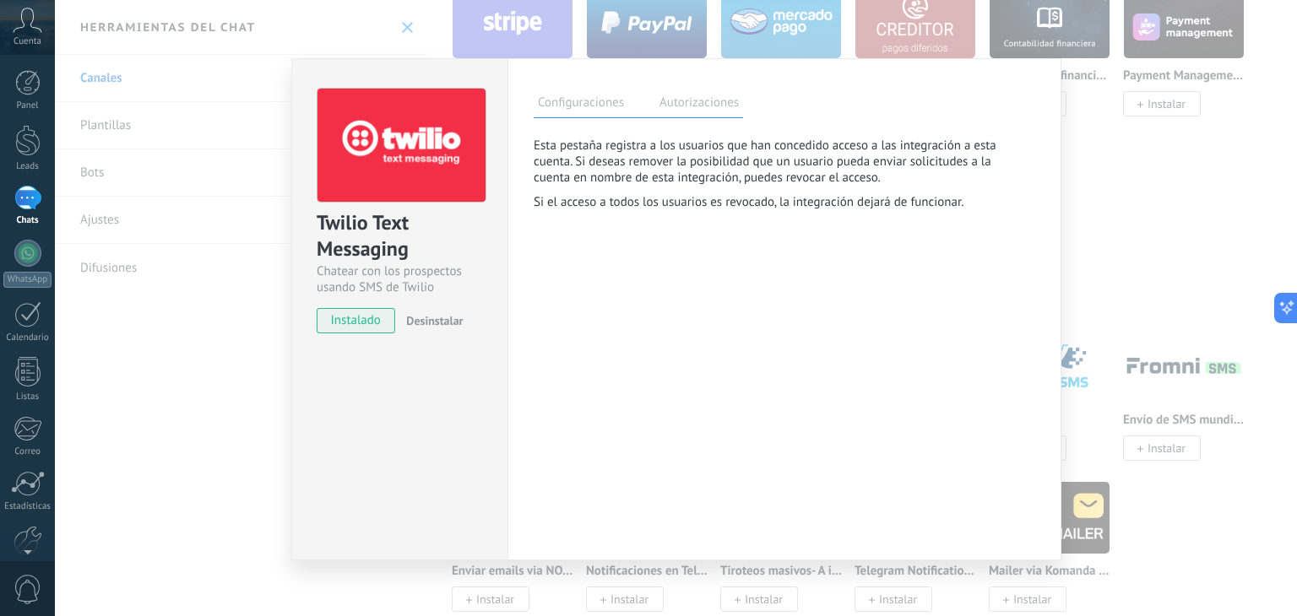
click at [597, 102] on label "Configuraciones" at bounding box center [581, 105] width 95 height 24
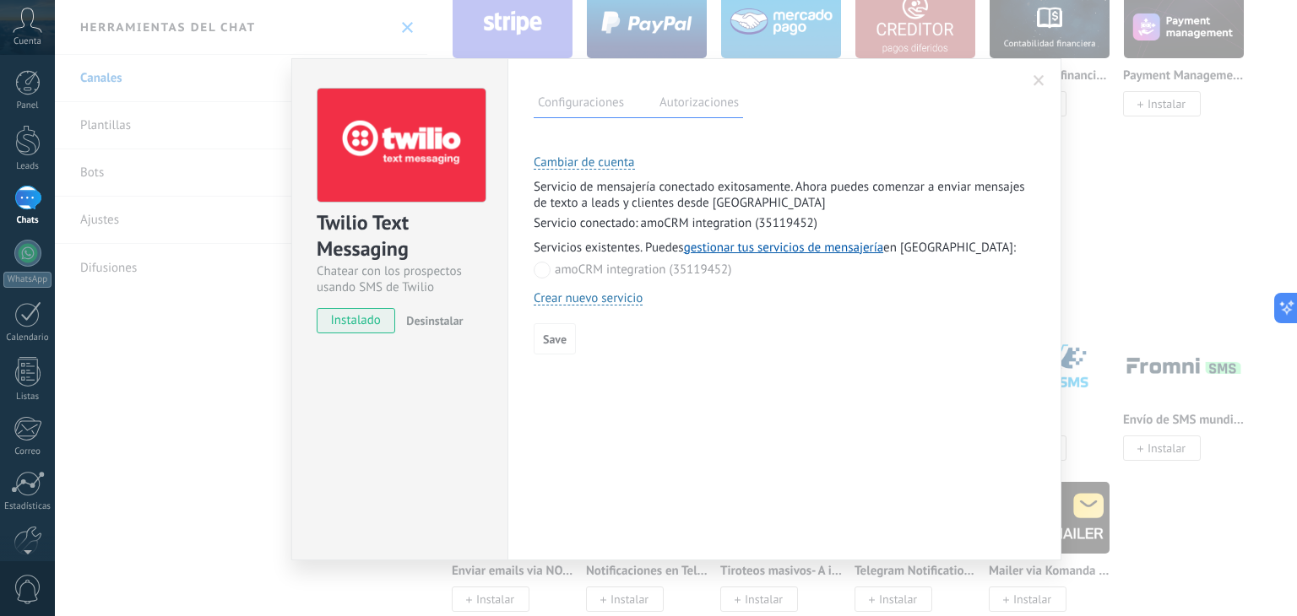
click at [1028, 94] on span at bounding box center [1039, 81] width 28 height 29
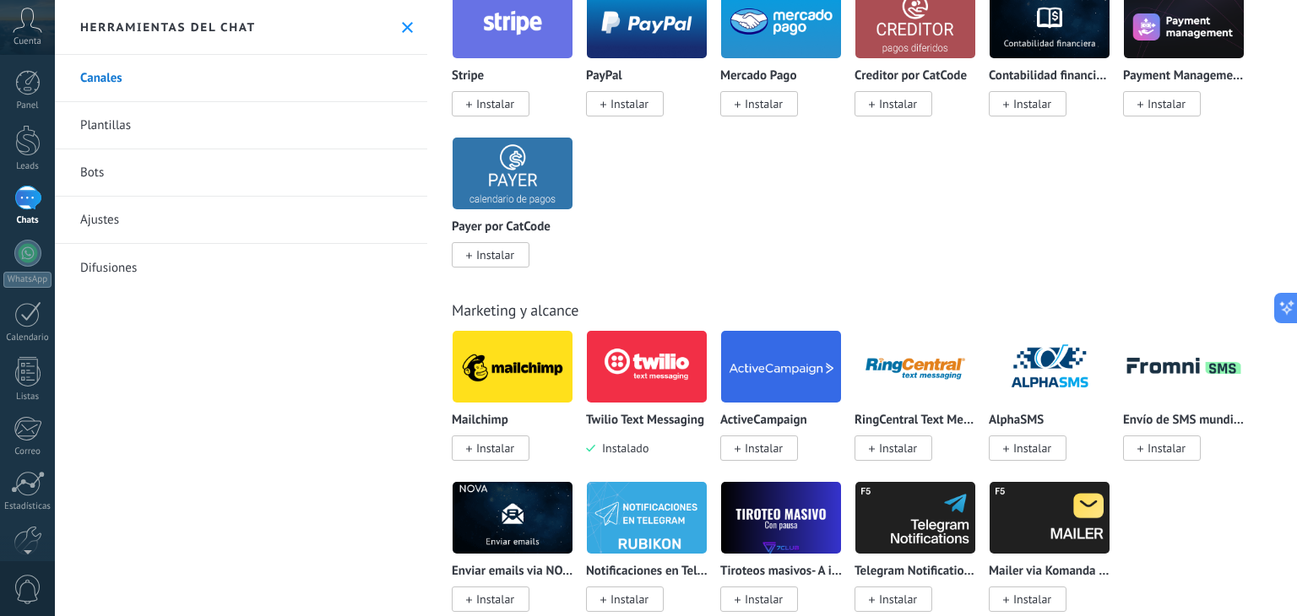
click at [1296, 212] on div "Todo Bandeja de entrada Automatizaciones [PERSON_NAME] de leads Soluciones de I…" at bounding box center [862, 308] width 870 height 616
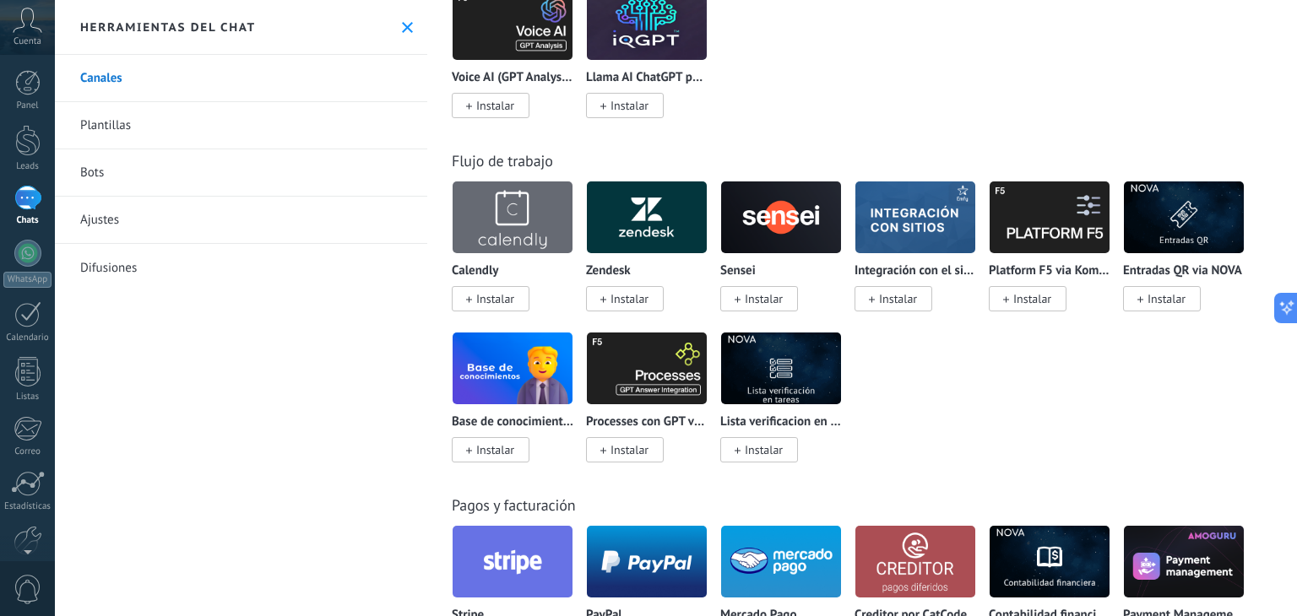
scroll to position [1991, 0]
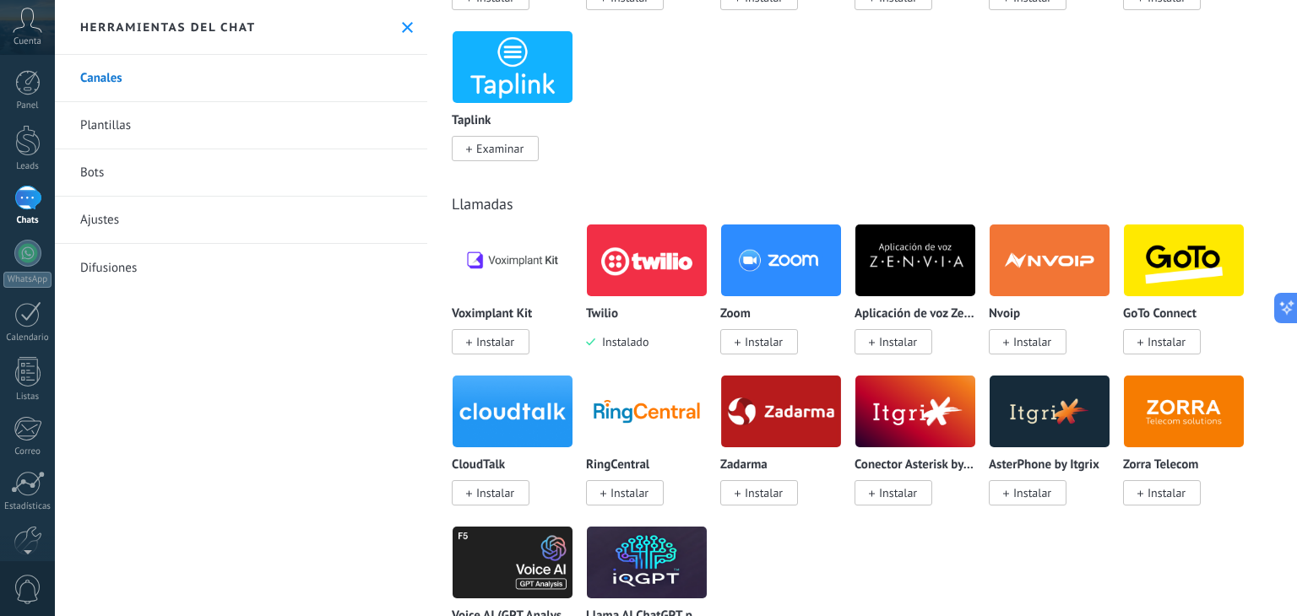
click at [632, 273] on img at bounding box center [647, 261] width 120 height 82
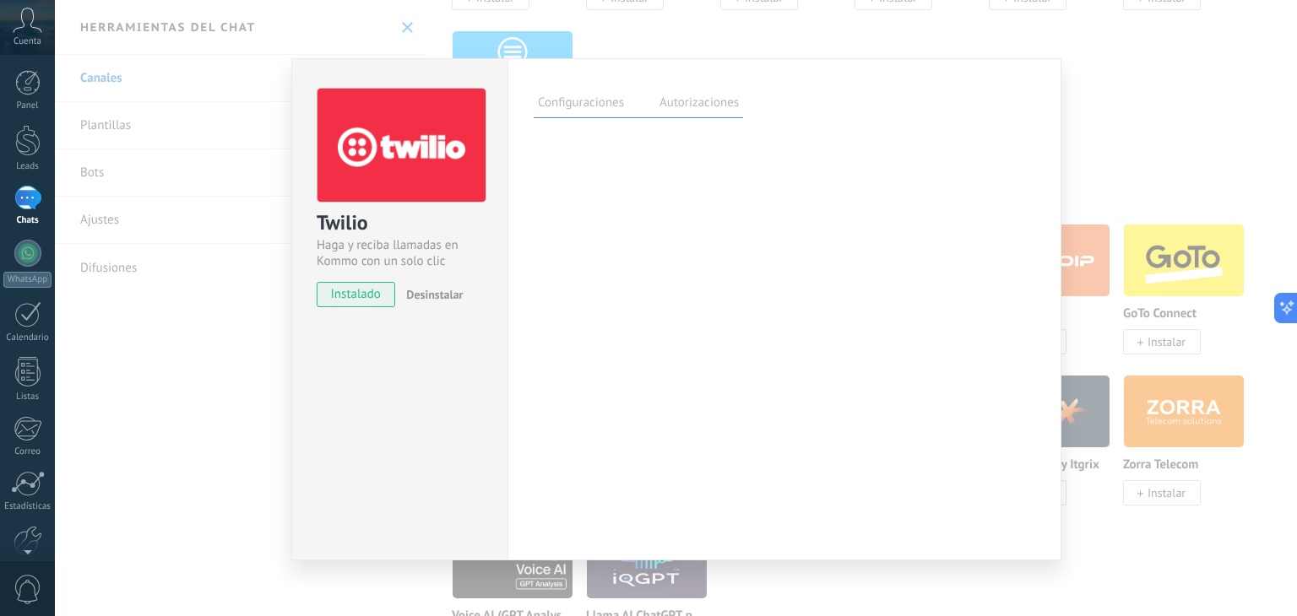
click at [665, 111] on label "Autorizaciones" at bounding box center [699, 105] width 88 height 24
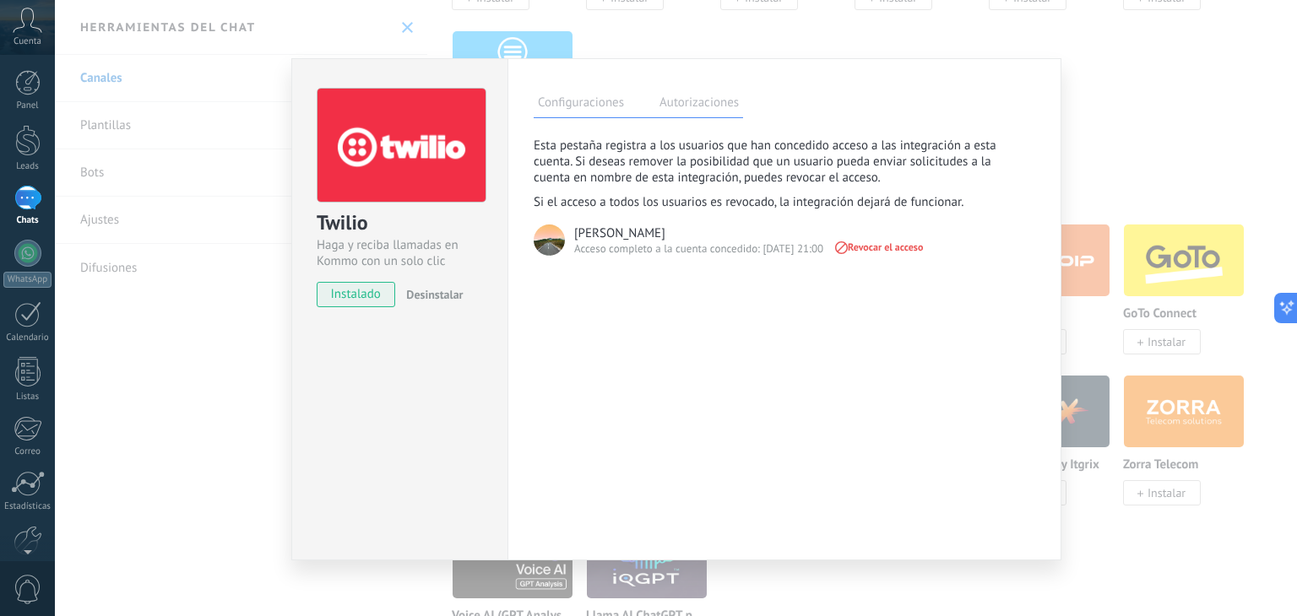
click at [612, 109] on label "Configuraciones" at bounding box center [581, 105] width 95 height 24
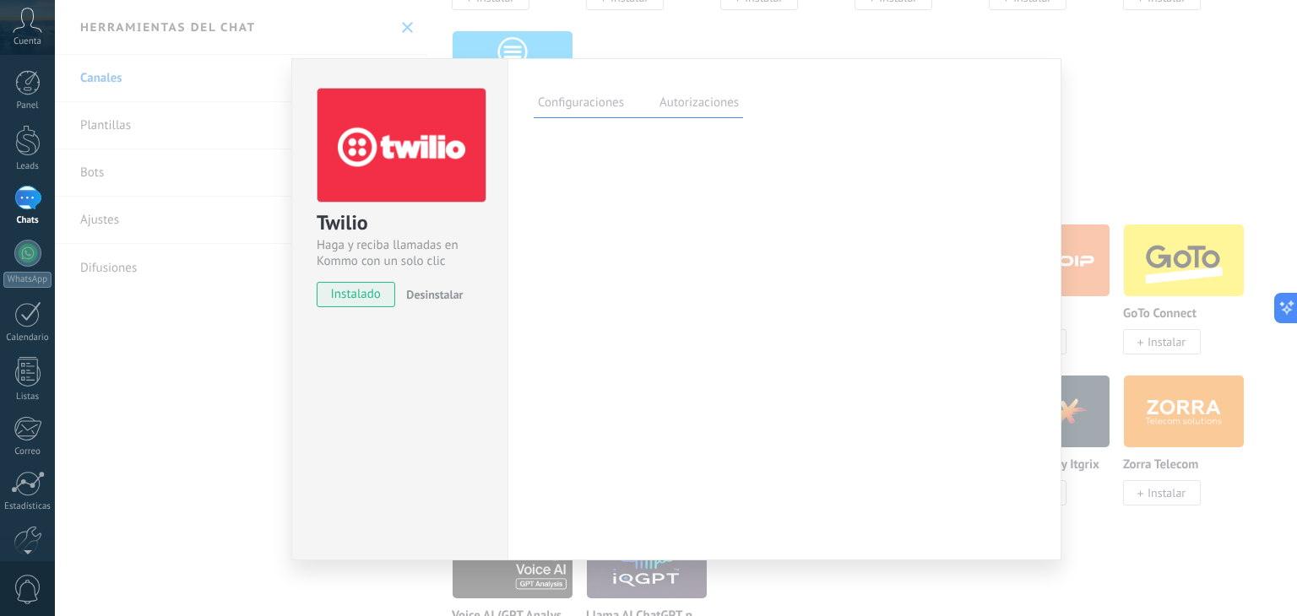
click at [556, 16] on div "Twilio [PERSON_NAME] y reciba llamadas en Kommo con un solo clic instalado Desi…" at bounding box center [676, 308] width 1242 height 616
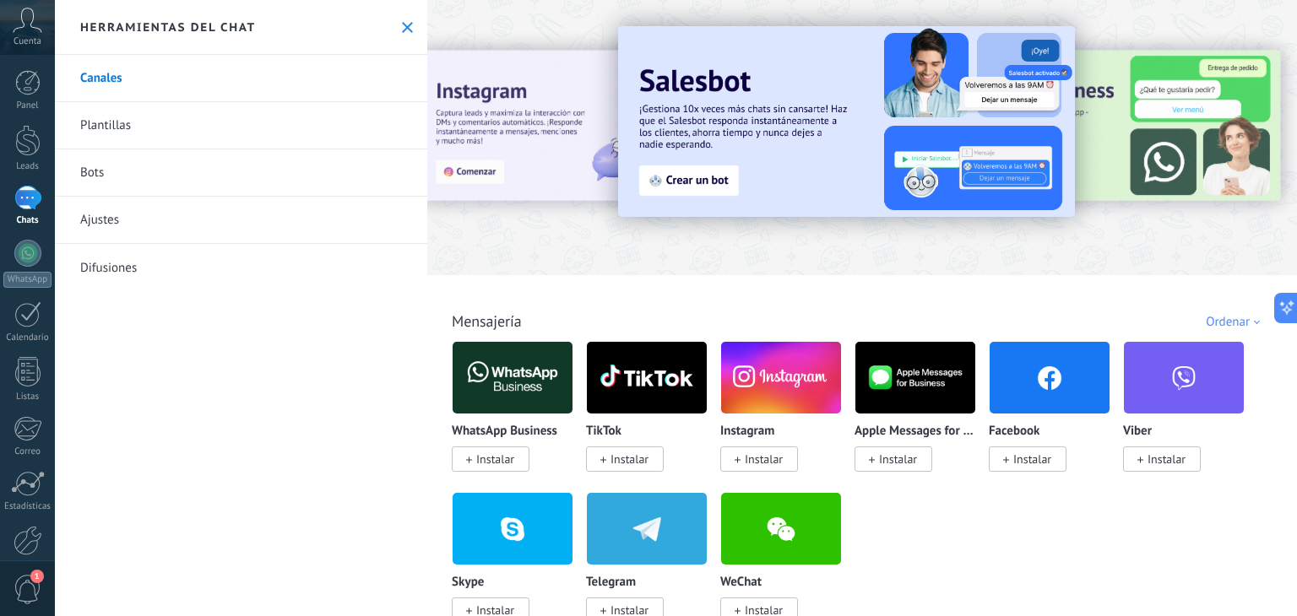
click at [563, 231] on div at bounding box center [862, 133] width 870 height 242
click at [1296, 170] on div "Todo Bandeja de entrada Automatizaciones [PERSON_NAME] de leads Soluciones de I…" at bounding box center [862, 308] width 870 height 616
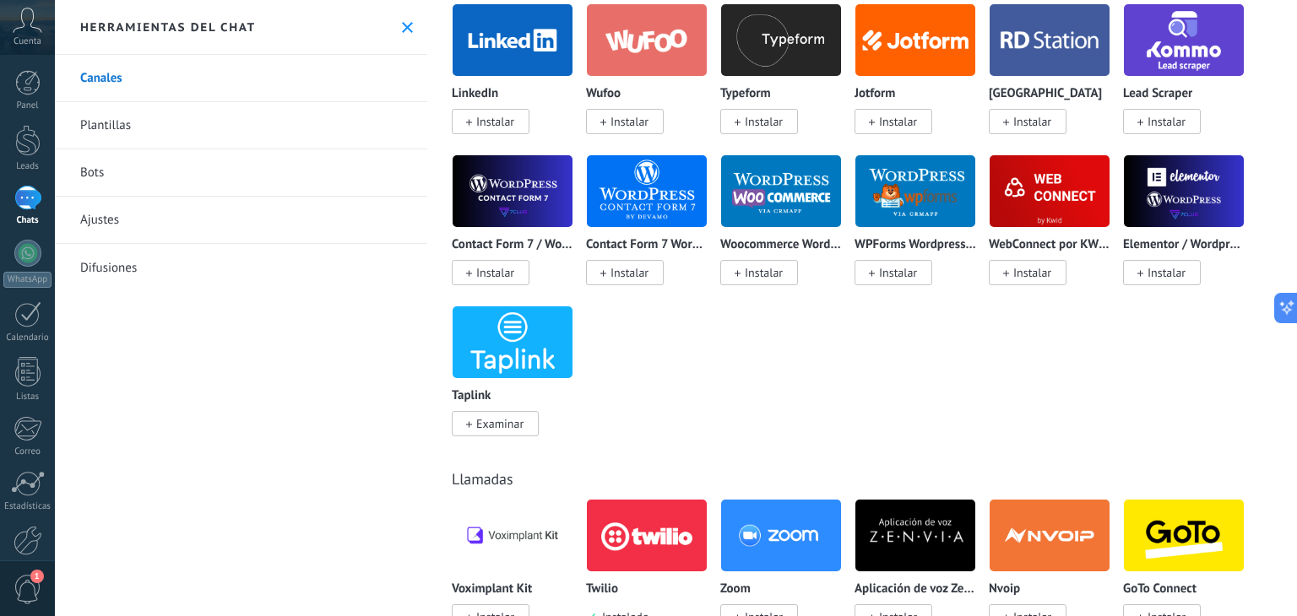
scroll to position [1941, 0]
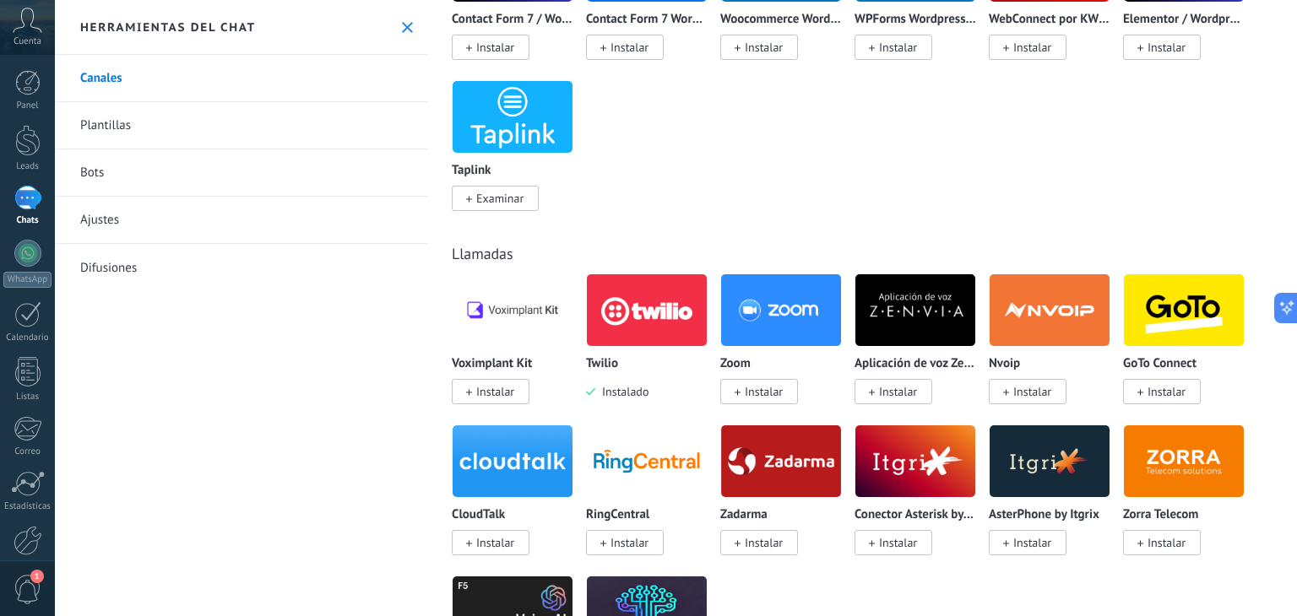
click at [641, 342] on img at bounding box center [647, 310] width 120 height 82
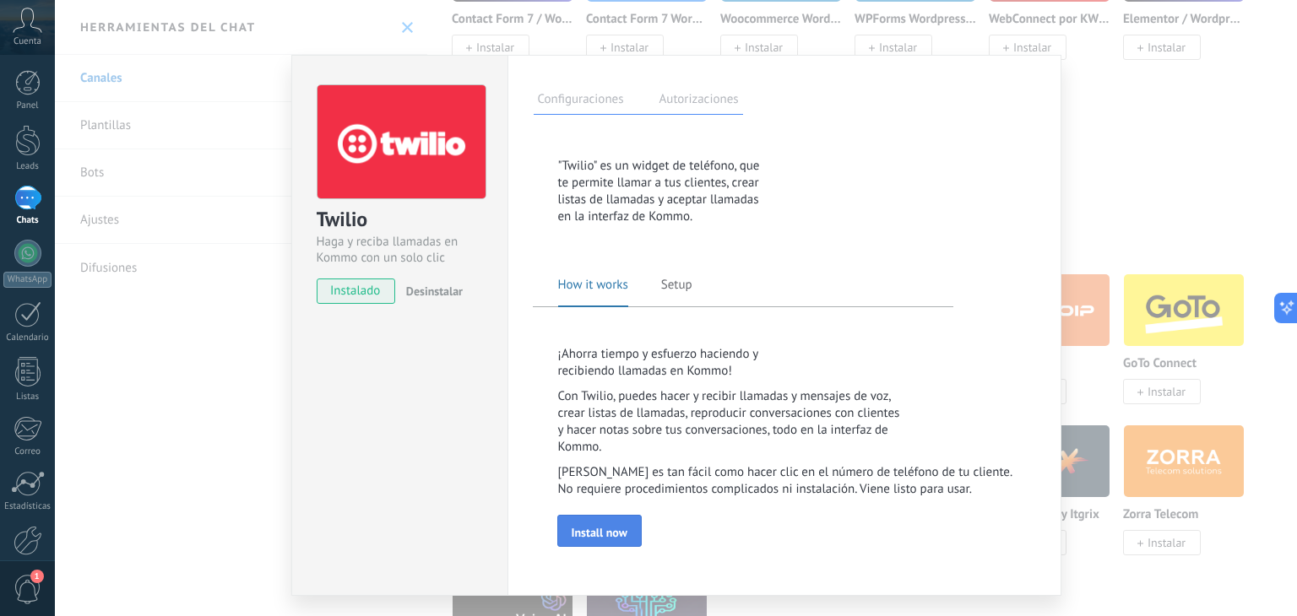
click at [588, 521] on button "Install now" at bounding box center [599, 531] width 84 height 32
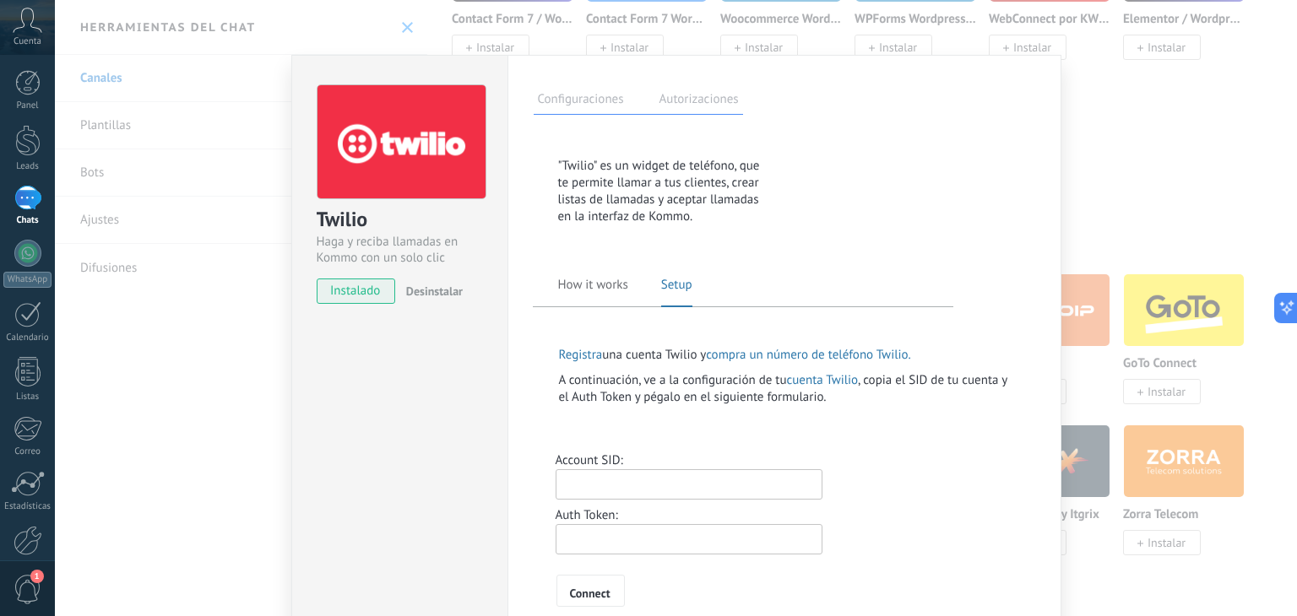
click at [794, 380] on link "cuenta Twilio" at bounding box center [822, 380] width 71 height 16
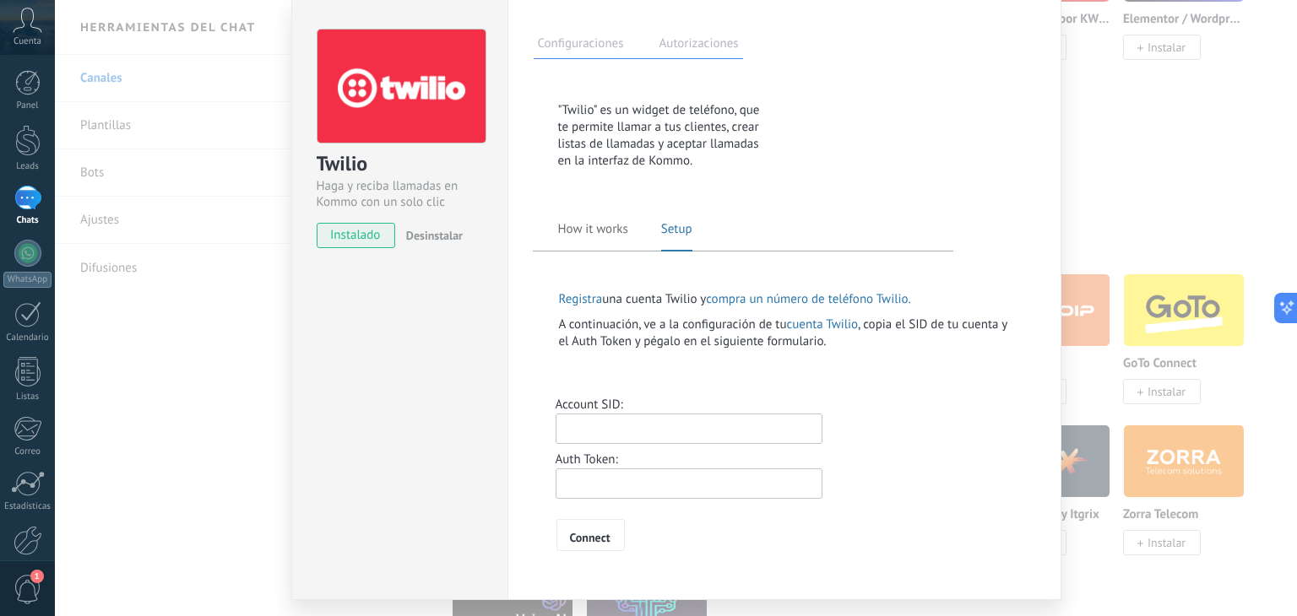
scroll to position [59, 0]
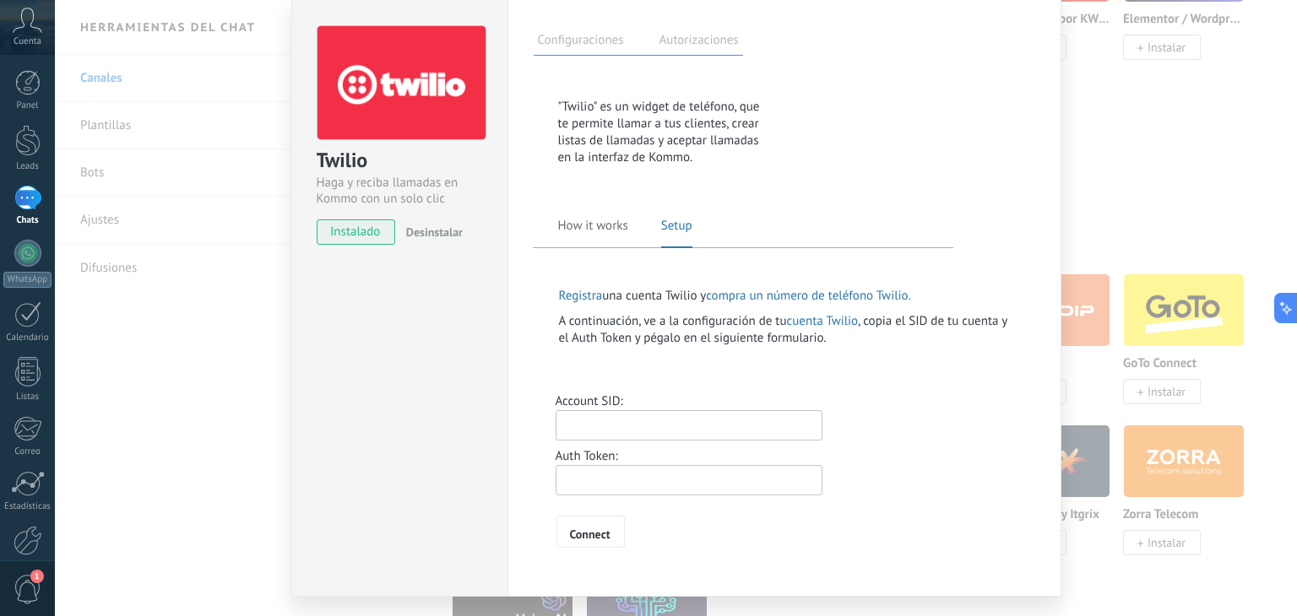
click at [630, 420] on input "text" at bounding box center [689, 425] width 267 height 30
paste input "**********"
type input "**********"
click at [603, 459] on div "Auth Token:" at bounding box center [608, 456] width 104 height 17
click at [591, 484] on input "text" at bounding box center [689, 480] width 267 height 30
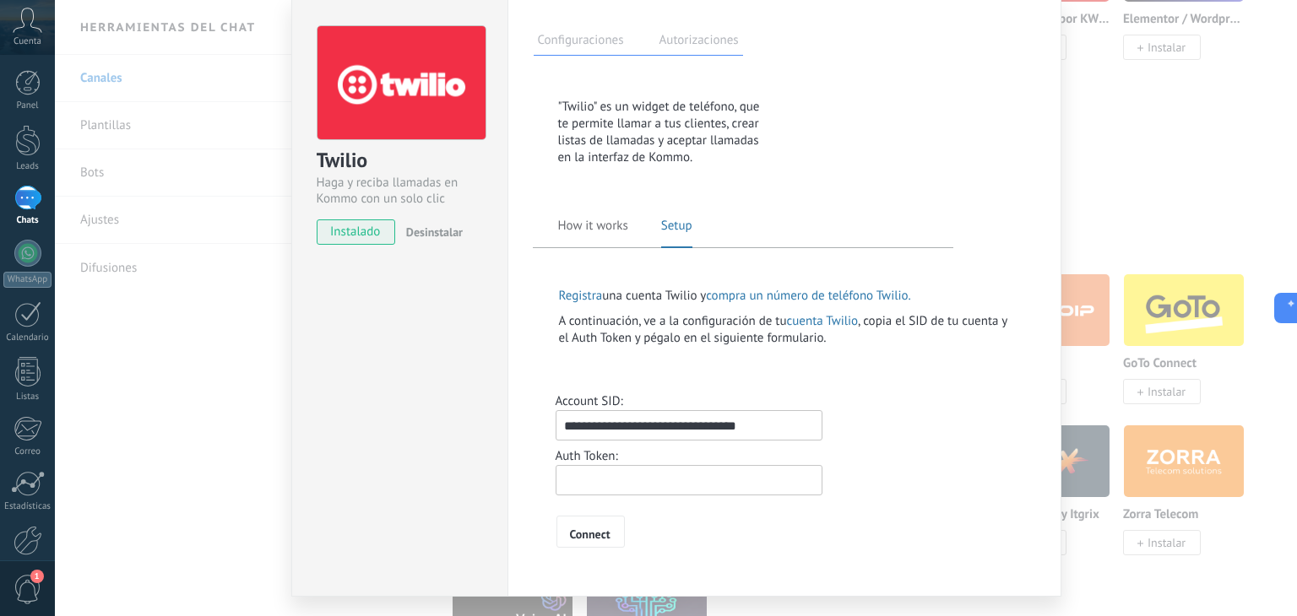
paste input "**********"
type input "**********"
click at [588, 530] on span "Connect" at bounding box center [590, 535] width 41 height 12
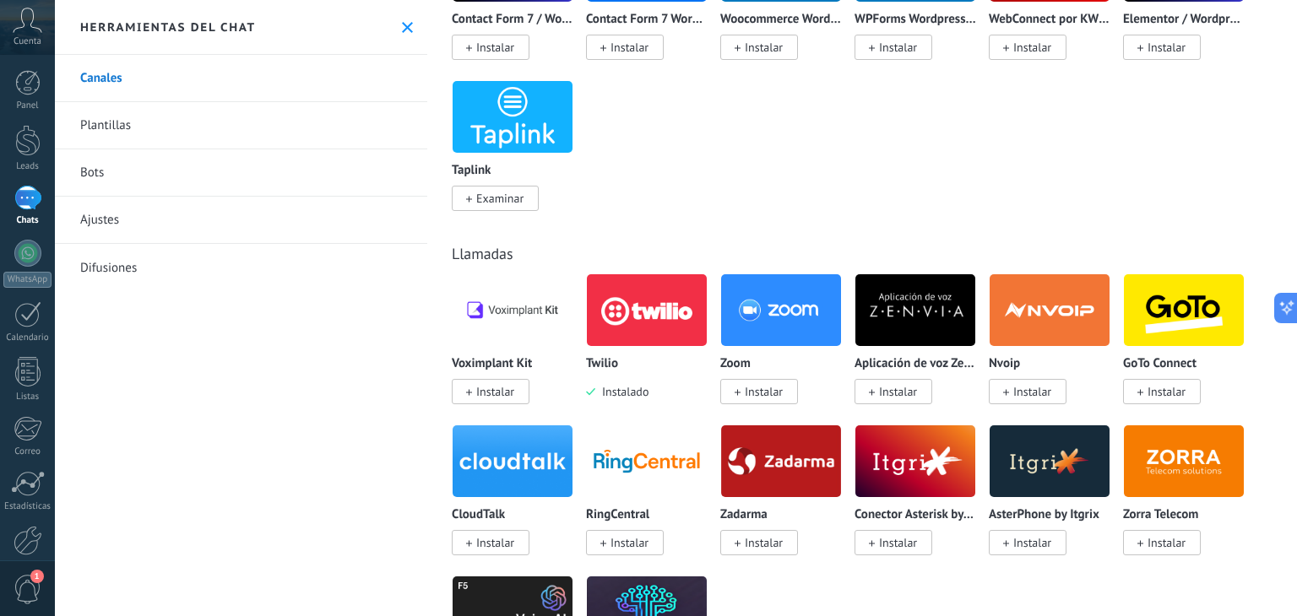
scroll to position [0, 0]
click at [665, 413] on div at bounding box center [676, 308] width 1242 height 616
click at [662, 372] on div "Twilio" at bounding box center [647, 364] width 122 height 14
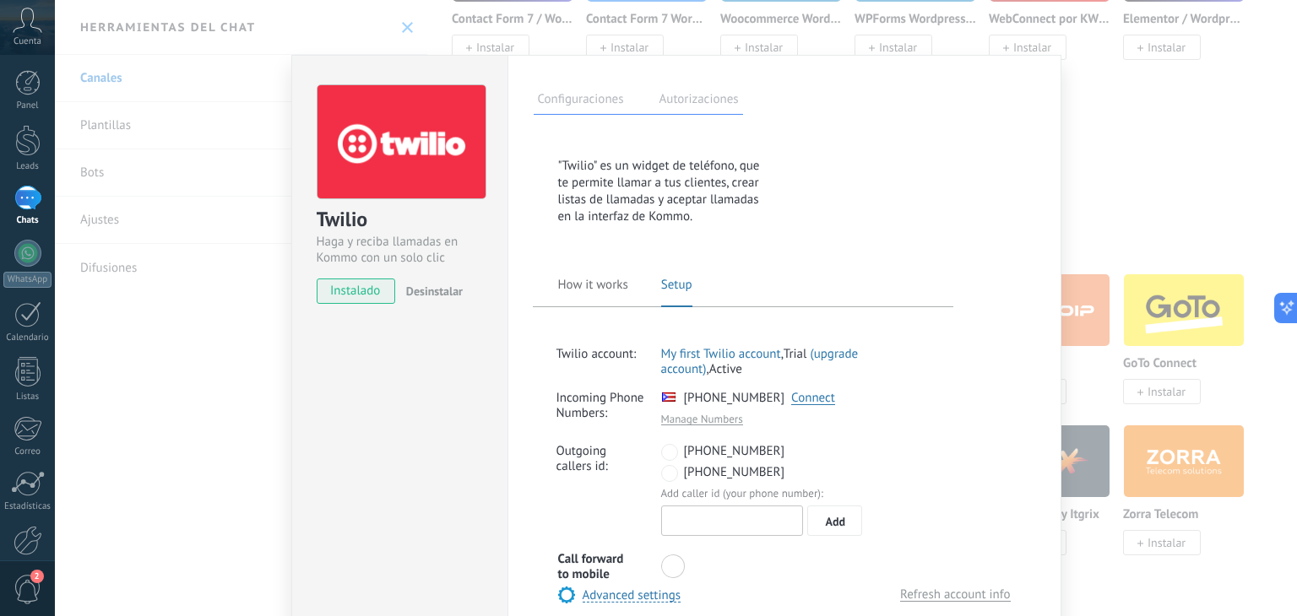
scroll to position [85, 0]
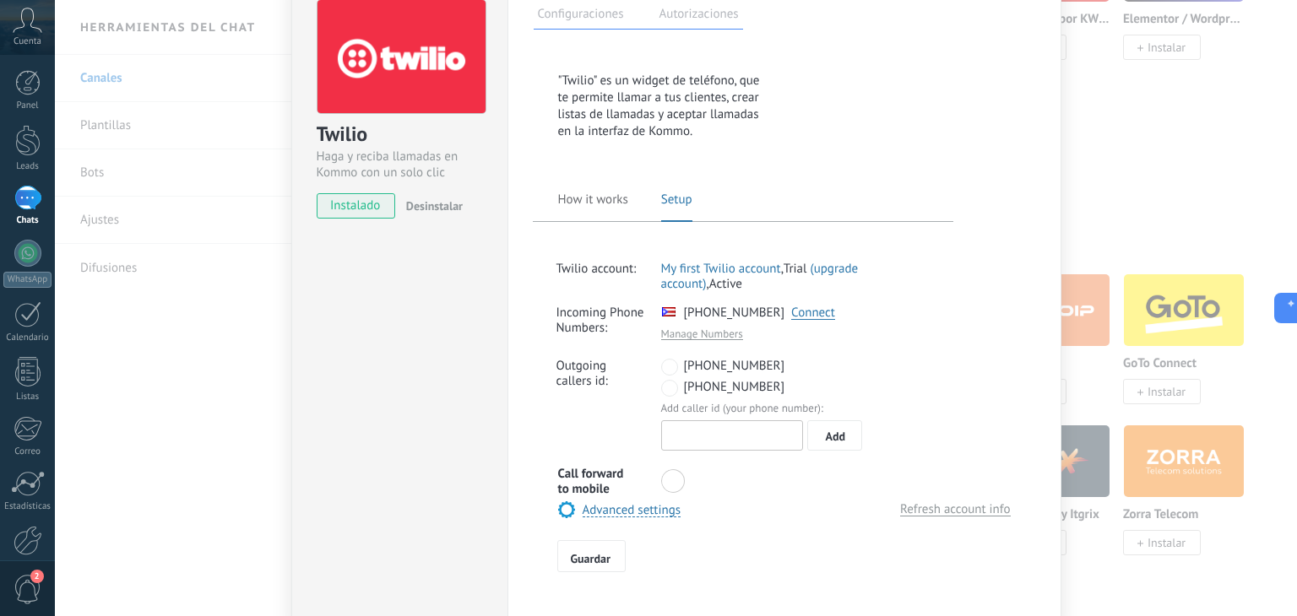
click at [680, 482] on label at bounding box center [681, 481] width 41 height 24
click at [598, 553] on span "Guardar" at bounding box center [591, 559] width 40 height 12
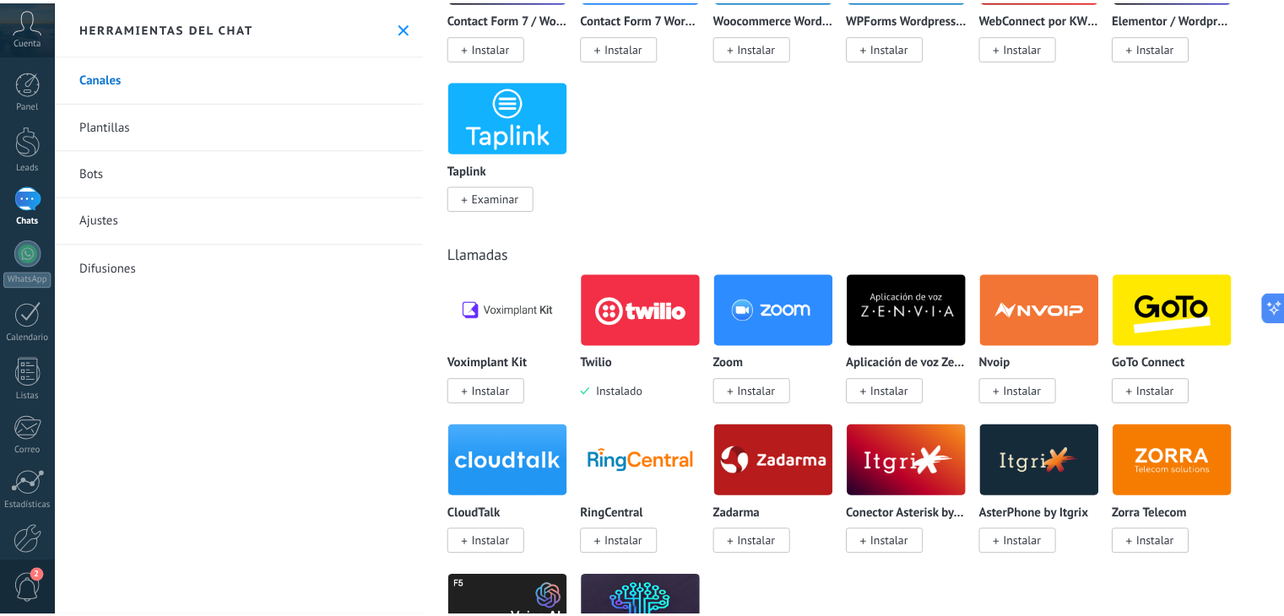
scroll to position [0, 0]
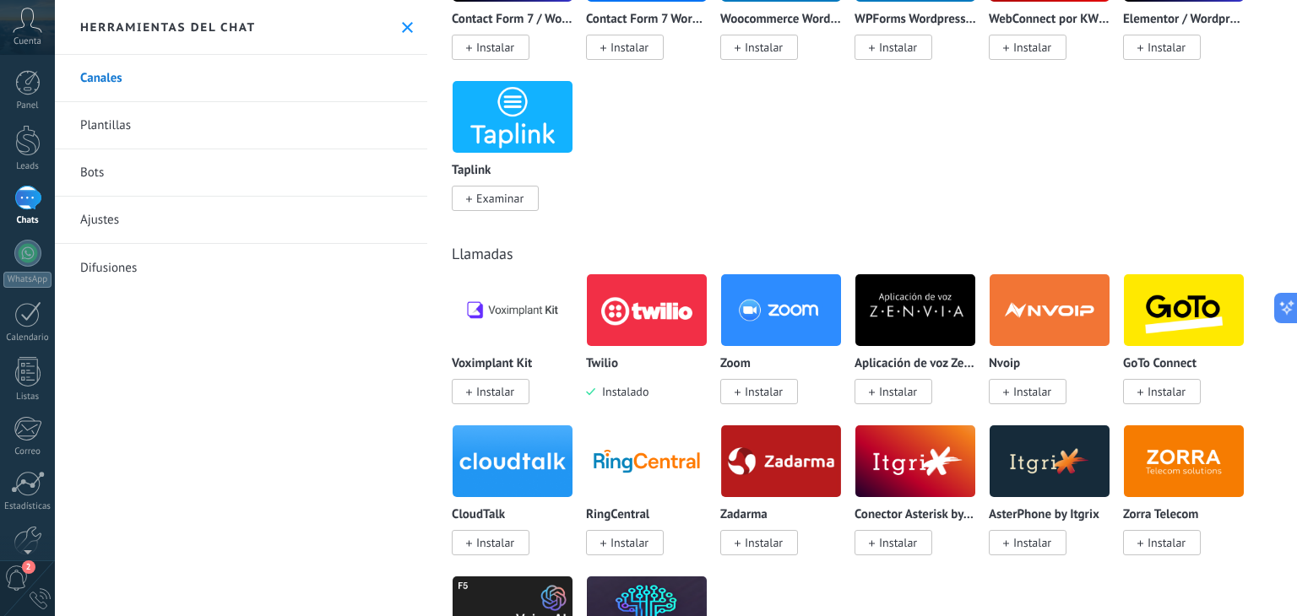
click at [36, 596] on div "0" at bounding box center [40, 599] width 21 height 21
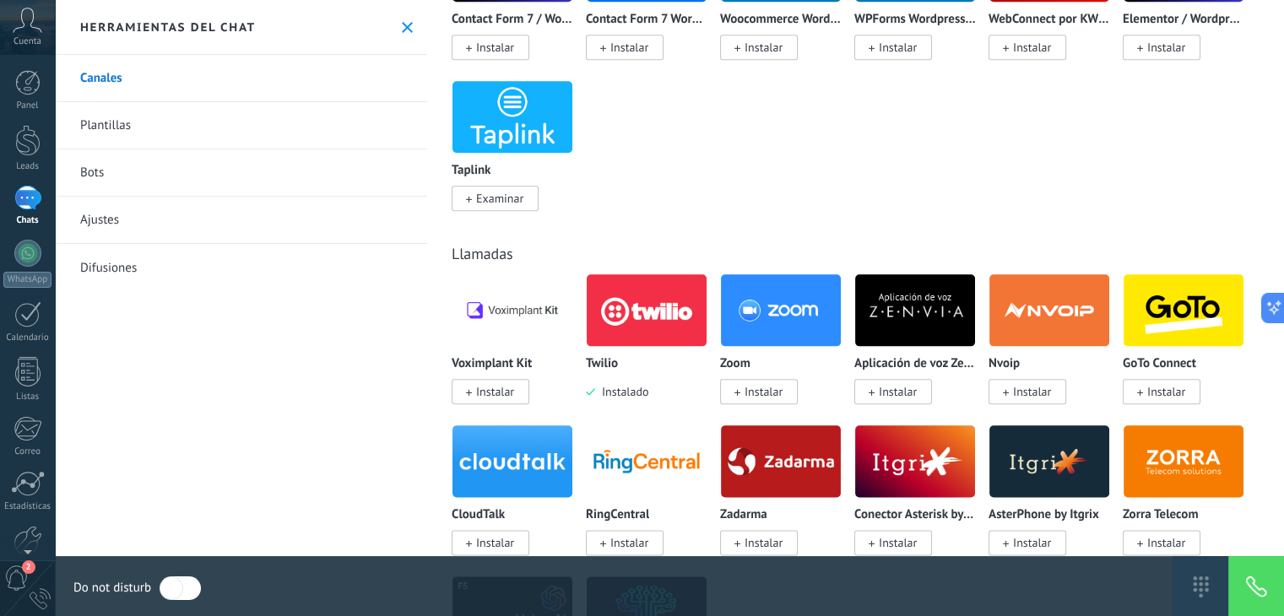
click at [172, 586] on label at bounding box center [180, 589] width 41 height 24
click at [186, 589] on label at bounding box center [180, 589] width 41 height 24
click at [25, 558] on div at bounding box center [27, 548] width 55 height 25
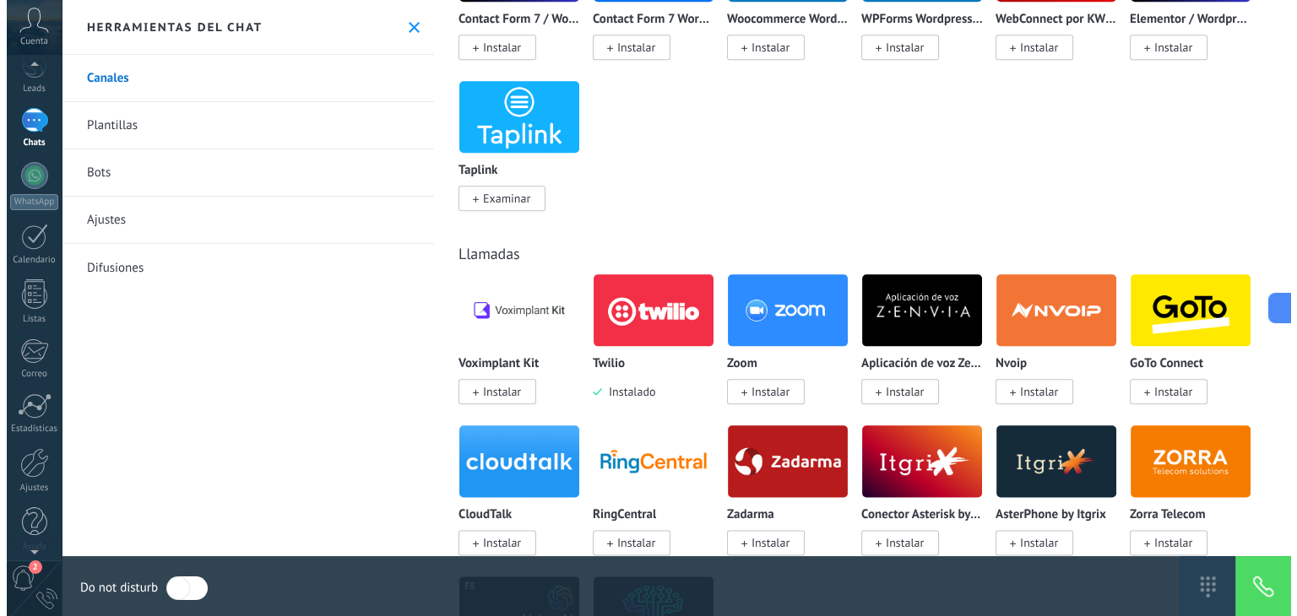
scroll to position [84, 0]
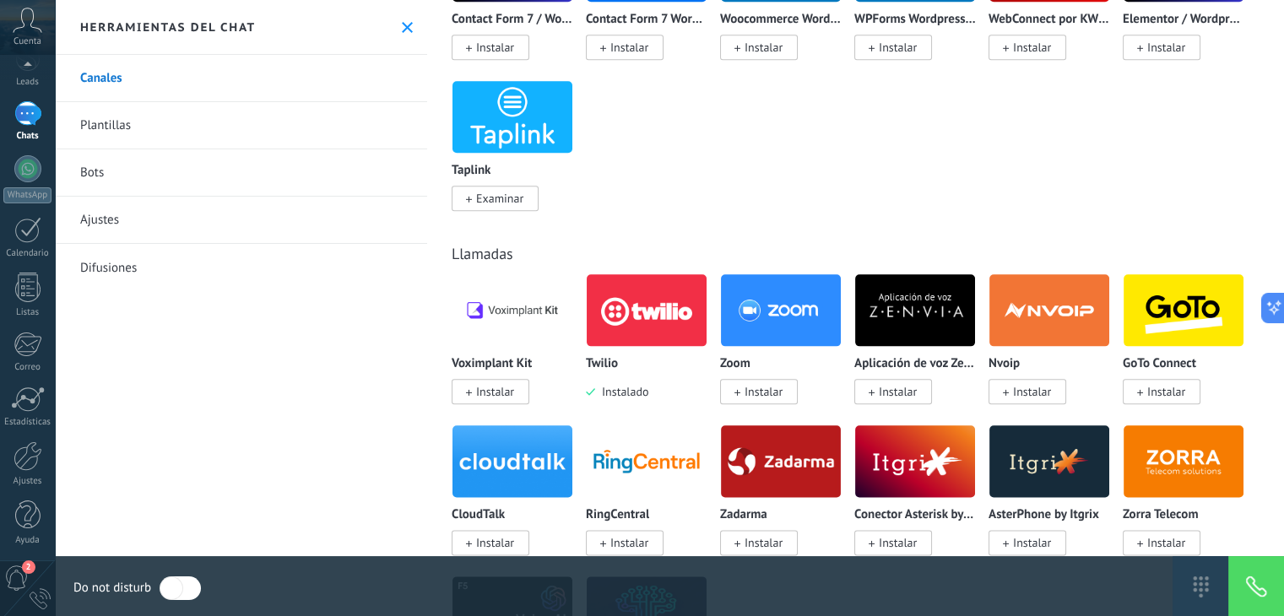
click at [10, 580] on div "0" at bounding box center [27, 589] width 55 height 55
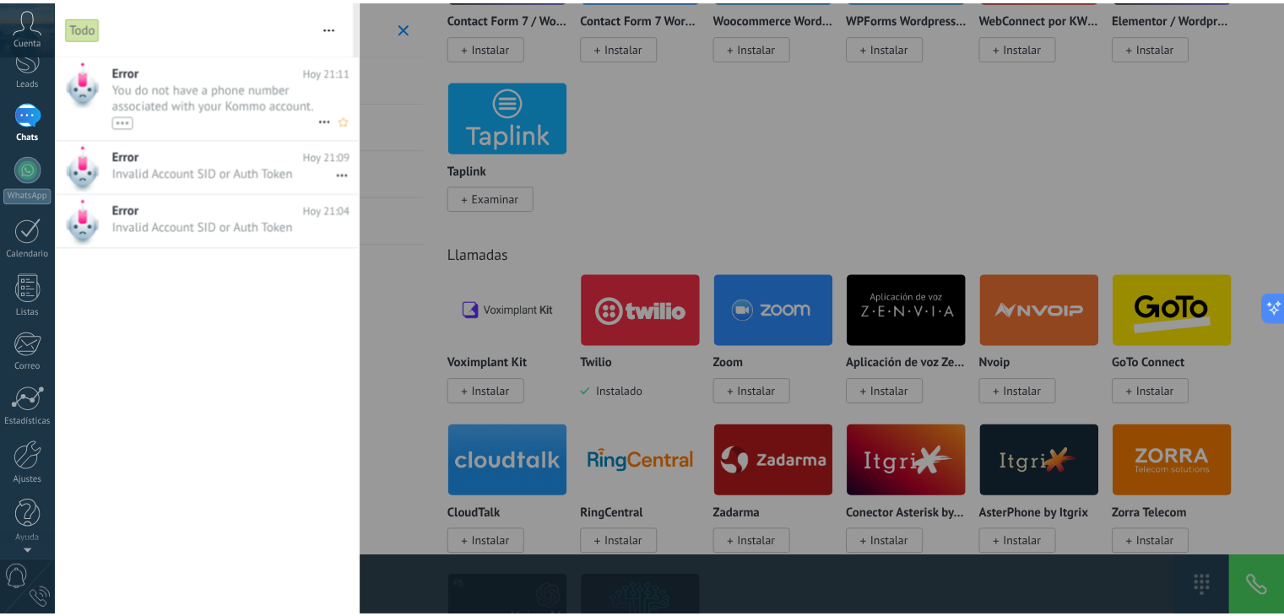
scroll to position [0, 0]
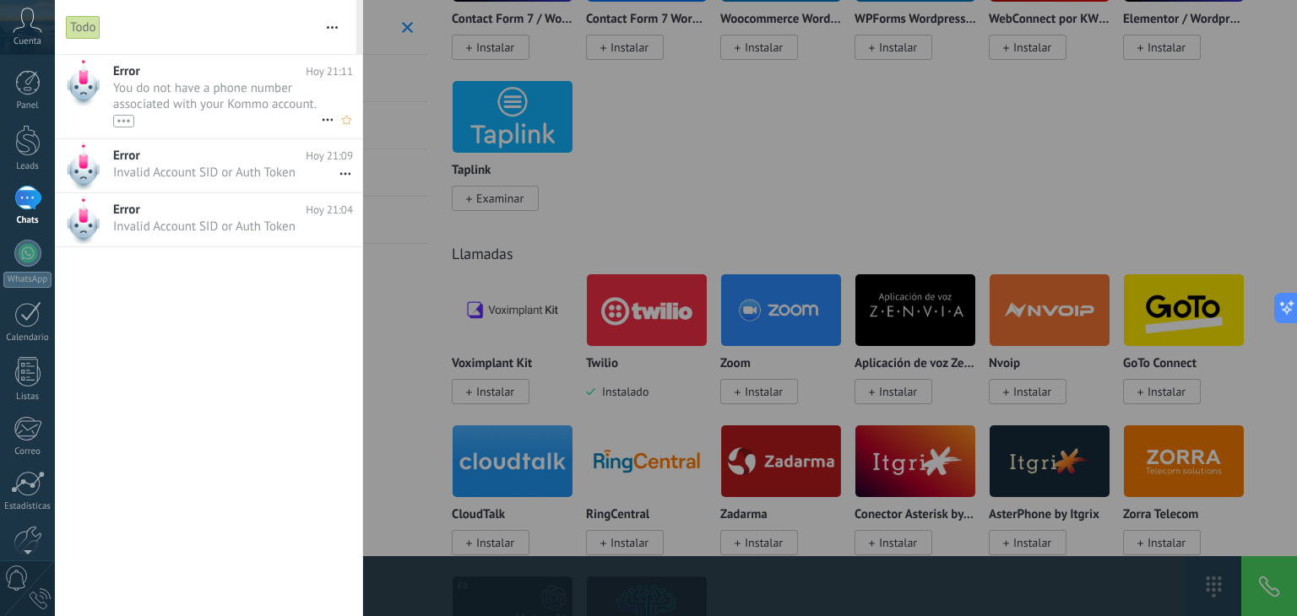
click at [153, 85] on span "You do not have a phone number associated with your Kommo account. Connect one …" at bounding box center [217, 103] width 208 height 47
click at [90, 104] on div at bounding box center [83, 82] width 34 height 47
click at [321, 117] on icon at bounding box center [327, 120] width 20 height 20
click at [223, 106] on div at bounding box center [648, 308] width 1297 height 616
click at [14, 90] on link "Panel" at bounding box center [27, 90] width 55 height 41
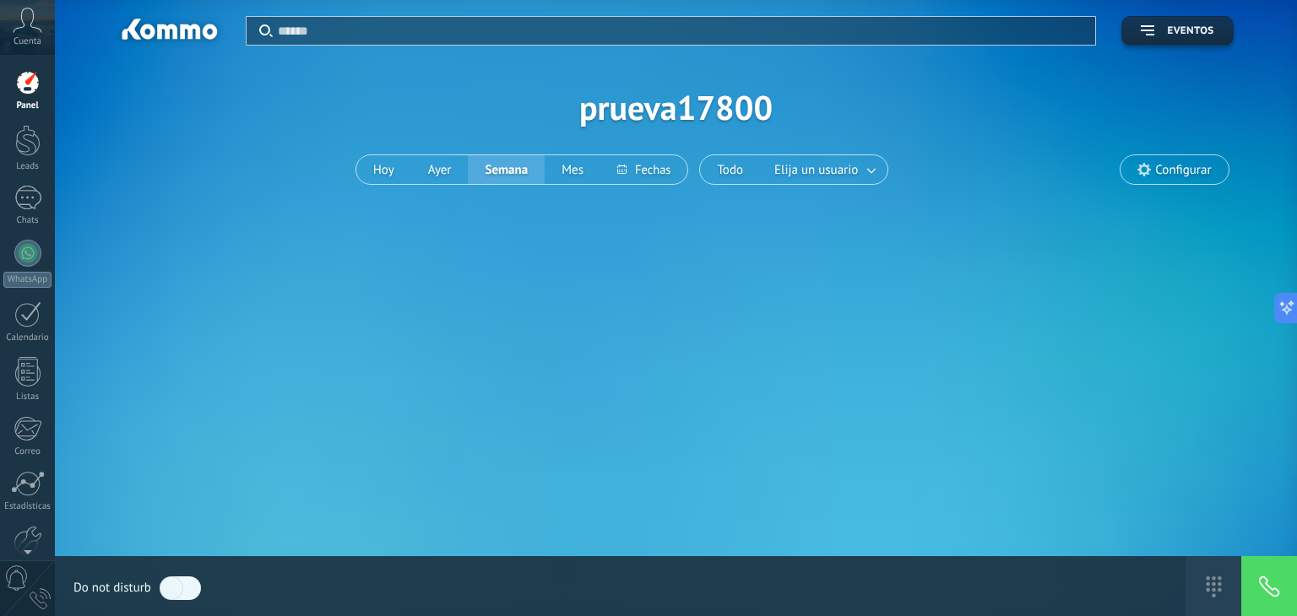
click at [486, 101] on div "Aplicar Eventos prueva17800 Hoy Ayer Semana Mes Todo Elija un usuario Configurar" at bounding box center [675, 107] width 1191 height 214
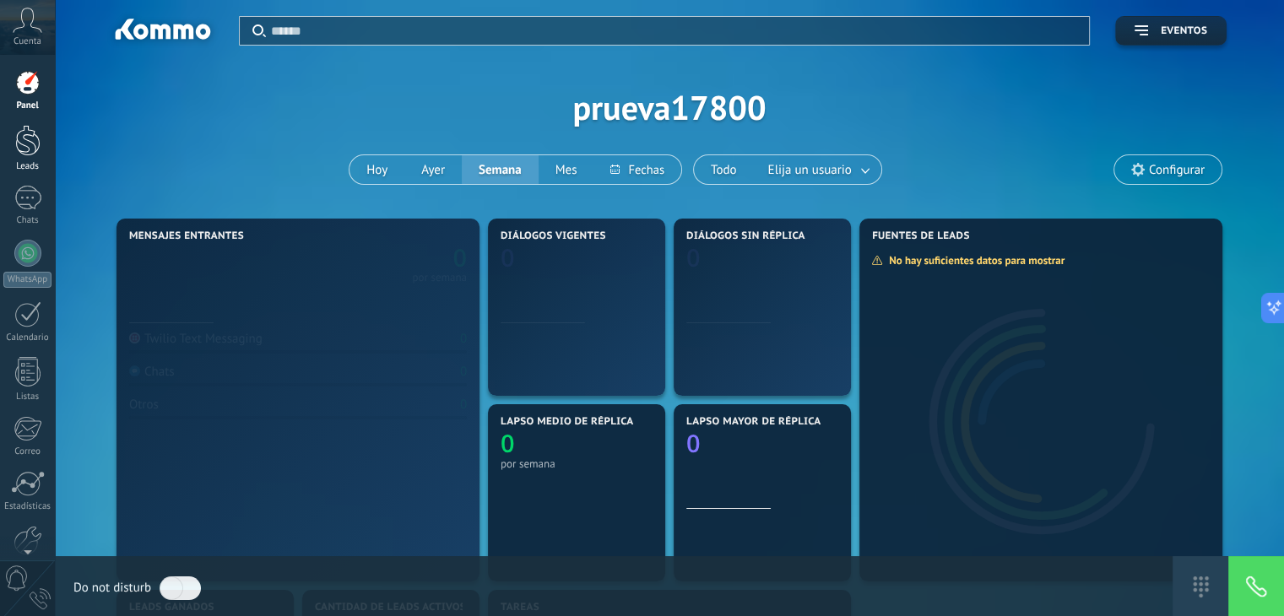
click at [27, 143] on div at bounding box center [27, 140] width 25 height 31
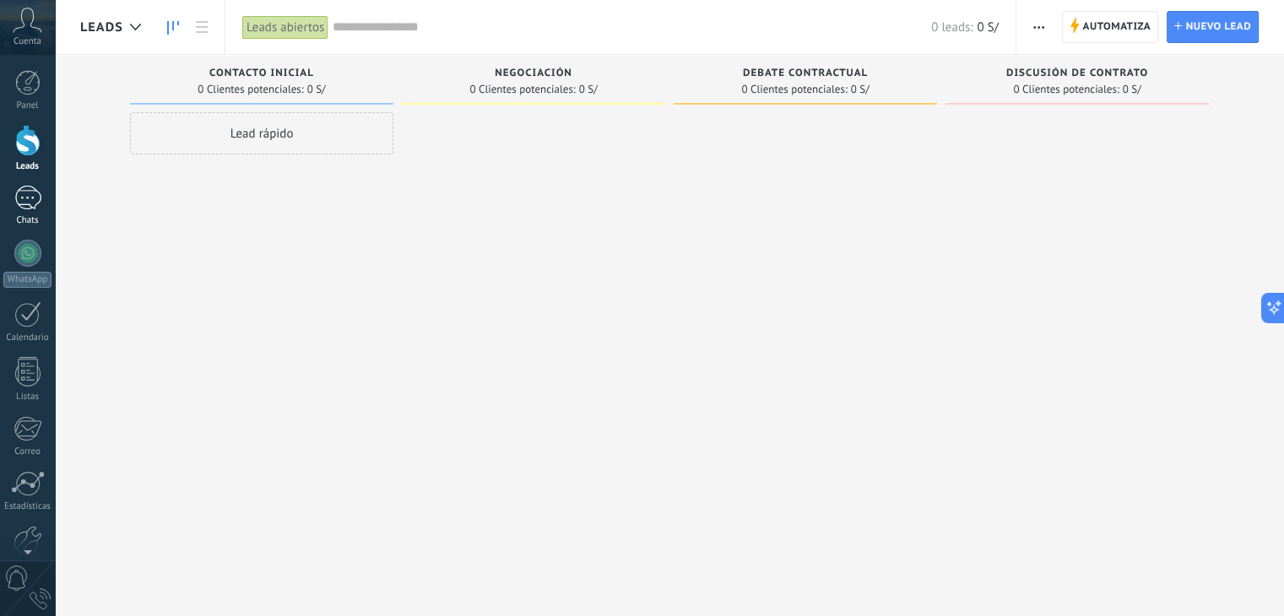
click at [43, 210] on link "Chats" at bounding box center [27, 206] width 55 height 41
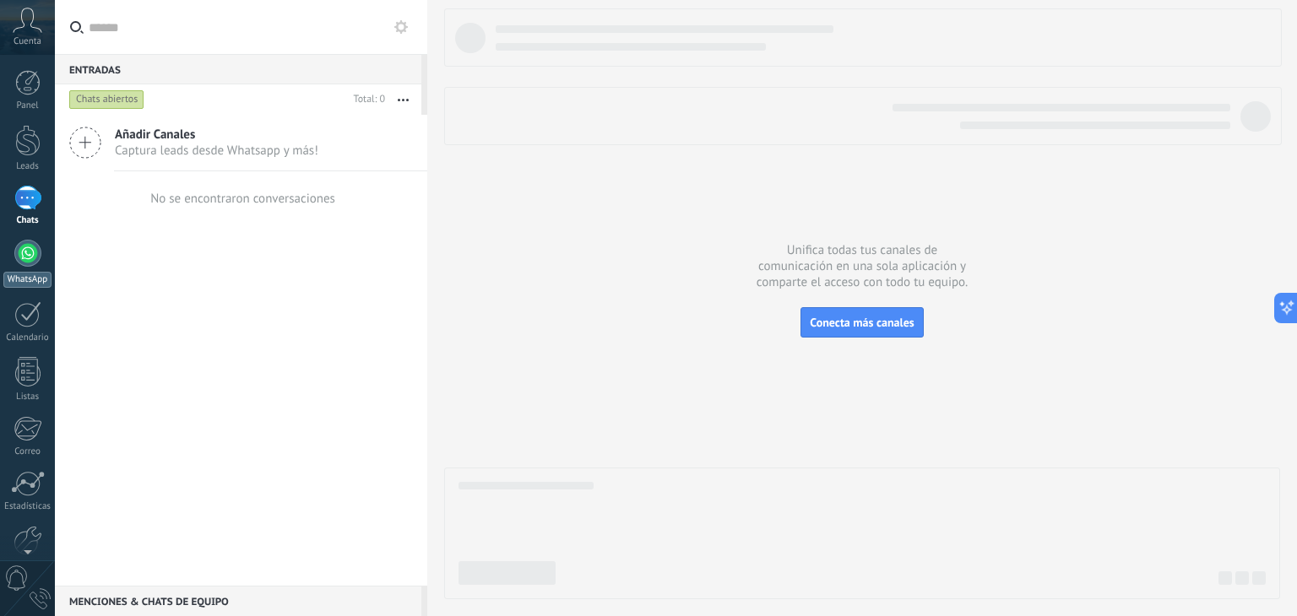
click at [35, 269] on link "WhatsApp" at bounding box center [27, 264] width 55 height 48
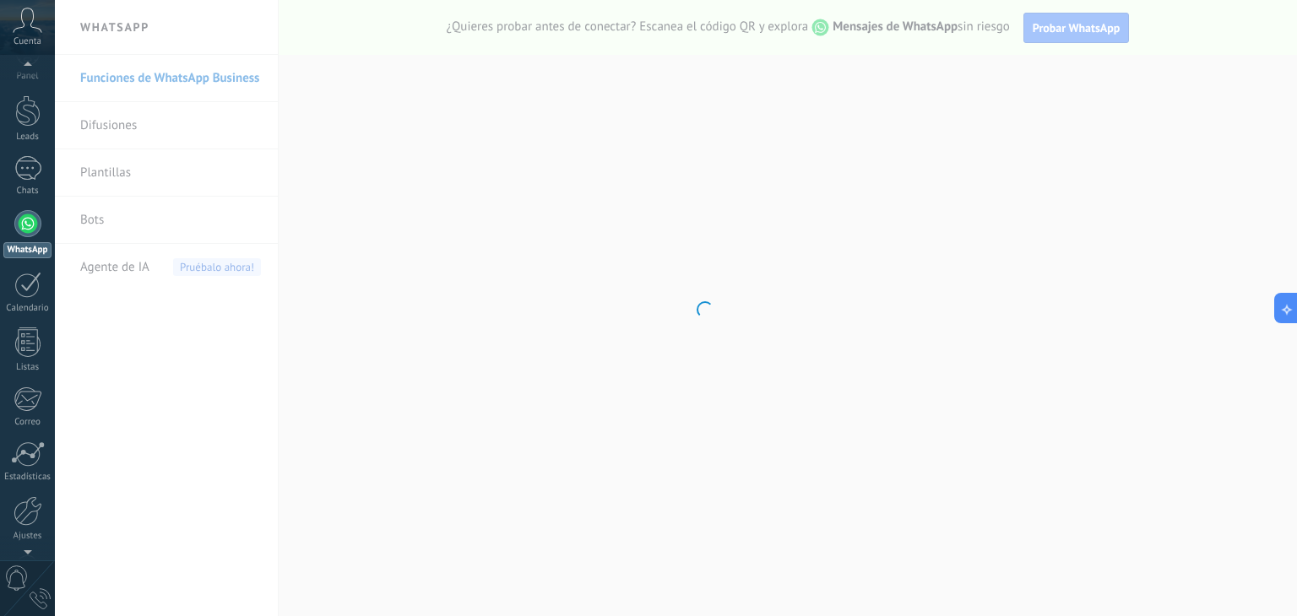
click at [30, 538] on div at bounding box center [27, 548] width 55 height 25
click at [21, 476] on div at bounding box center [28, 482] width 29 height 30
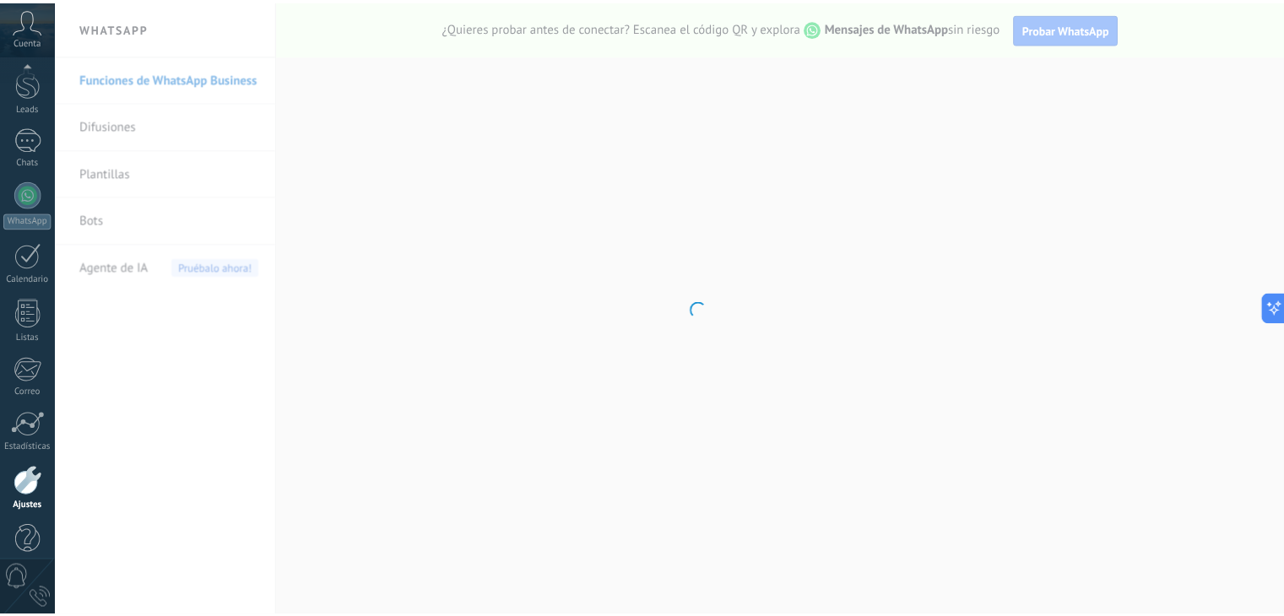
scroll to position [85, 0]
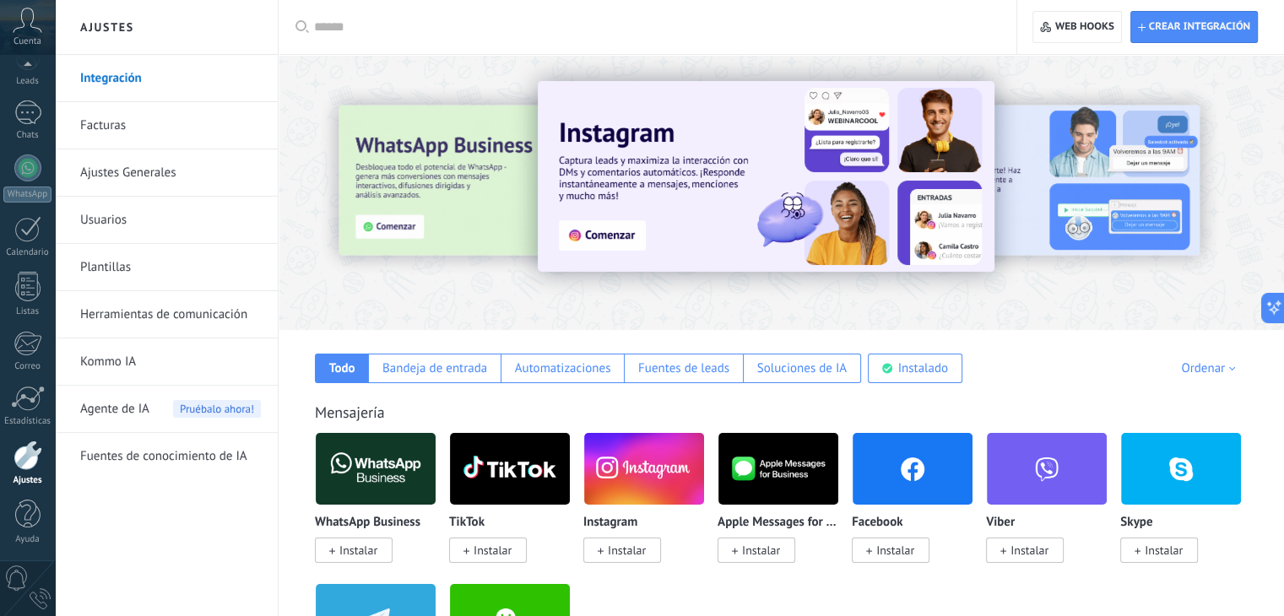
click at [118, 309] on link "Herramientas de comunicación" at bounding box center [170, 314] width 181 height 47
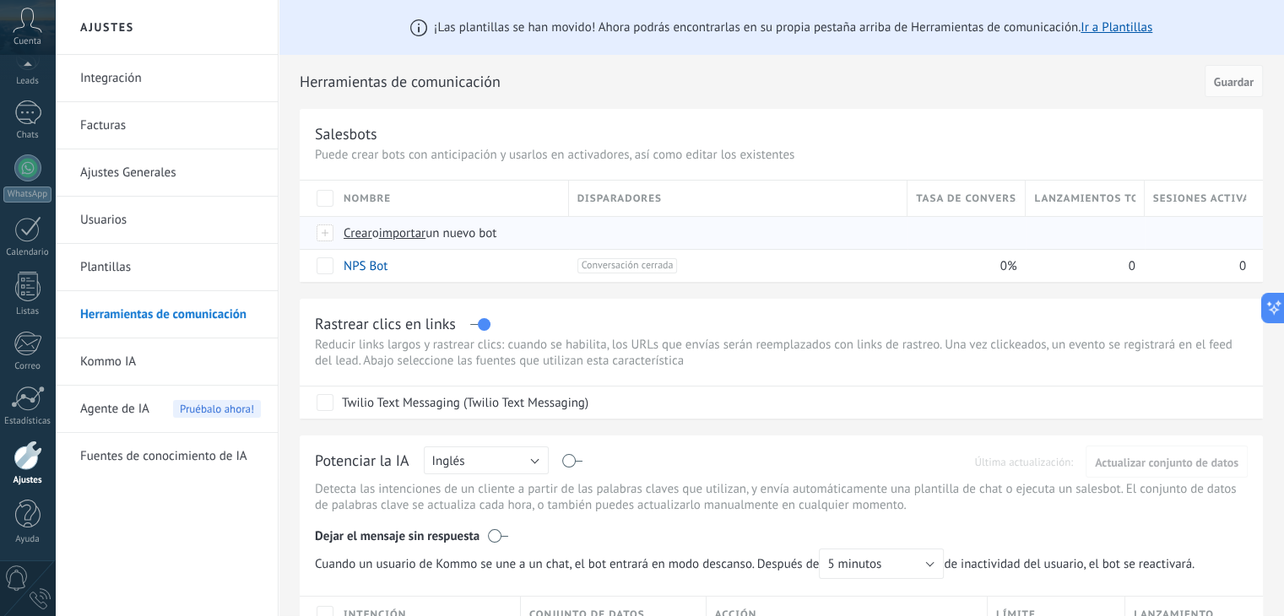
click at [362, 232] on span "Crear" at bounding box center [358, 233] width 29 height 16
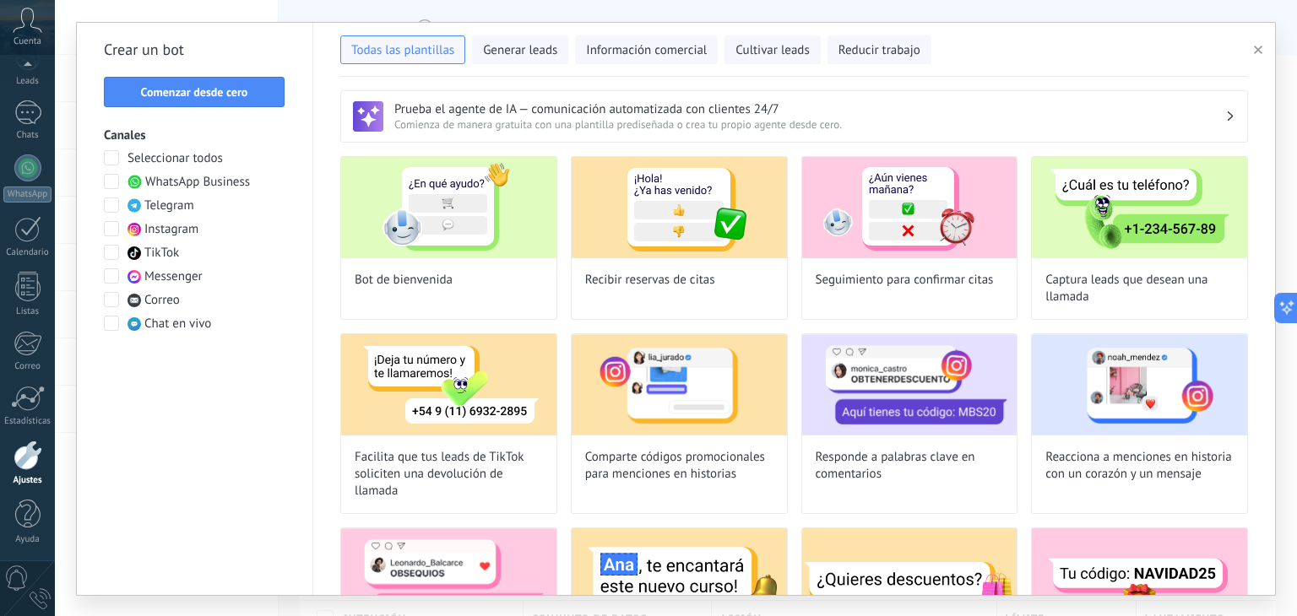
click at [48, 585] on div at bounding box center [33, 628] width 127 height 132
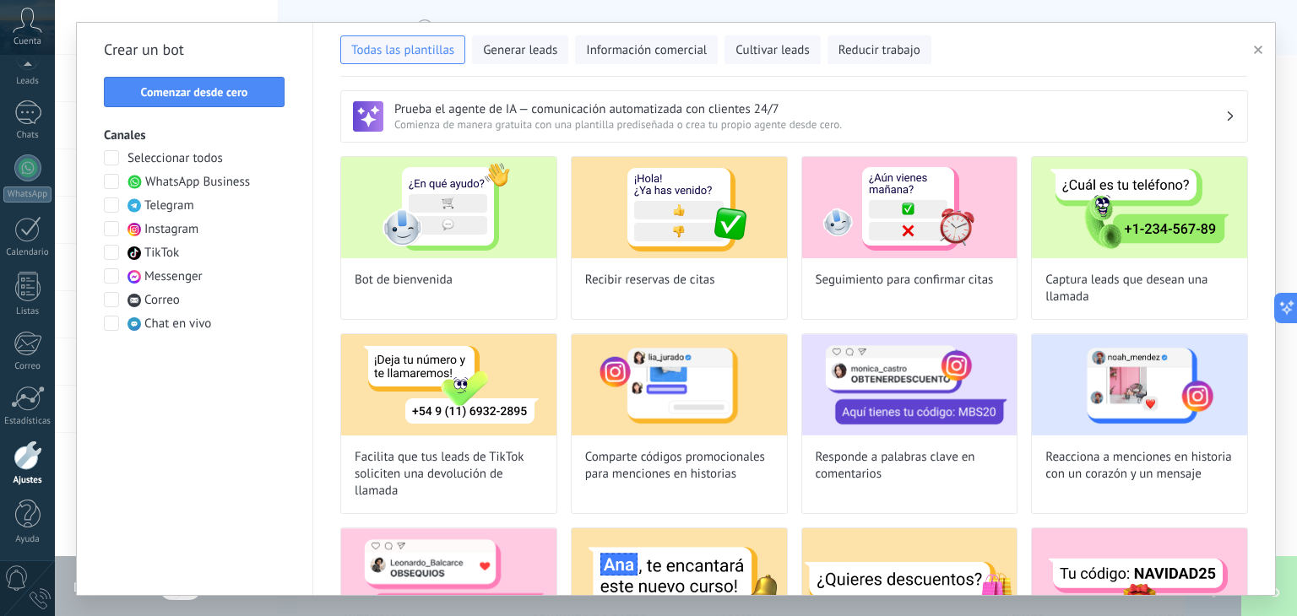
click at [83, 600] on div "**********" at bounding box center [676, 308] width 1242 height 616
click at [1254, 46] on icon "button" at bounding box center [1258, 50] width 8 height 8
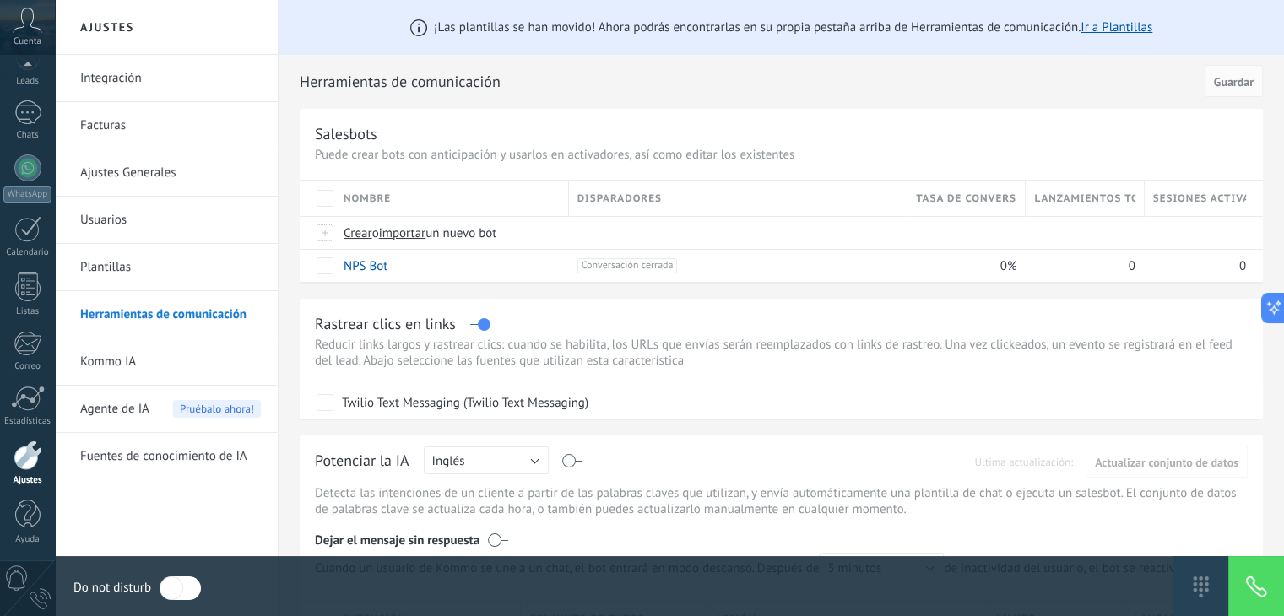
click at [104, 157] on link "Ajustes Generales" at bounding box center [170, 172] width 181 height 47
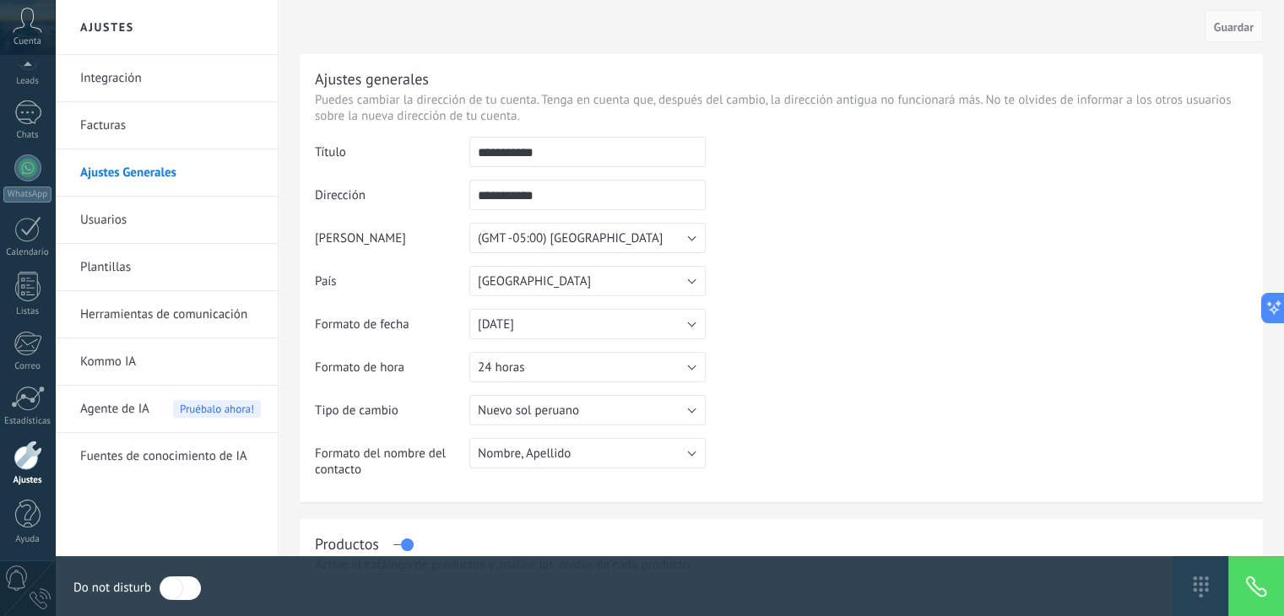
click at [105, 284] on link "Plantillas" at bounding box center [170, 267] width 181 height 47
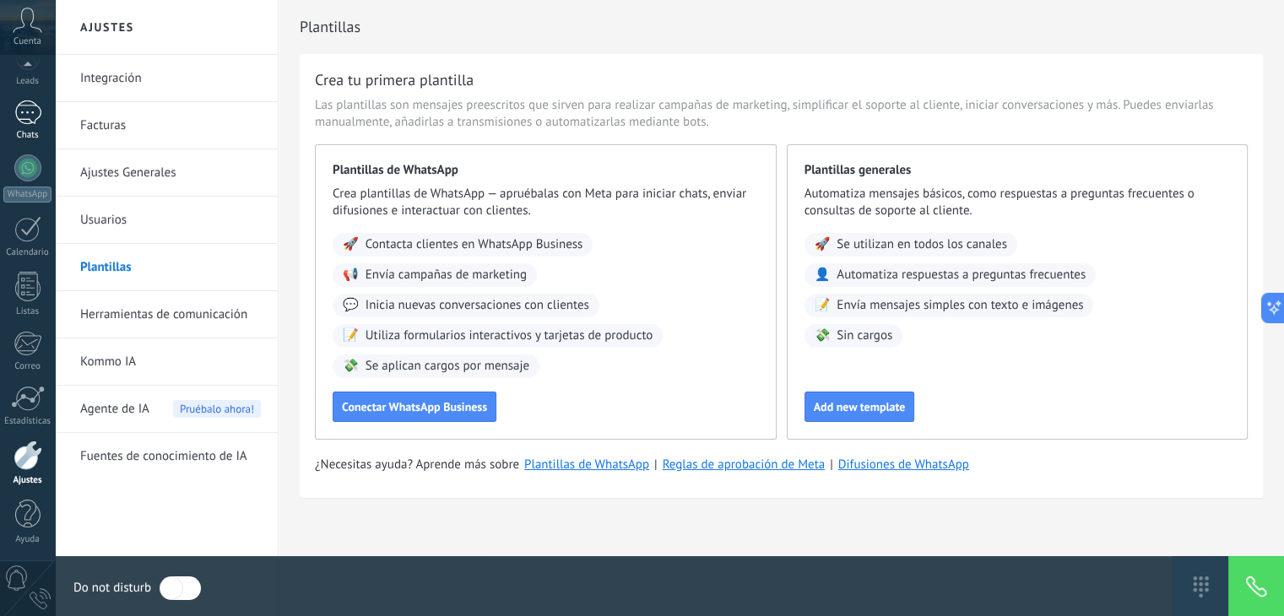
click at [19, 111] on div at bounding box center [27, 112] width 27 height 24
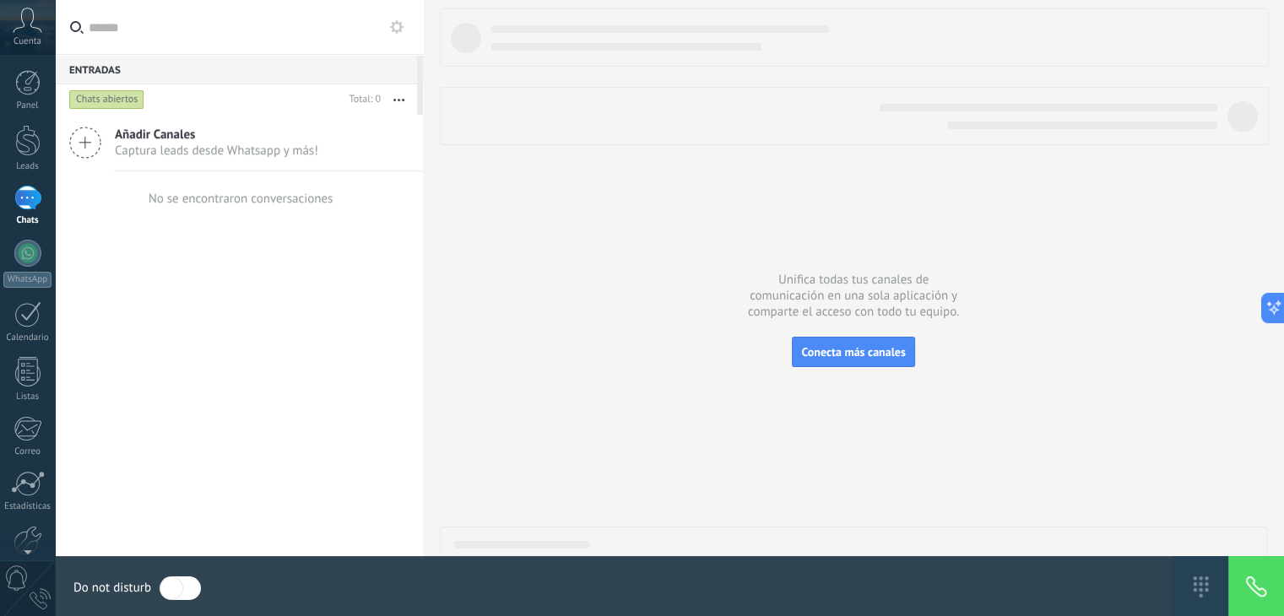
click at [97, 138] on icon at bounding box center [85, 143] width 32 height 32
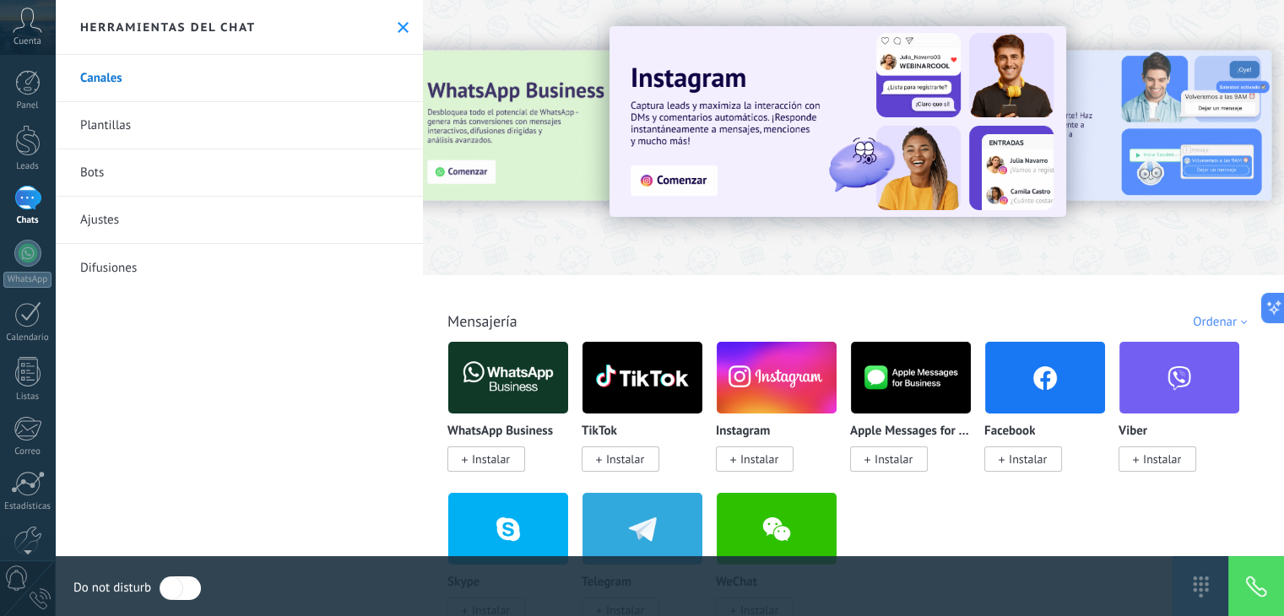
scroll to position [59, 0]
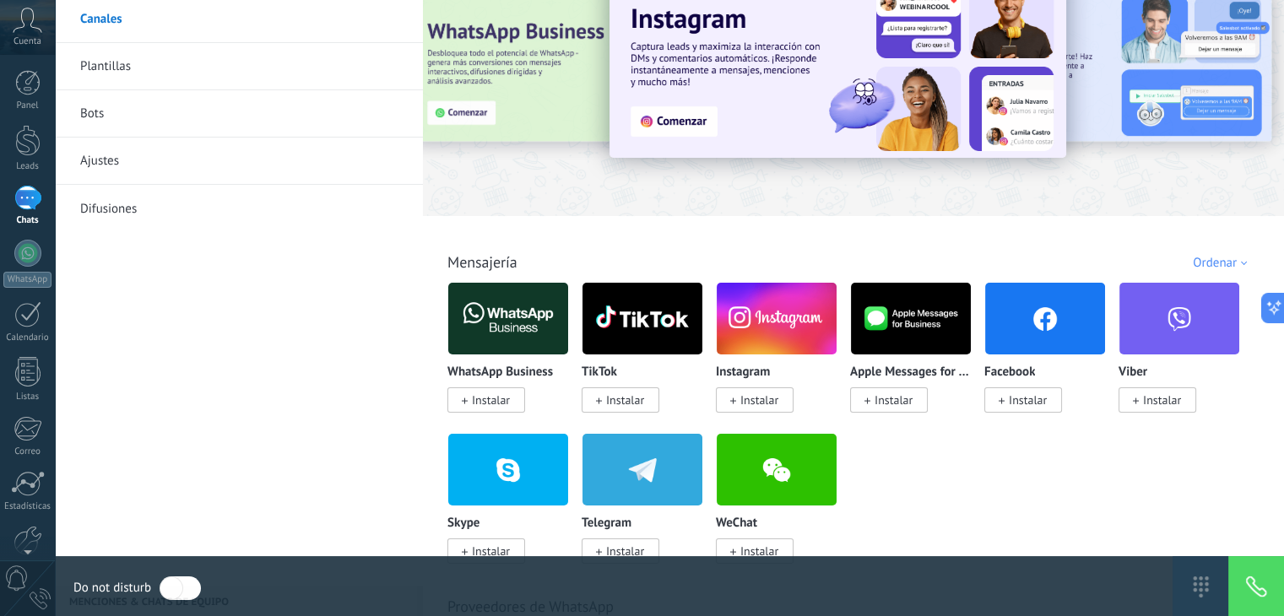
click at [1206, 591] on div at bounding box center [1201, 586] width 56 height 60
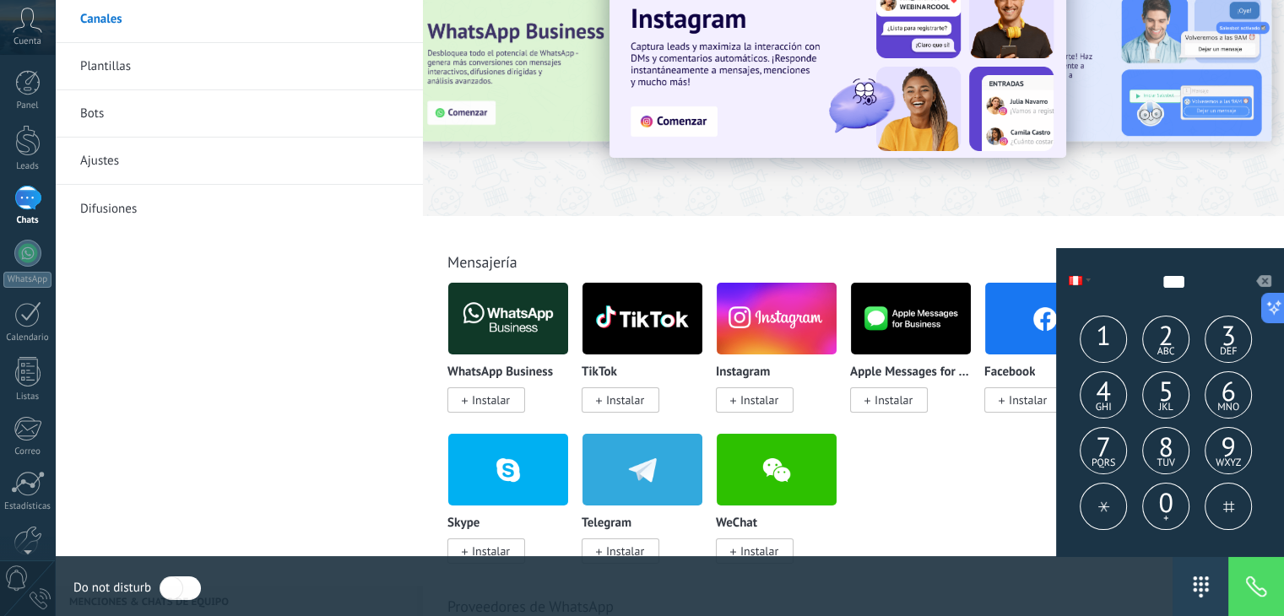
scroll to position [3, 0]
click at [1216, 457] on span "wxyz" at bounding box center [1228, 463] width 25 height 31
click at [1159, 477] on span "tuv" at bounding box center [1166, 463] width 18 height 31
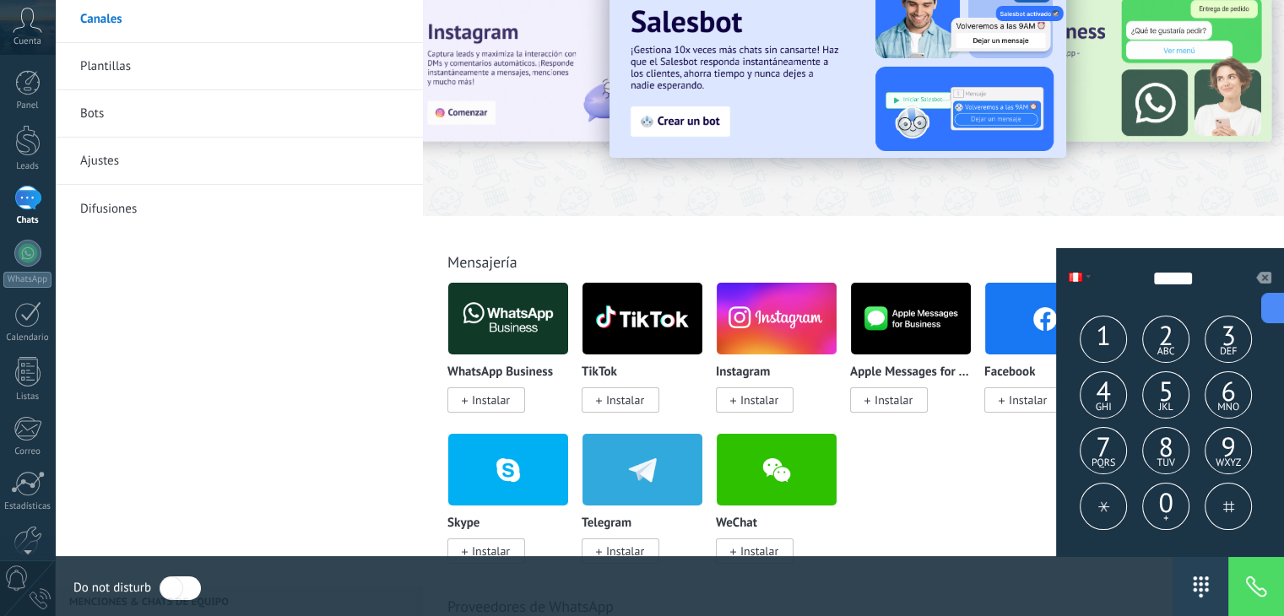
click at [1261, 285] on button at bounding box center [1268, 275] width 34 height 30
click at [1165, 504] on span "+" at bounding box center [1166, 518] width 5 height 31
click at [1103, 358] on div "1" at bounding box center [1103, 339] width 47 height 47
click at [1160, 494] on span "0" at bounding box center [1166, 502] width 46 height 31
click at [1117, 393] on span "4" at bounding box center [1104, 391] width 46 height 31
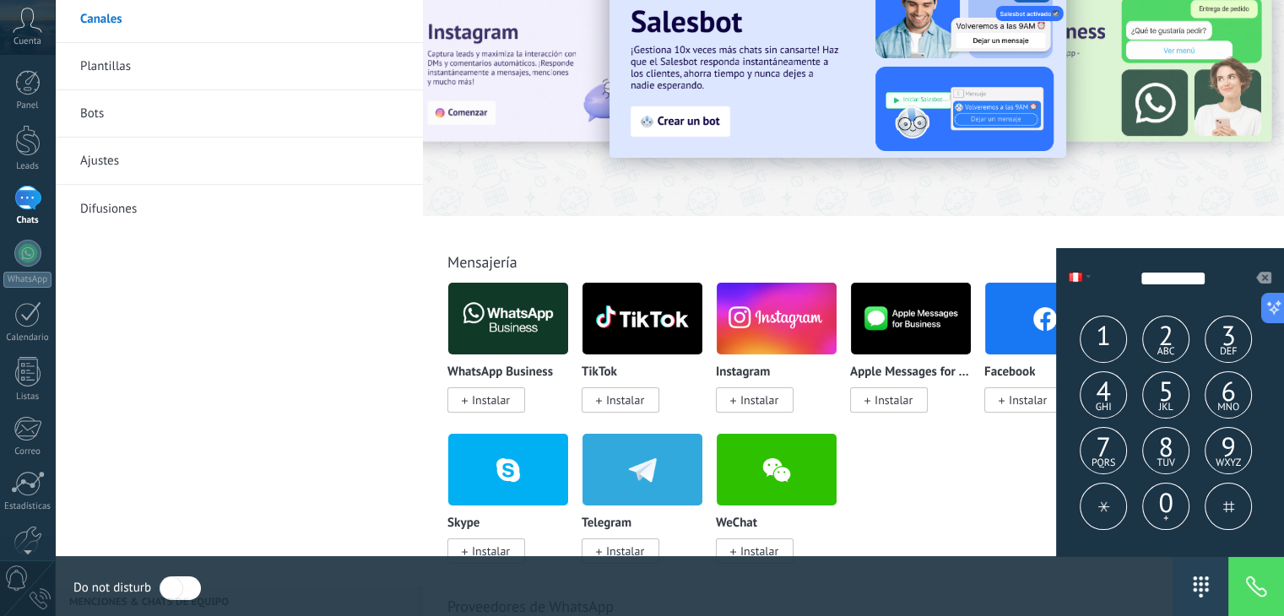
click at [1159, 393] on span "jkl" at bounding box center [1166, 407] width 14 height 31
click at [1269, 280] on span at bounding box center [1263, 278] width 15 height 12
click at [1104, 444] on span "7" at bounding box center [1104, 446] width 46 height 31
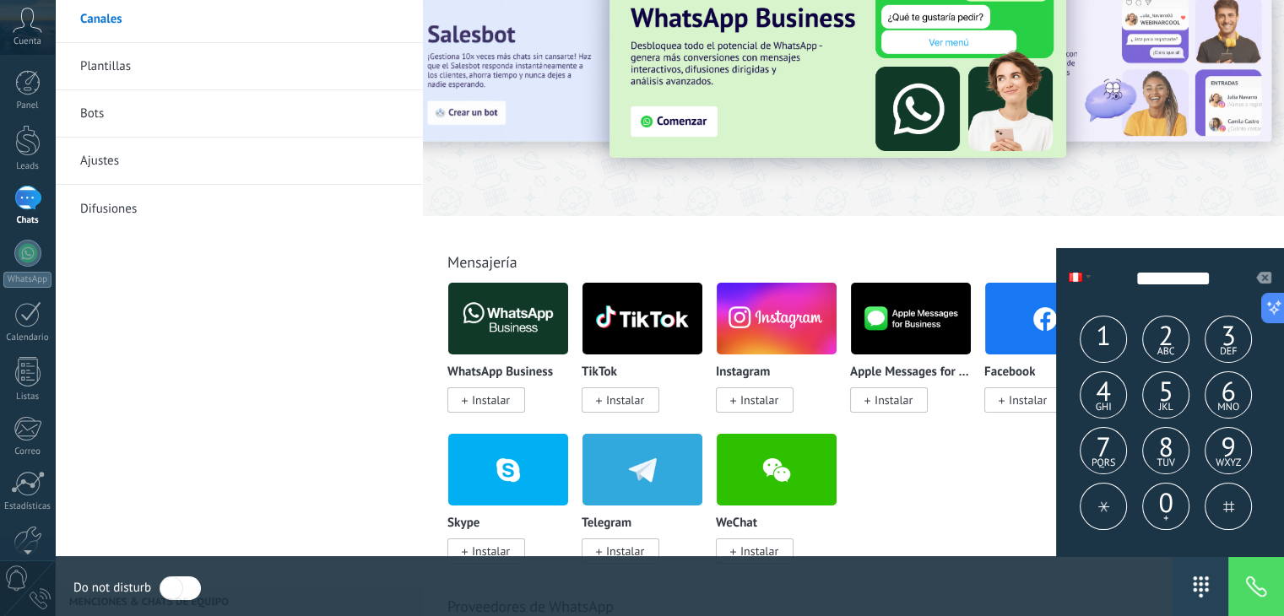
click at [1109, 420] on span "ghi" at bounding box center [1104, 407] width 16 height 31
click at [1267, 285] on button at bounding box center [1268, 275] width 34 height 30
click at [1121, 389] on span "4" at bounding box center [1104, 391] width 46 height 31
click at [1172, 398] on span "jkl" at bounding box center [1166, 407] width 14 height 31
click at [1167, 452] on span "tuv" at bounding box center [1166, 463] width 18 height 31
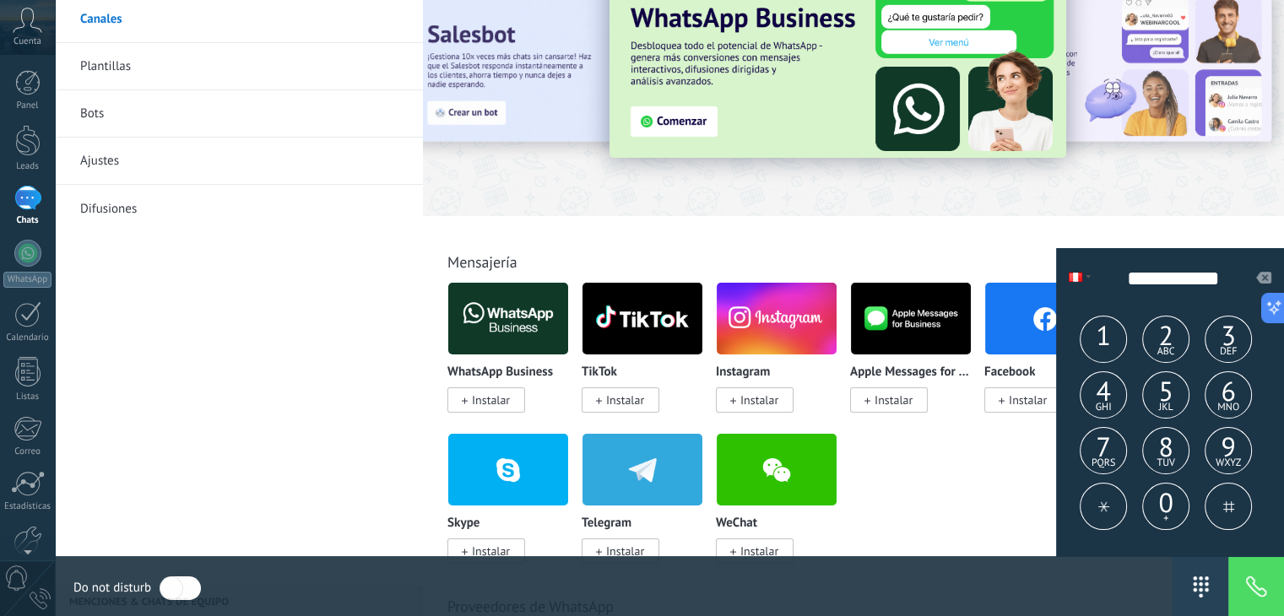
type input "**********"
click at [1255, 583] on div at bounding box center [1257, 586] width 56 height 60
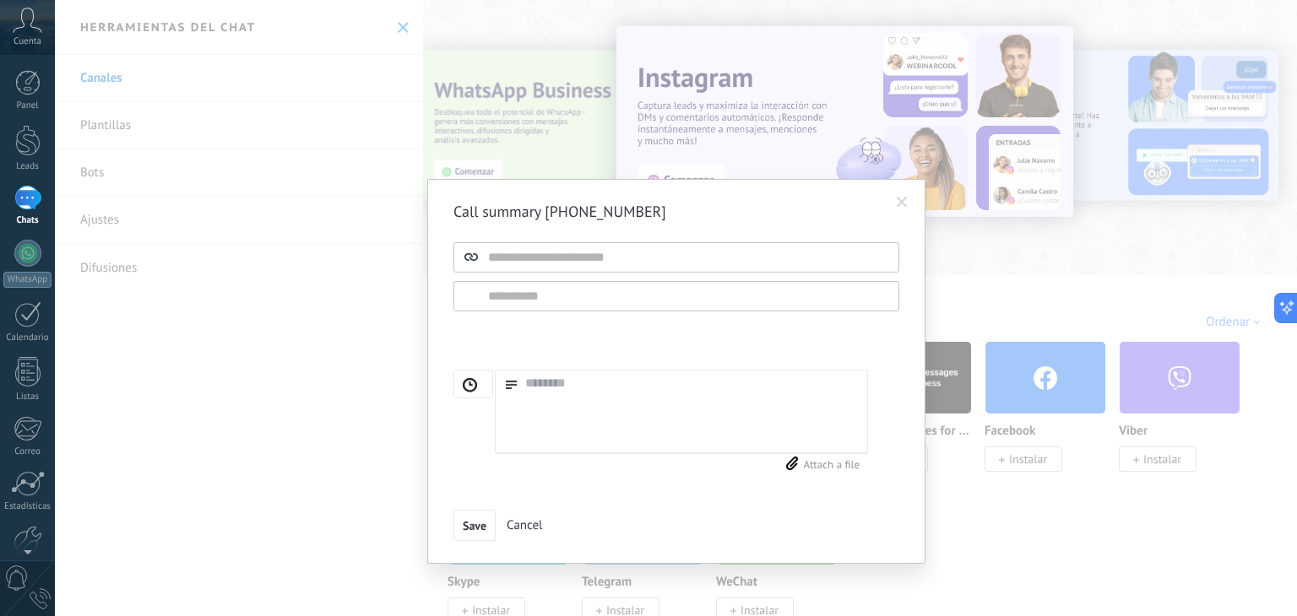
scroll to position [16, 0]
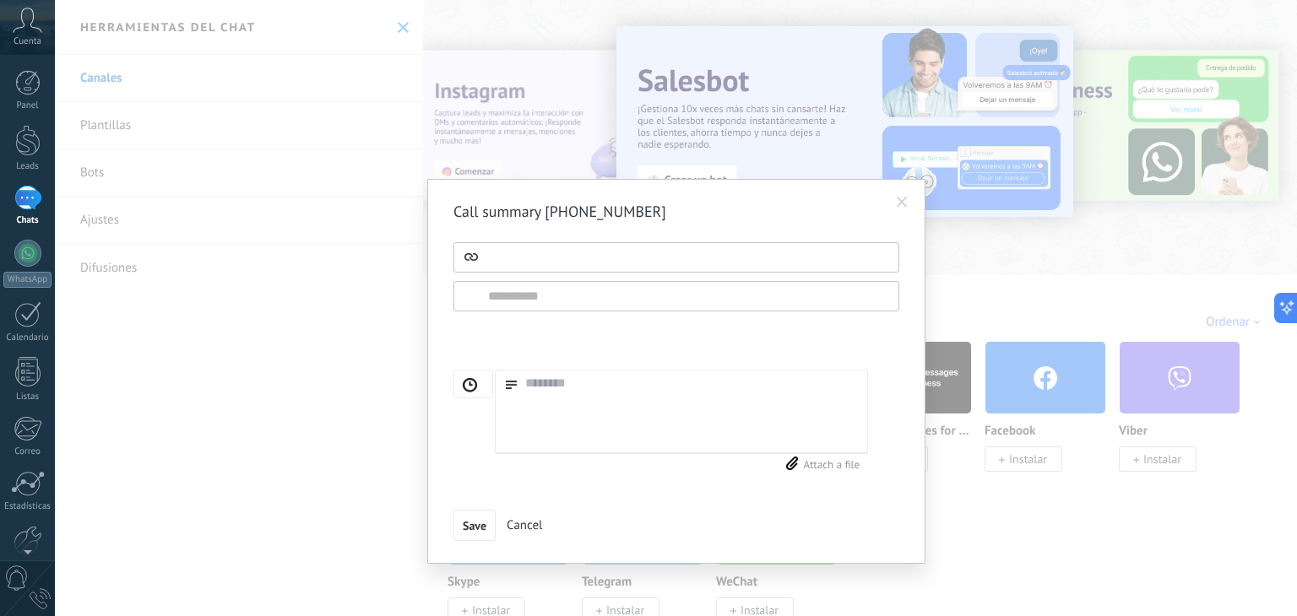
click at [611, 258] on input "text" at bounding box center [676, 257] width 446 height 30
type input "*****"
click at [556, 305] on input "text" at bounding box center [676, 296] width 446 height 30
type input "*"
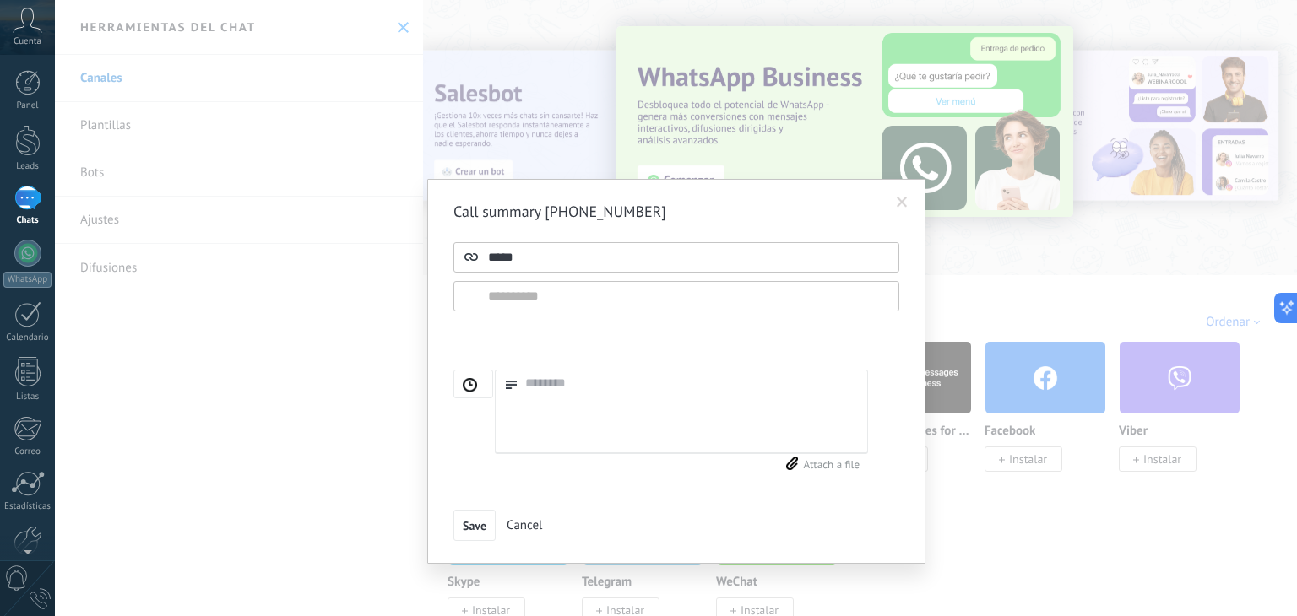
drag, startPoint x: 558, startPoint y: 249, endPoint x: 449, endPoint y: 262, distance: 109.7
click at [449, 262] on div "Call summary +51901047458 ***** Spoke to Client Not Available Left a voice mess…" at bounding box center [676, 372] width 498 height 386
type input "**"
